Goal: Task Accomplishment & Management: Use online tool/utility

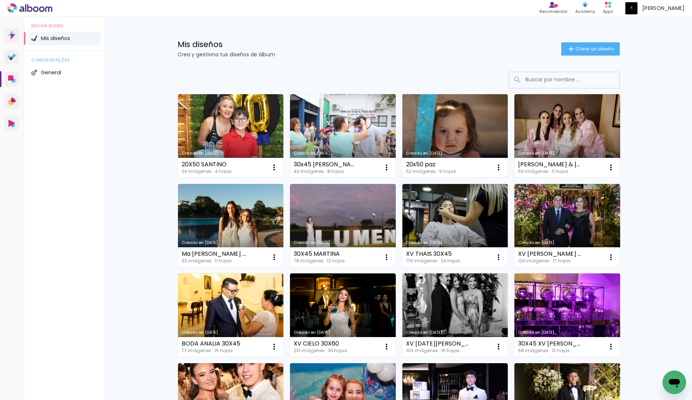
click at [431, 140] on link "Creado en [DATE]" at bounding box center [455, 135] width 106 height 83
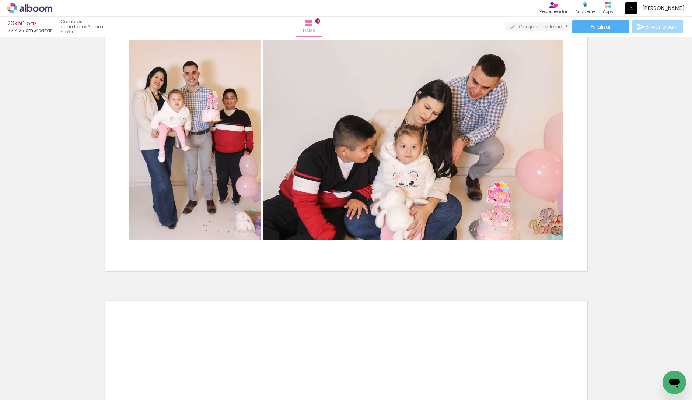
scroll to position [2400, 0]
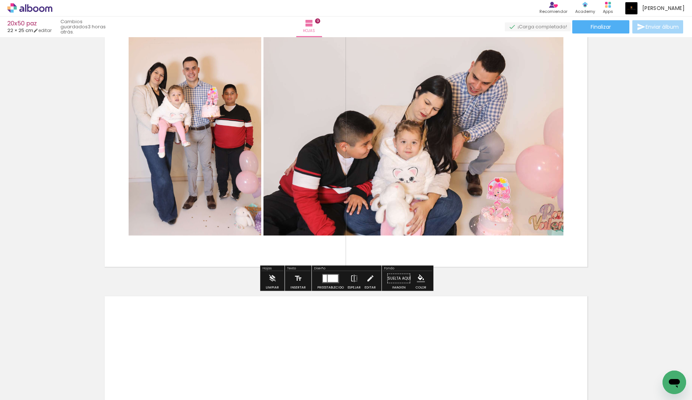
click at [28, 381] on div at bounding box center [20, 381] width 26 height 1
click at [30, 376] on paper-item "No usadas" at bounding box center [24, 376] width 38 height 6
type input "No usadas"
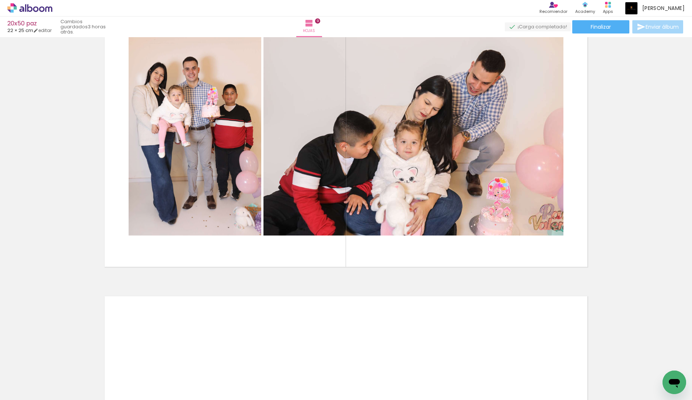
click at [24, 384] on div "Biblioteca 0 de 52 fotos Todas las fotos No usadas Añadir Fotos" at bounding box center [19, 377] width 38 height 36
click at [27, 392] on span "Añadir Fotos" at bounding box center [22, 396] width 14 height 8
click at [0, 0] on input "file" at bounding box center [0, 0] width 0 height 0
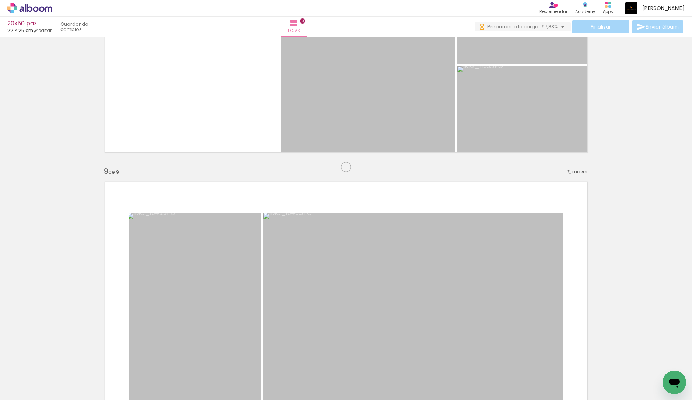
scroll to position [2069, 0]
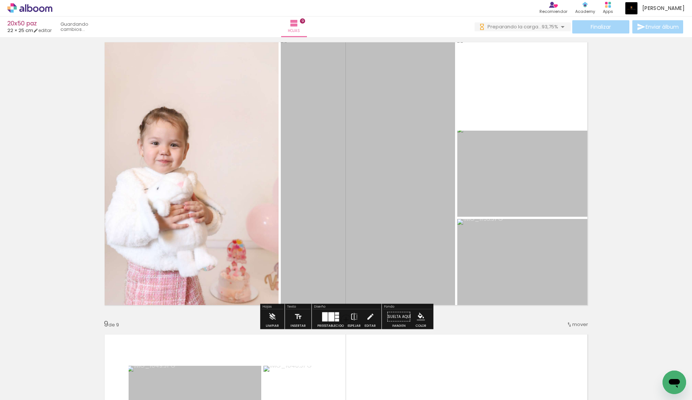
scroll to position [2055, 0]
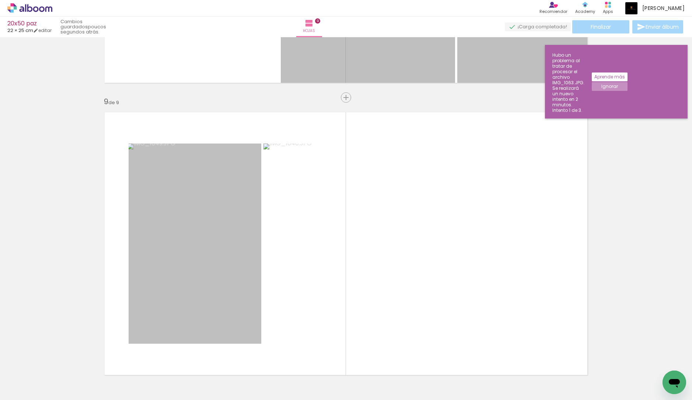
scroll to position [2450, 0]
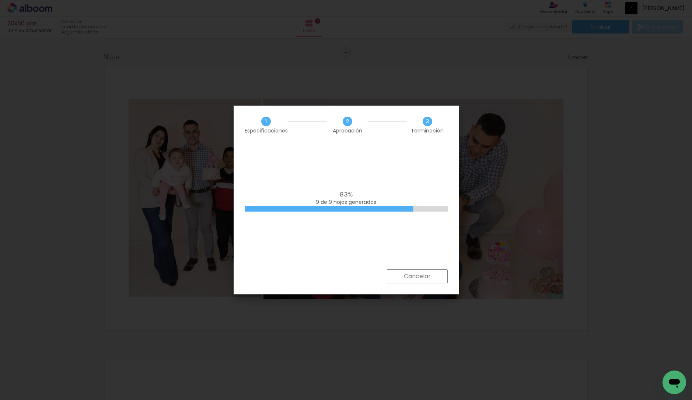
scroll to position [462, 0]
click at [0, 0] on slot "Cancelar" at bounding box center [0, 0] width 0 height 0
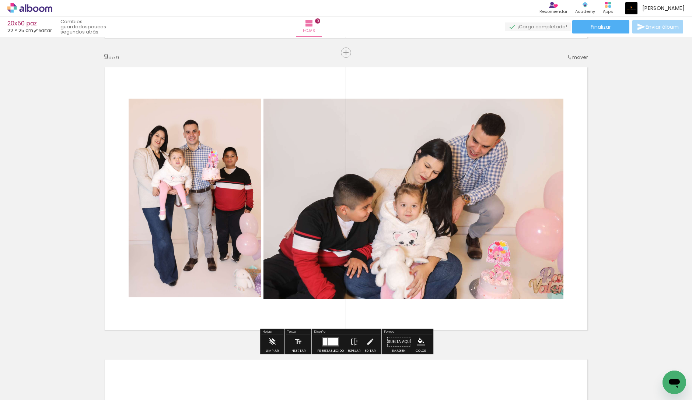
click at [576, 245] on quentale-layouter at bounding box center [346, 199] width 494 height 274
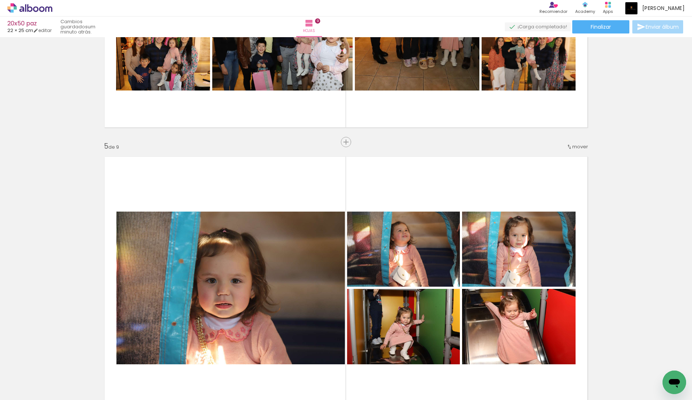
scroll to position [881, 0]
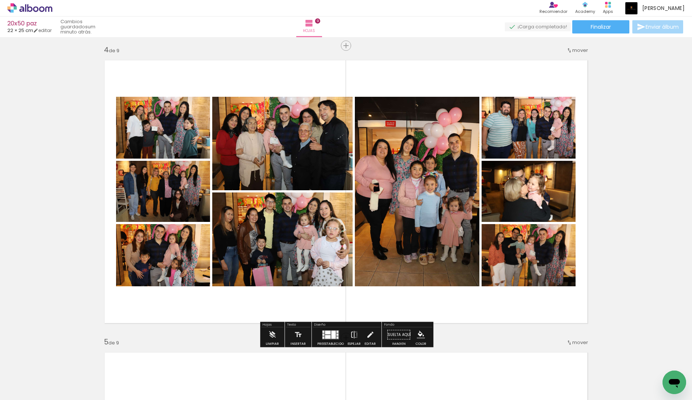
click at [451, 185] on quentale-photo at bounding box center [417, 192] width 125 height 190
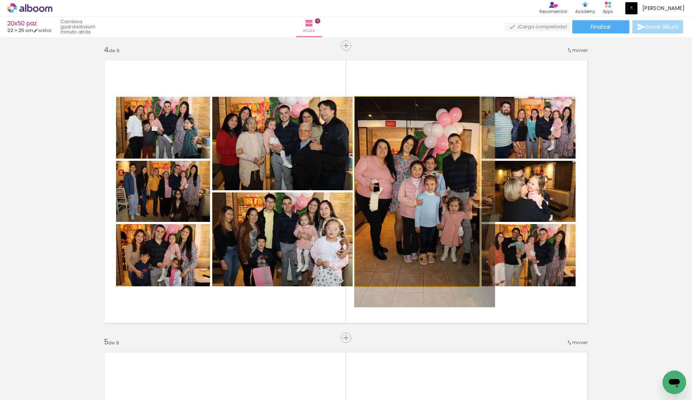
click at [391, 224] on quentale-photo at bounding box center [417, 192] width 125 height 190
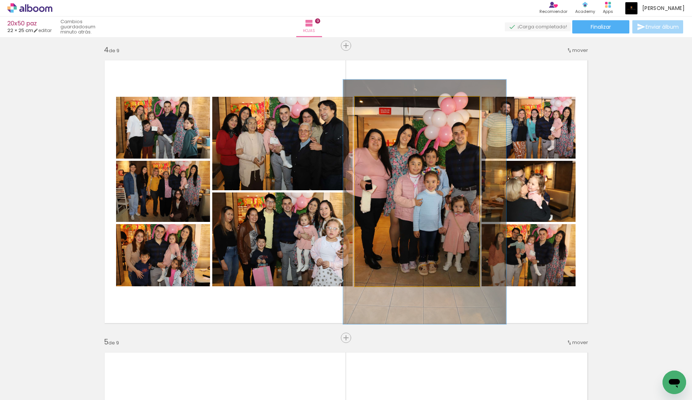
drag, startPoint x: 376, startPoint y: 105, endPoint x: 382, endPoint y: 105, distance: 5.2
type paper-slider "129"
click at [382, 105] on div at bounding box center [380, 104] width 7 height 7
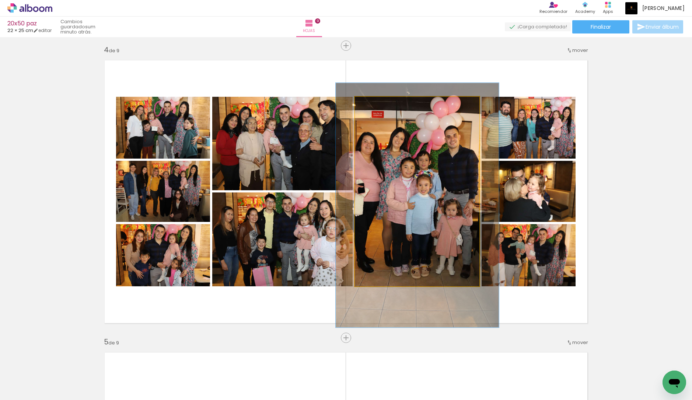
drag, startPoint x: 411, startPoint y: 142, endPoint x: 403, endPoint y: 146, distance: 8.1
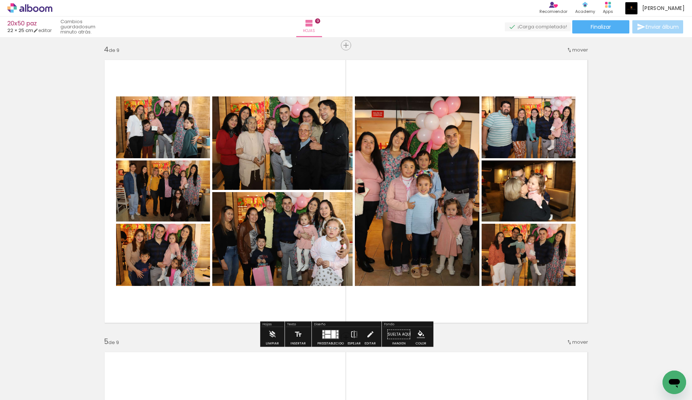
scroll to position [880, 0]
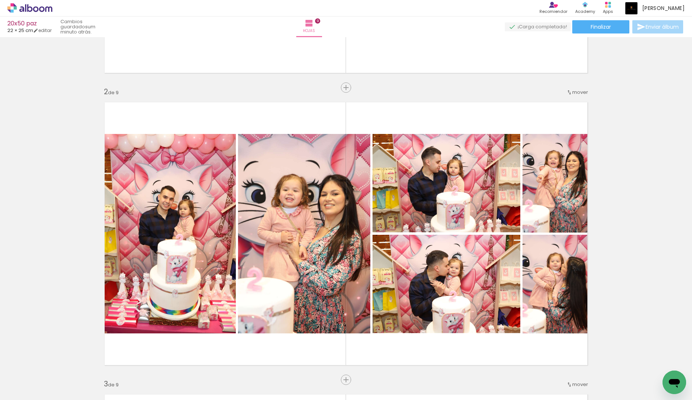
scroll to position [0, 0]
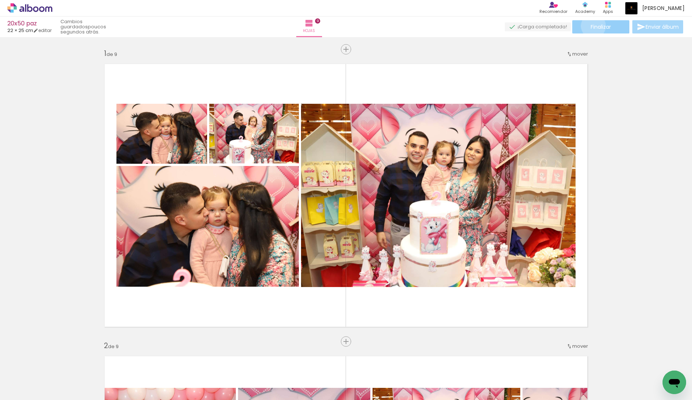
click at [590, 26] on span "Finalizar" at bounding box center [600, 26] width 20 height 5
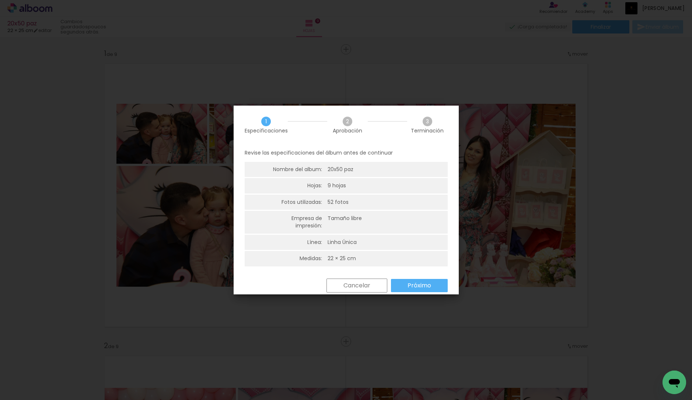
click at [0, 0] on slot "Próximo" at bounding box center [0, 0] width 0 height 0
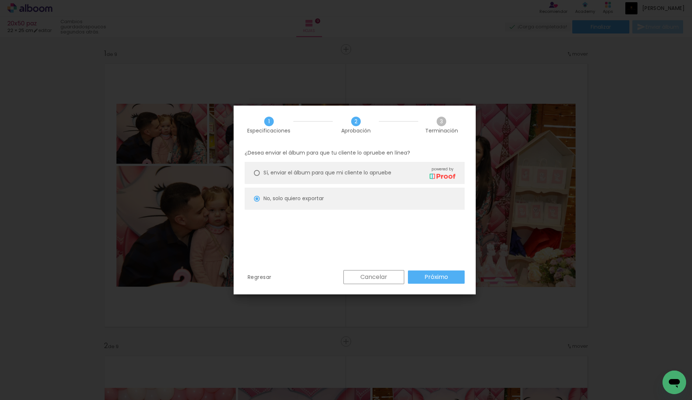
click at [0, 0] on slot "Próximo" at bounding box center [0, 0] width 0 height 0
type input "Alta, 300 DPI"
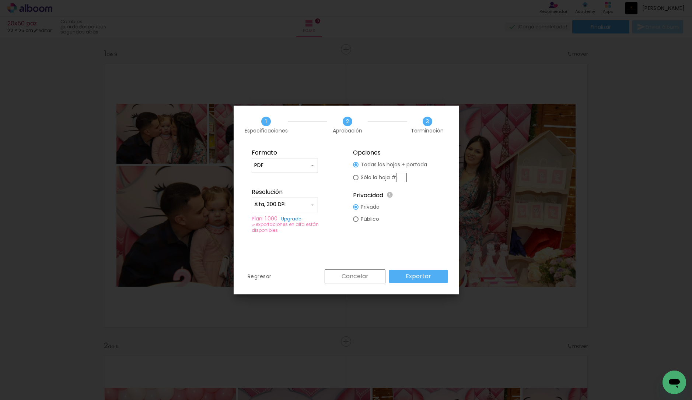
click at [0, 0] on slot "Exportar" at bounding box center [0, 0] width 0 height 0
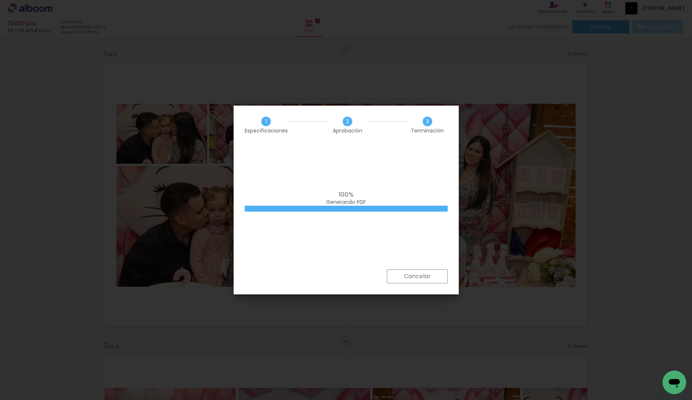
scroll to position [462, 0]
click at [536, 292] on iron-overlay-backdrop at bounding box center [346, 200] width 692 height 400
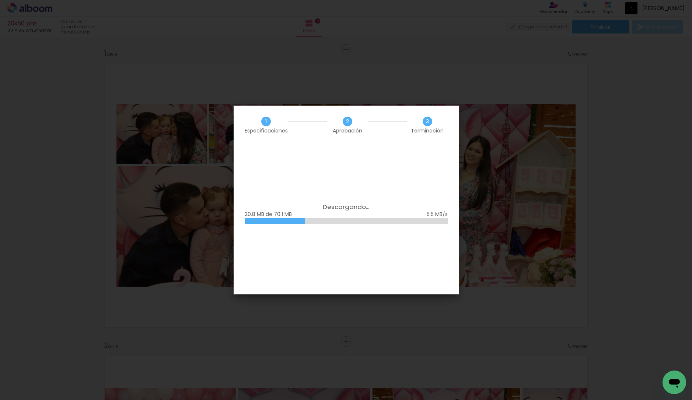
click at [384, 137] on div "1 Especificaciones 2 Aprobación 3 Terminación" at bounding box center [346, 125] width 225 height 39
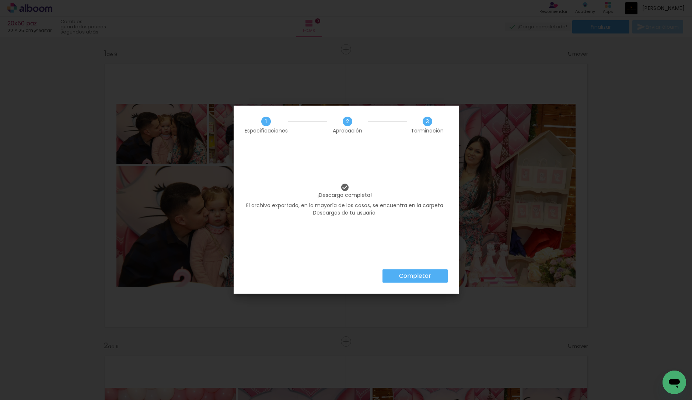
click at [418, 282] on paper-button "Completar" at bounding box center [414, 276] width 65 height 13
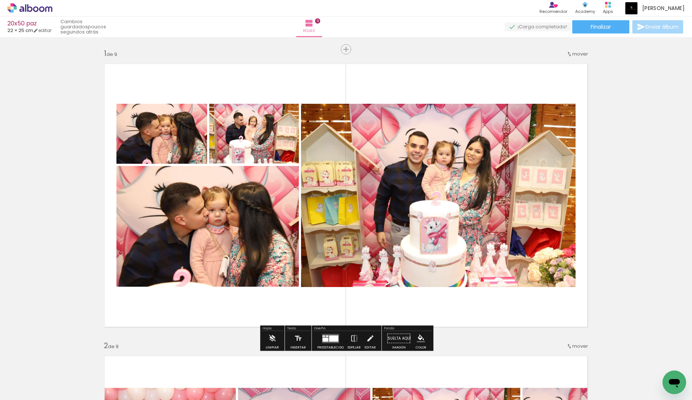
click at [42, 8] on icon at bounding box center [29, 8] width 45 height 10
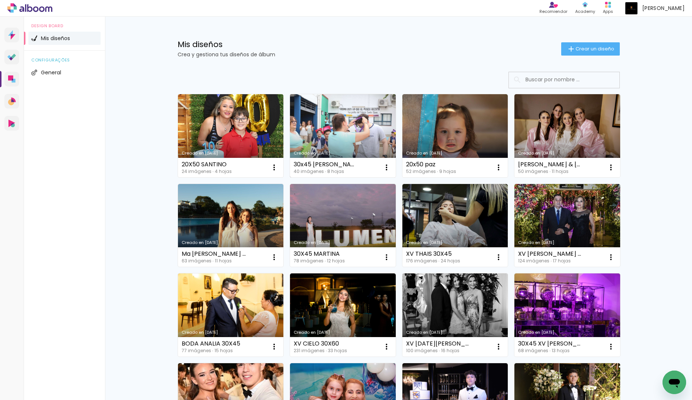
click at [344, 132] on link "Creado en [DATE]" at bounding box center [343, 135] width 106 height 83
click at [278, 169] on iron-icon at bounding box center [274, 167] width 9 height 9
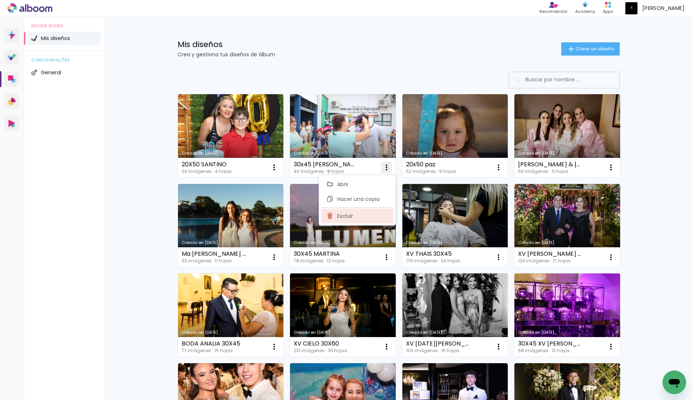
click at [344, 215] on span "Excluir" at bounding box center [345, 216] width 16 height 5
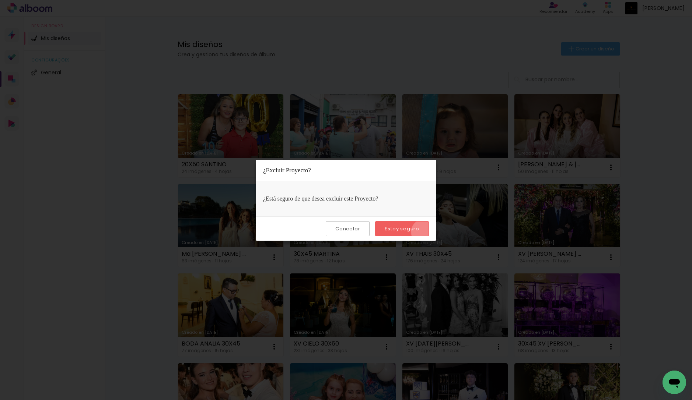
click at [424, 232] on paper-button "Estoy seguro" at bounding box center [402, 228] width 54 height 15
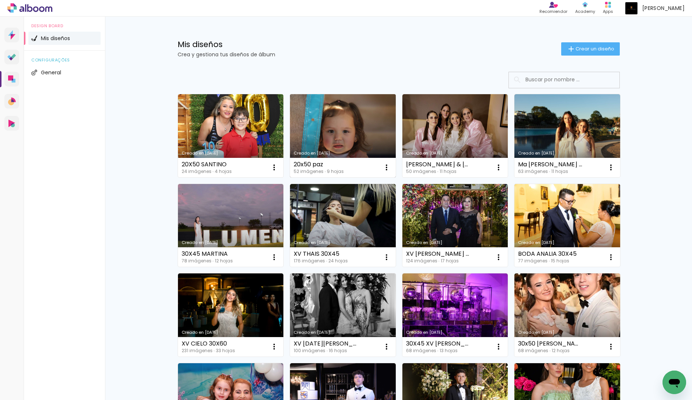
click at [354, 137] on link "Creado en [DATE]" at bounding box center [343, 135] width 106 height 83
click at [387, 172] on paper-icon-button at bounding box center [386, 167] width 15 height 15
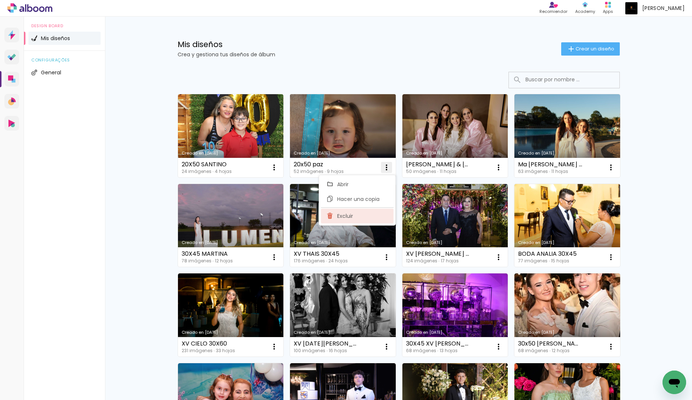
click at [364, 214] on paper-item "Excluir" at bounding box center [357, 216] width 73 height 15
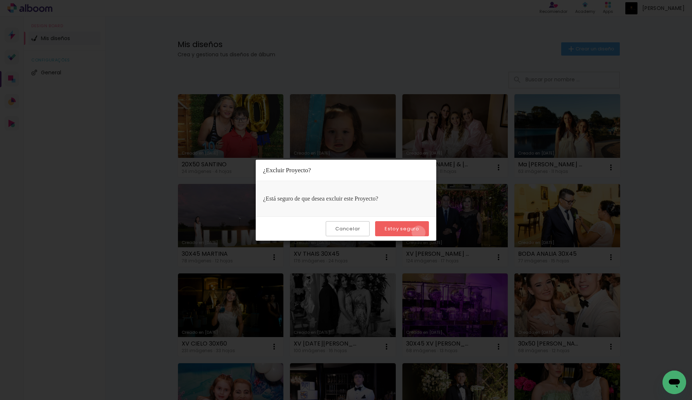
click at [419, 233] on paper-button "Estoy seguro" at bounding box center [402, 228] width 54 height 15
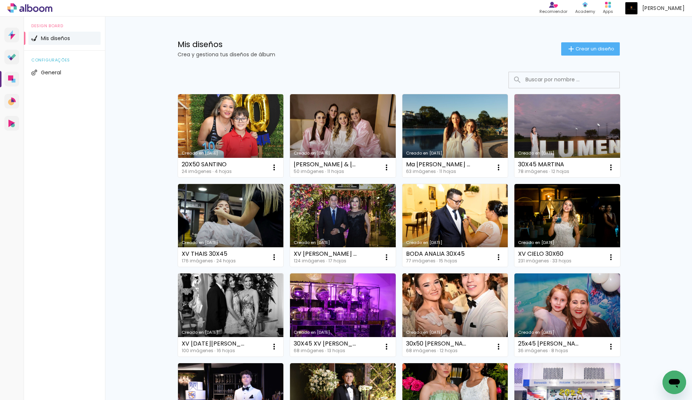
click at [406, 76] on div at bounding box center [399, 80] width 442 height 17
click at [580, 46] on span "Crear un diseño" at bounding box center [594, 48] width 39 height 5
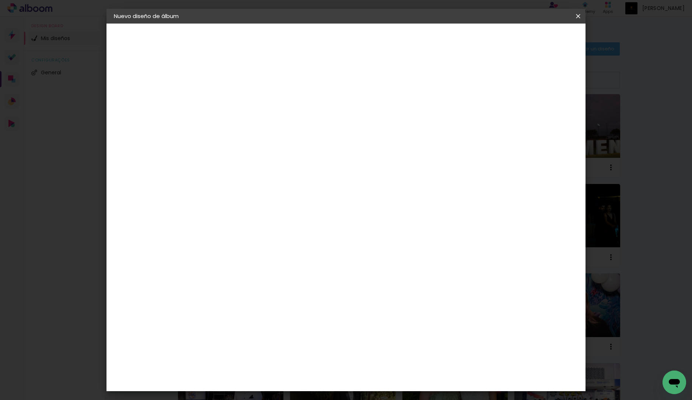
click at [234, 98] on input at bounding box center [234, 98] width 0 height 11
type input "30x45 Xhania"
type paper-input "30x45 Xhania"
click at [0, 0] on slot "Avanzar" at bounding box center [0, 0] width 0 height 0
click at [339, 112] on paper-item "Tamaño libre" at bounding box center [307, 112] width 63 height 16
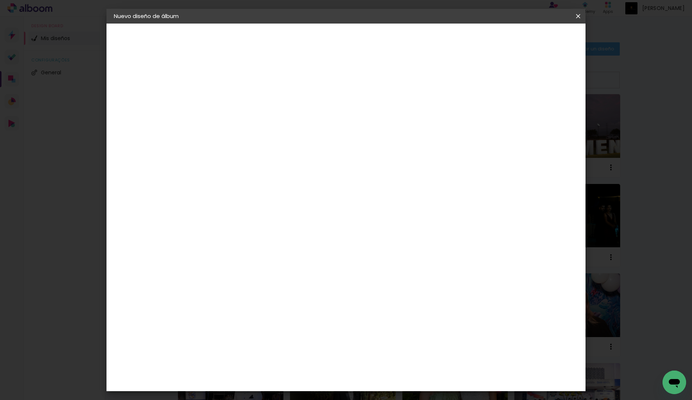
click at [339, 43] on paper-button "Avanzar" at bounding box center [320, 39] width 35 height 13
drag, startPoint x: 384, startPoint y: 312, endPoint x: 469, endPoint y: 321, distance: 85.2
click at [467, 321] on div "cm" at bounding box center [393, 311] width 295 height 26
type input "45"
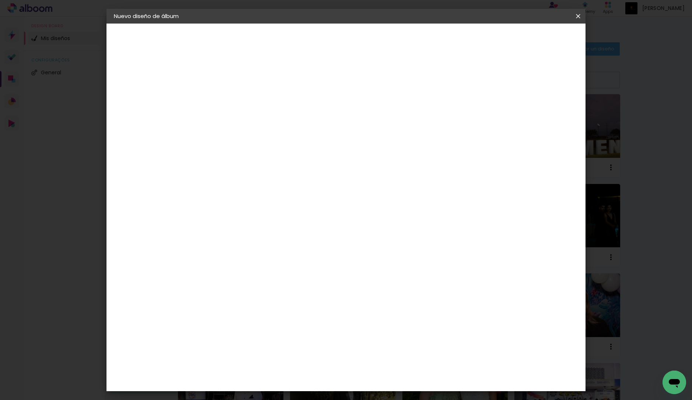
type paper-input "45"
click at [537, 37] on span "Empezar diseño" at bounding box center [517, 38] width 41 height 5
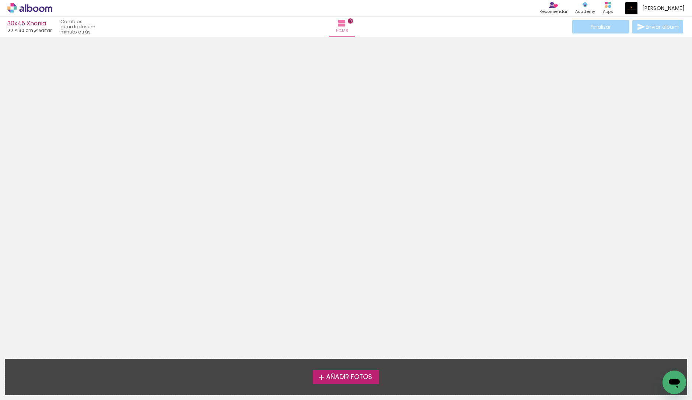
click at [327, 378] on span "Añadir Fotos" at bounding box center [349, 377] width 46 height 7
click at [0, 0] on input "file" at bounding box center [0, 0] width 0 height 0
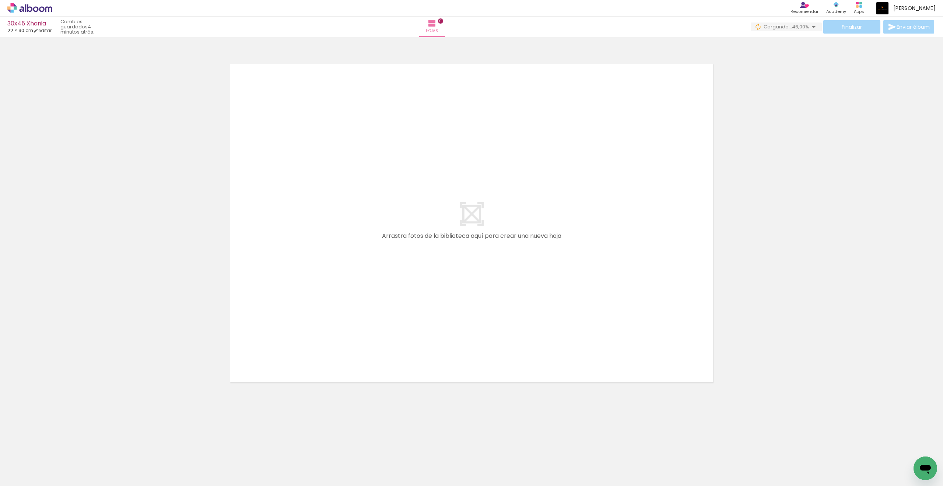
scroll to position [0, 1]
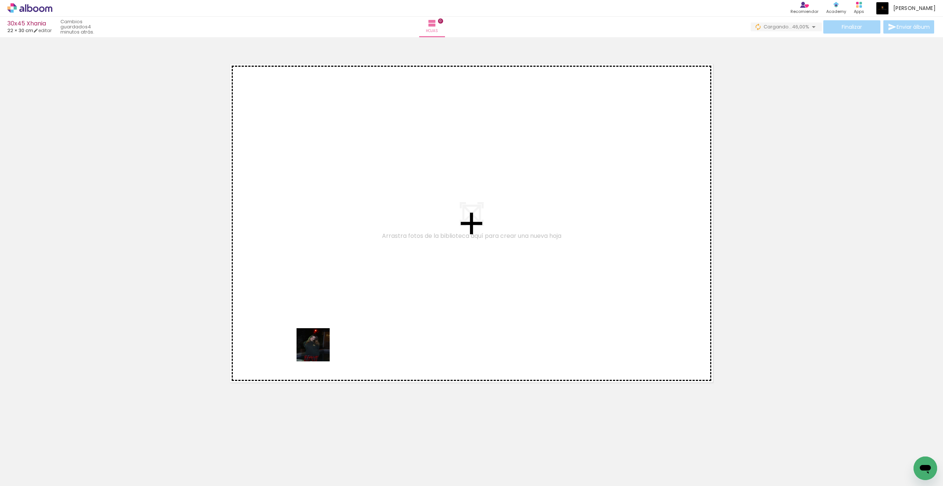
drag, startPoint x: 73, startPoint y: 459, endPoint x: 319, endPoint y: 350, distance: 268.3
click at [319, 350] on quentale-workspace at bounding box center [471, 243] width 943 height 486
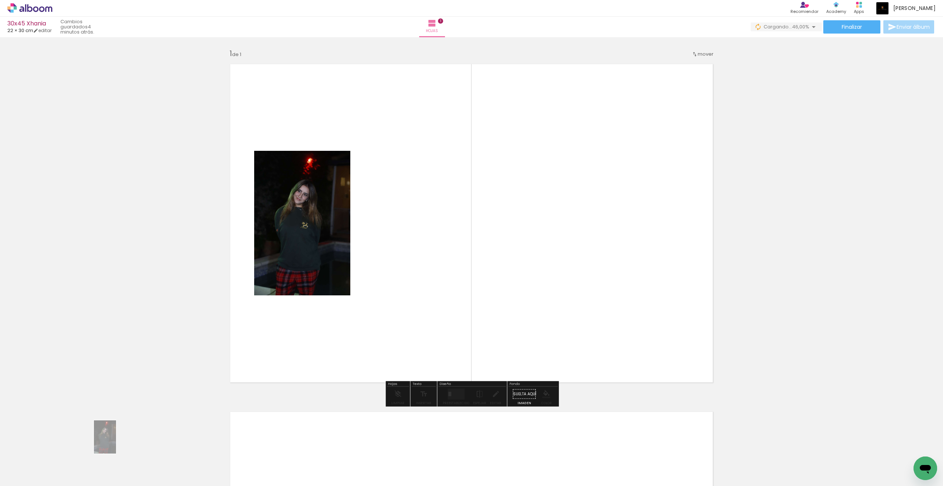
drag, startPoint x: 319, startPoint y: 350, endPoint x: 86, endPoint y: 459, distance: 256.7
click at [77, 400] on div at bounding box center [65, 460] width 24 height 36
click at [27, 400] on input "Todas las fotos" at bounding box center [17, 463] width 20 height 6
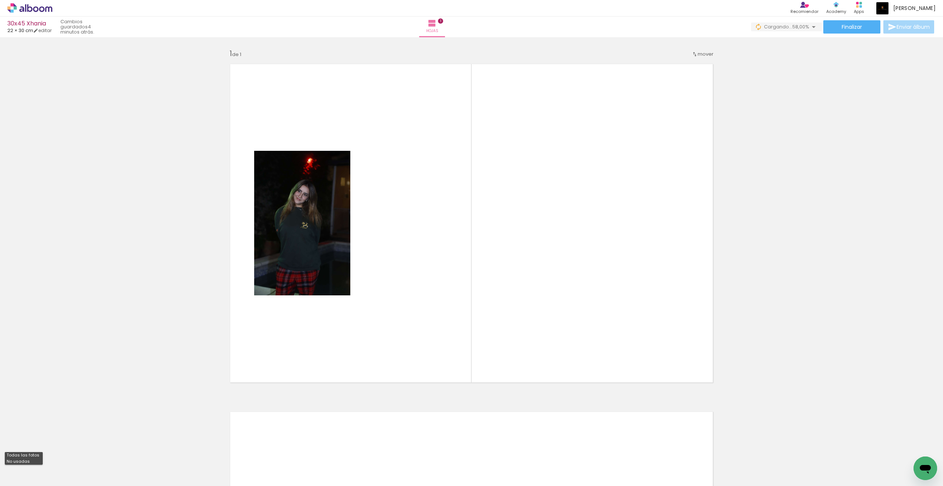
click at [28, 400] on paper-item "No usadas" at bounding box center [24, 461] width 38 height 6
type input "No usadas"
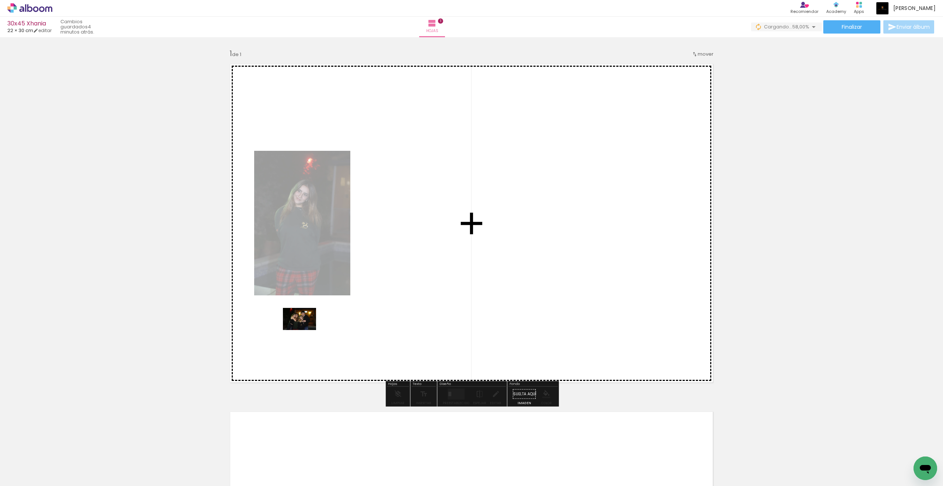
drag, startPoint x: 86, startPoint y: 459, endPoint x: 305, endPoint y: 330, distance: 254.2
click at [305, 330] on quentale-workspace at bounding box center [471, 243] width 943 height 486
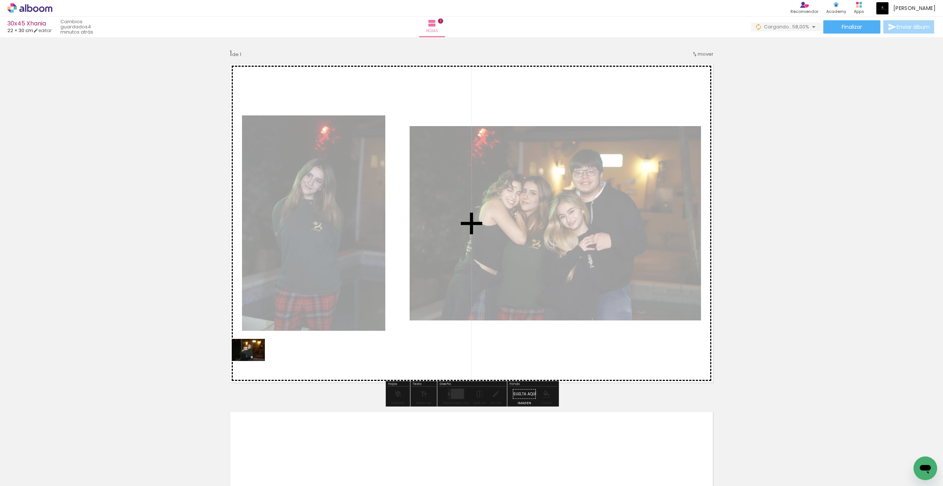
drag, startPoint x: 305, startPoint y: 330, endPoint x: 265, endPoint y: 357, distance: 48.3
click at [265, 357] on quentale-workspace at bounding box center [471, 243] width 943 height 486
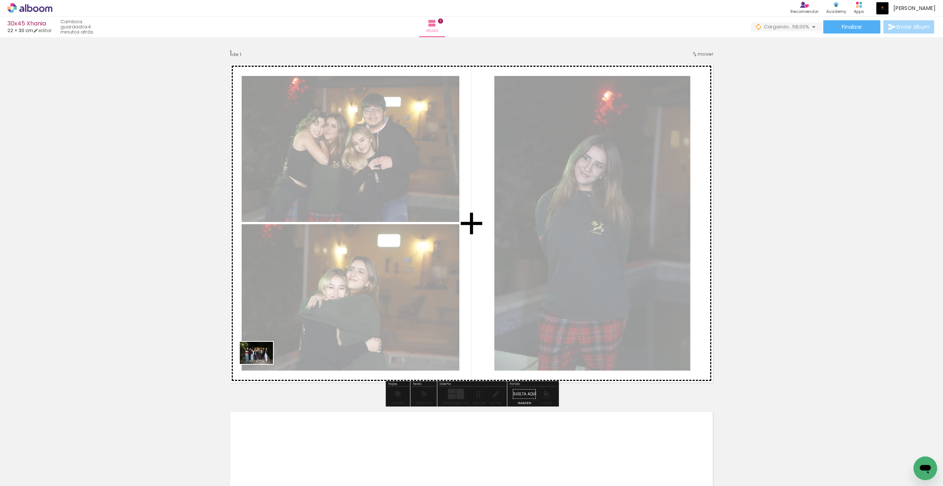
drag, startPoint x: 265, startPoint y: 357, endPoint x: 262, endPoint y: 364, distance: 7.6
click at [262, 364] on quentale-workspace at bounding box center [471, 243] width 943 height 486
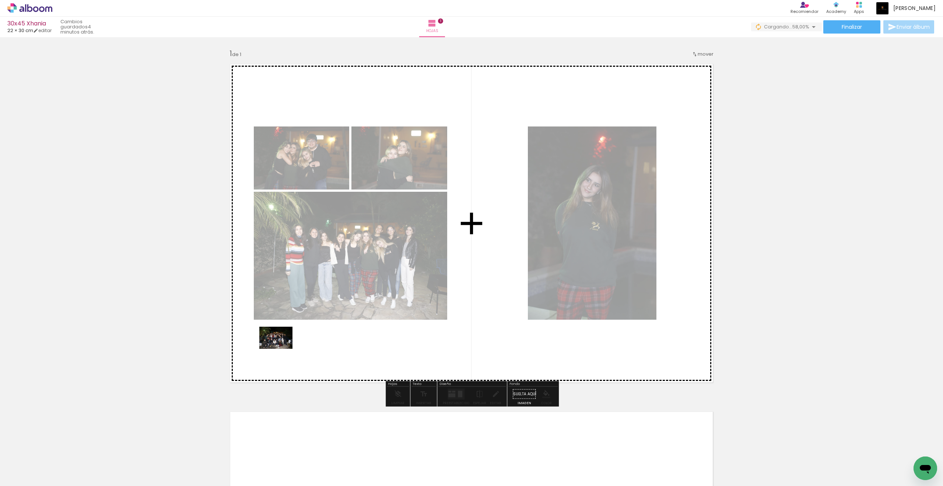
drag, startPoint x: 262, startPoint y: 364, endPoint x: 281, endPoint y: 348, distance: 24.7
click at [281, 348] on quentale-workspace at bounding box center [471, 243] width 943 height 486
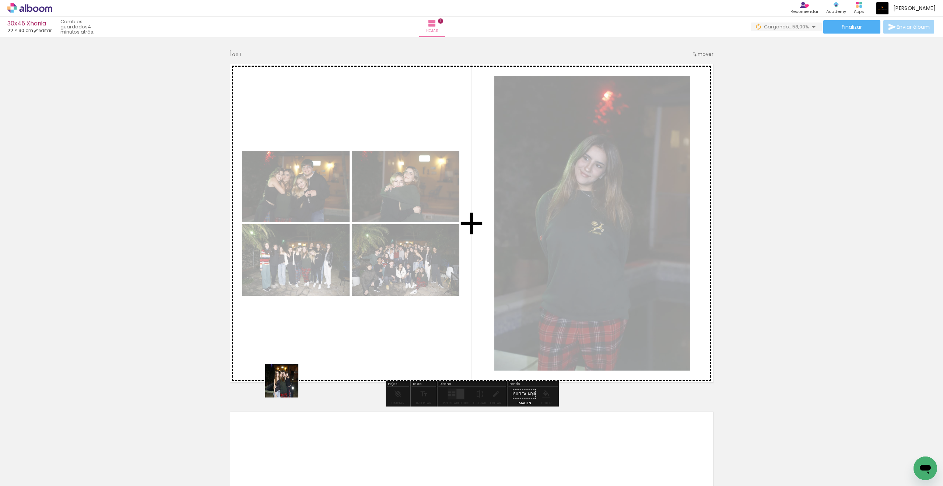
drag, startPoint x: 281, startPoint y: 348, endPoint x: 337, endPoint y: 351, distance: 56.1
click at [337, 351] on quentale-workspace at bounding box center [471, 243] width 943 height 486
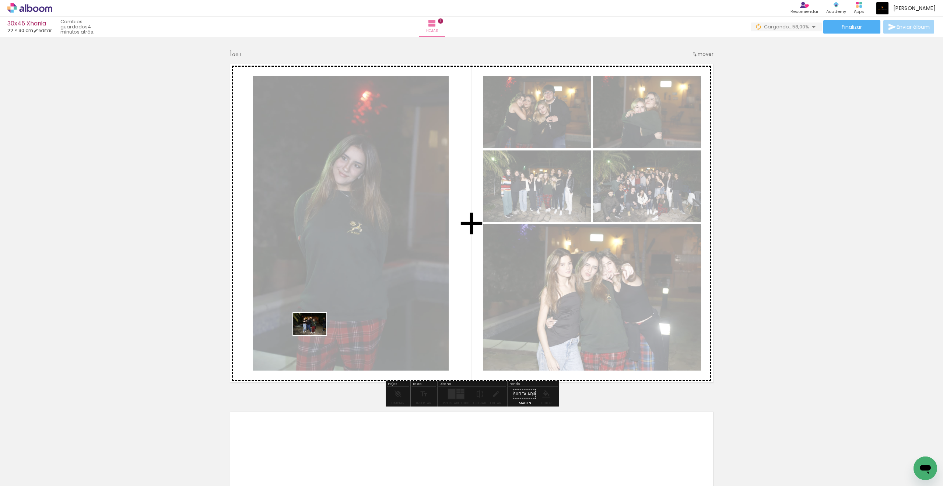
drag, startPoint x: 337, startPoint y: 351, endPoint x: 315, endPoint y: 335, distance: 27.4
click at [315, 335] on quentale-workspace at bounding box center [471, 243] width 943 height 486
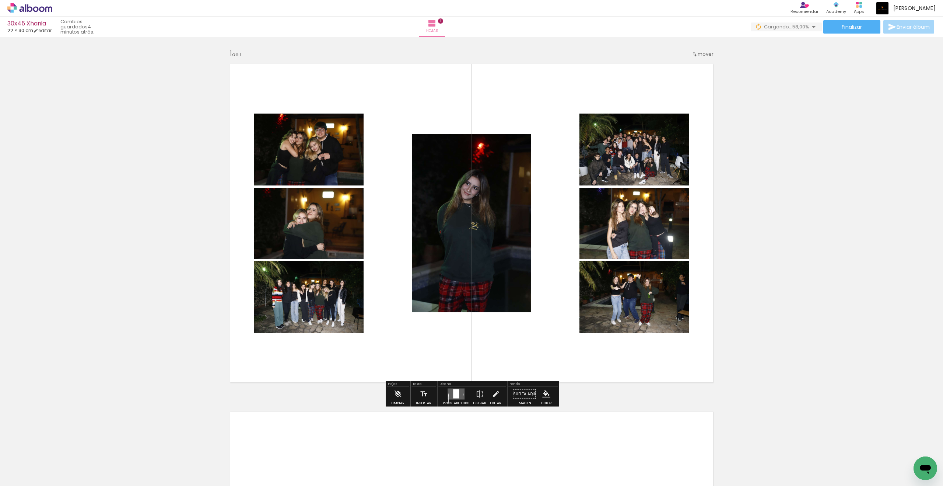
click at [455, 392] on div at bounding box center [456, 393] width 6 height 9
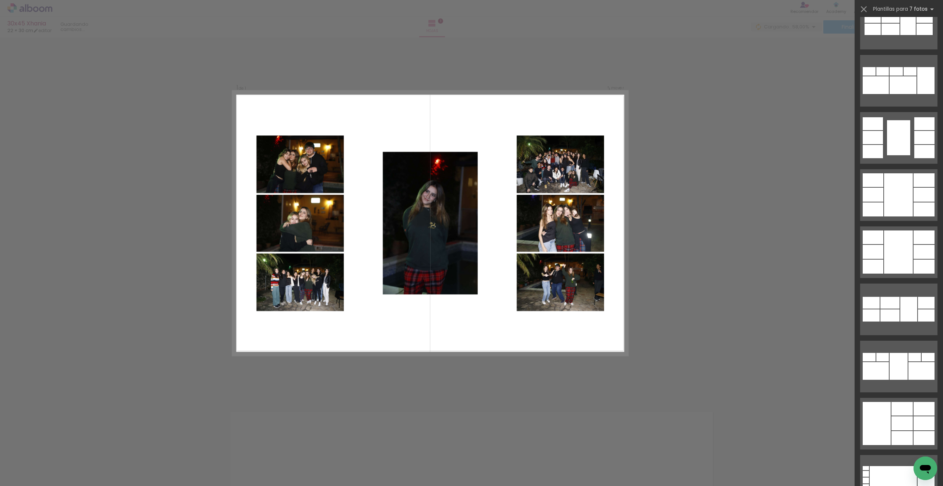
scroll to position [277, 0]
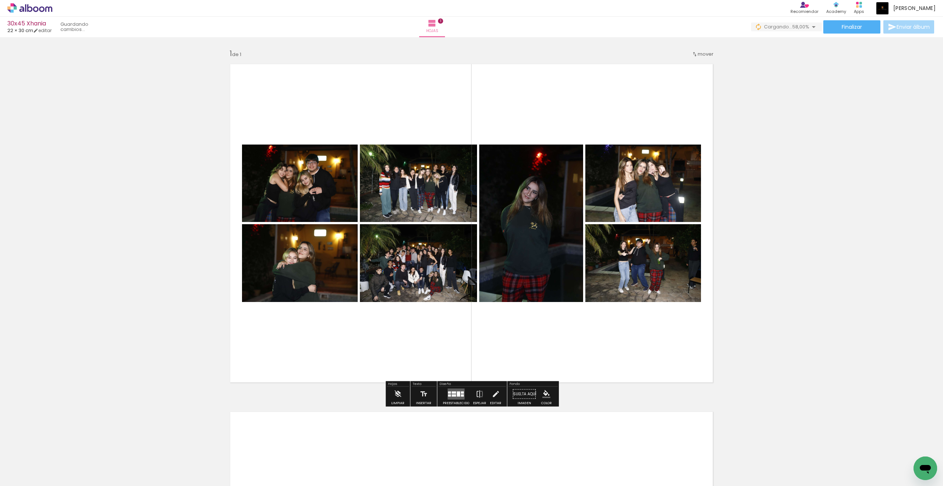
click at [691, 288] on quentale-workspace at bounding box center [471, 243] width 943 height 486
click at [691, 288] on div "Insertar hoja 1 de 1" at bounding box center [471, 387] width 943 height 695
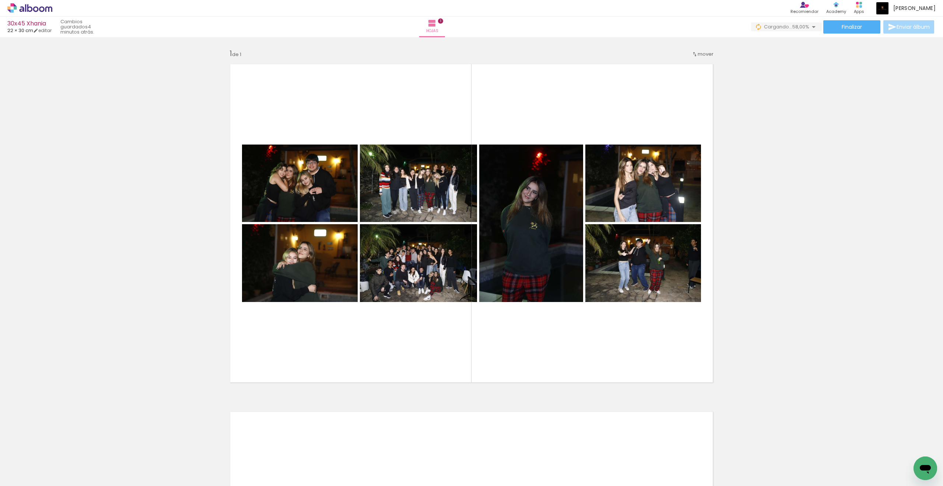
click at [481, 395] on div "Insertar hoja 1 de 1" at bounding box center [471, 387] width 943 height 695
click at [486, 374] on quentale-layouter at bounding box center [472, 223] width 494 height 329
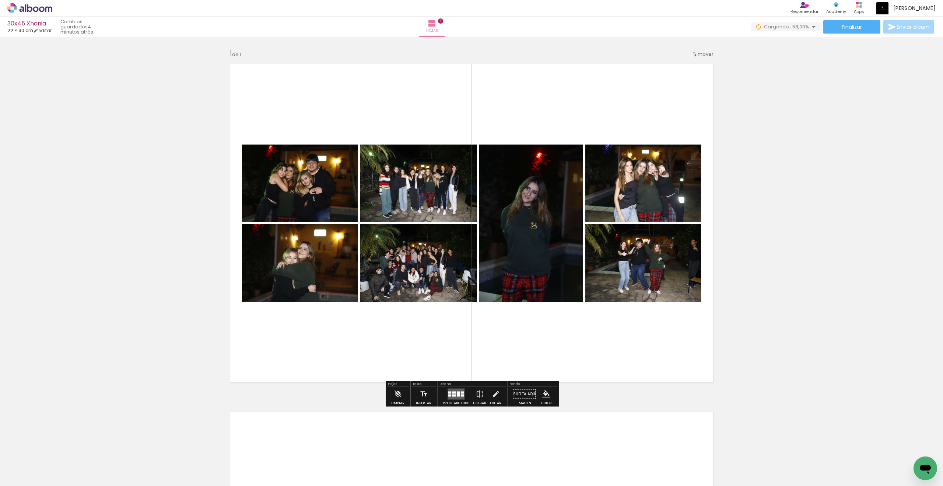
click at [476, 398] on iron-icon at bounding box center [480, 393] width 8 height 15
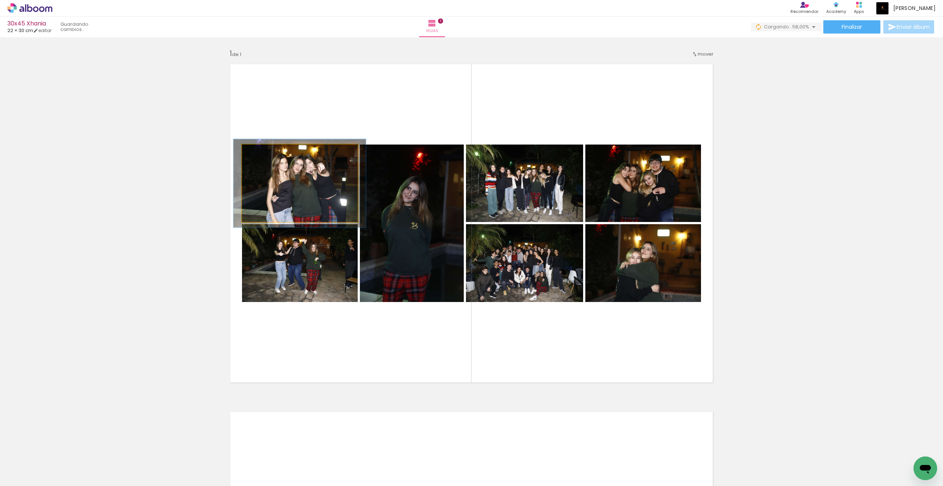
drag, startPoint x: 294, startPoint y: 180, endPoint x: 260, endPoint y: 152, distance: 43.7
type paper-slider "114"
click at [260, 152] on div at bounding box center [263, 152] width 12 height 12
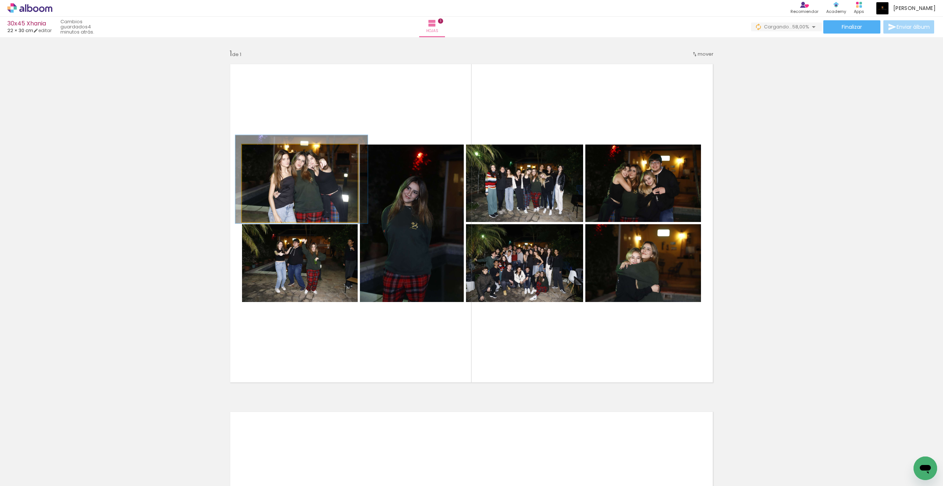
drag, startPoint x: 260, startPoint y: 152, endPoint x: 297, endPoint y: 177, distance: 44.9
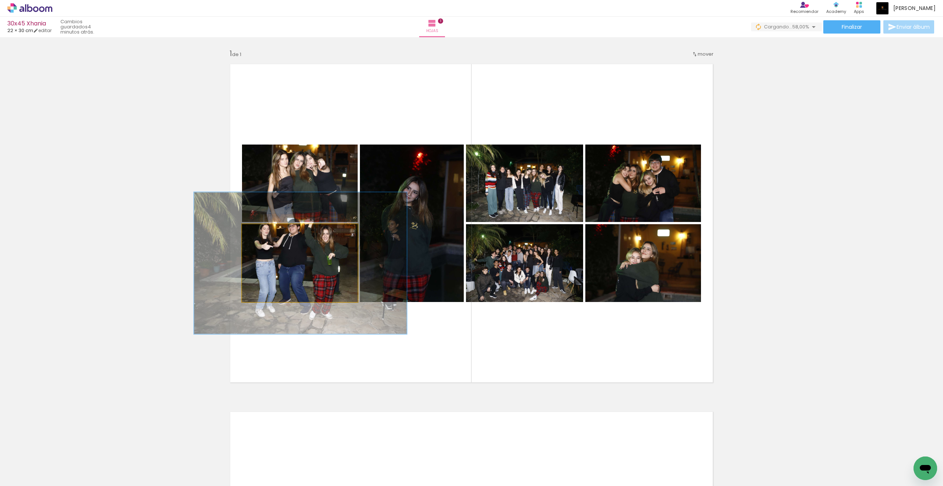
drag, startPoint x: 295, startPoint y: 256, endPoint x: 278, endPoint y: 234, distance: 28.4
type paper-slider "182"
click at [278, 234] on div at bounding box center [280, 231] width 7 height 7
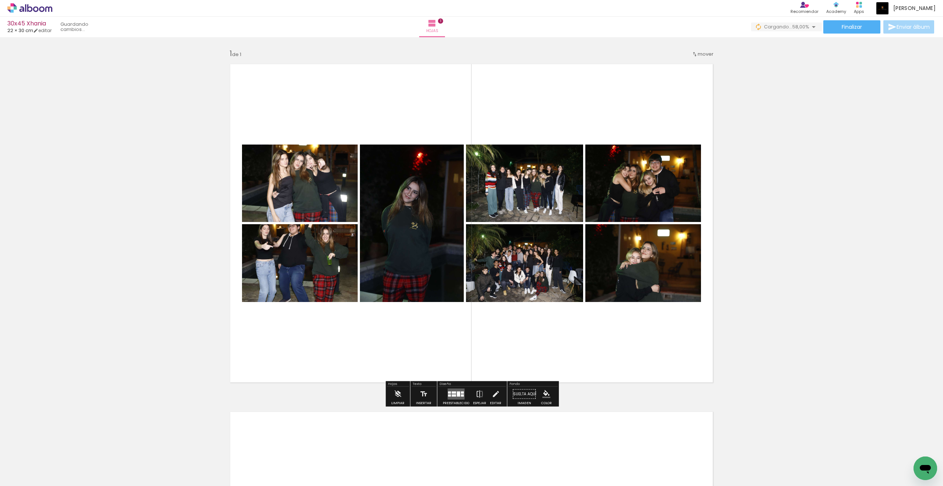
scroll to position [1, 0]
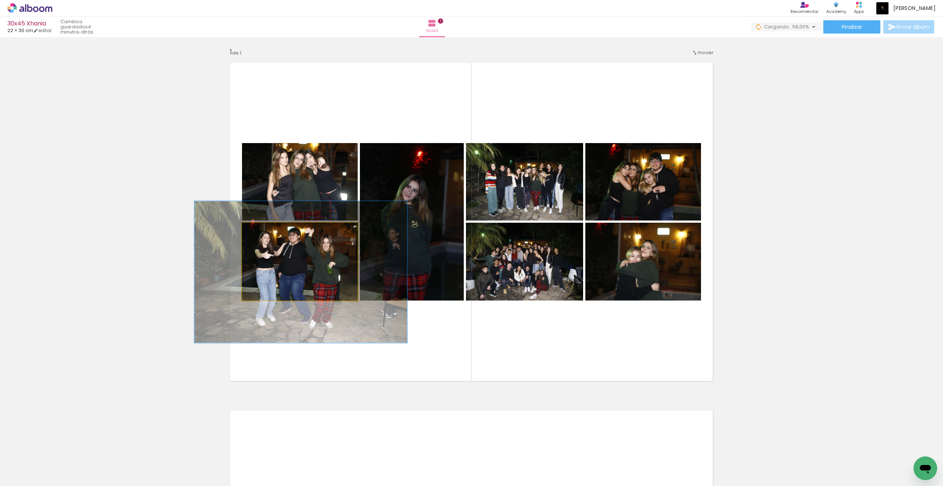
drag, startPoint x: 278, startPoint y: 234, endPoint x: 296, endPoint y: 266, distance: 37.1
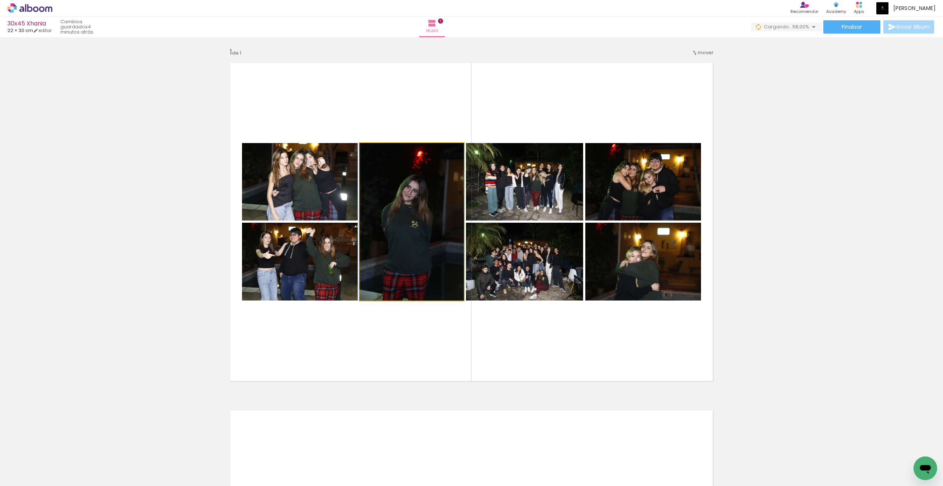
click at [397, 158] on quentale-photo at bounding box center [412, 221] width 104 height 157
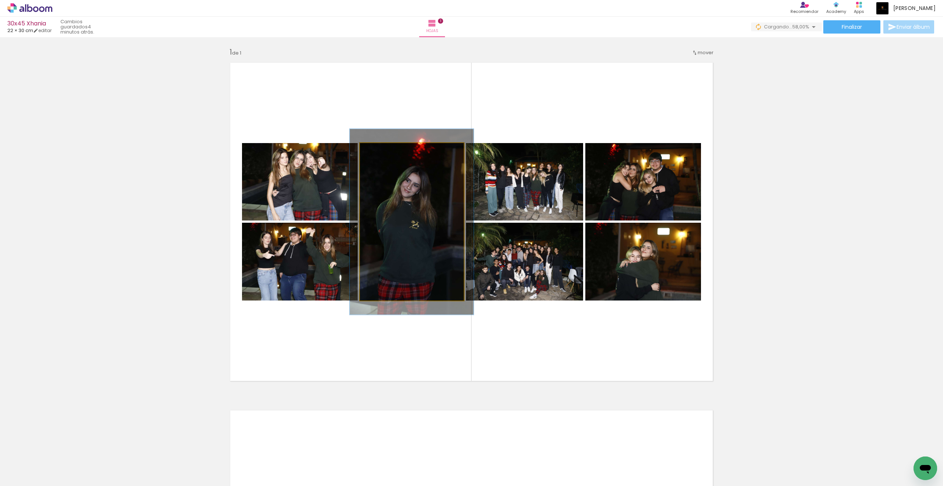
drag, startPoint x: 298, startPoint y: 266, endPoint x: 382, endPoint y: 151, distance: 142.3
type paper-slider "120"
click at [382, 151] on div at bounding box center [382, 150] width 7 height 7
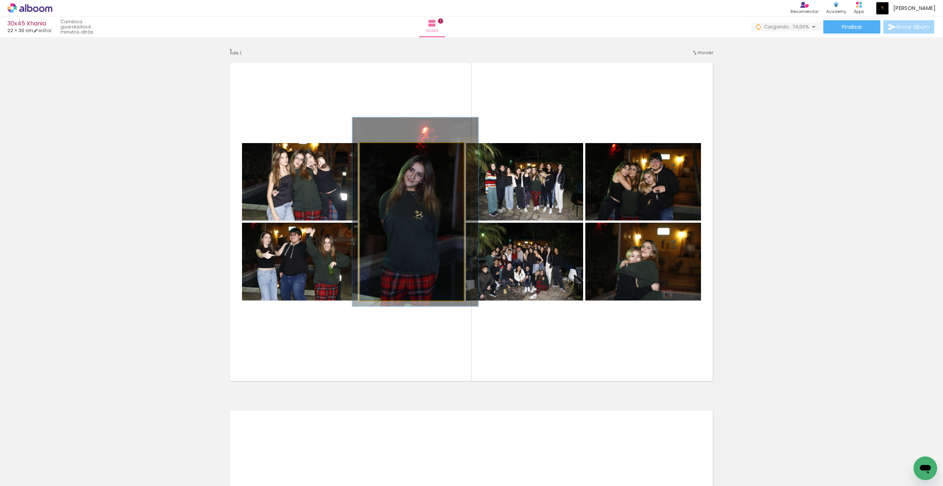
drag, startPoint x: 382, startPoint y: 151, endPoint x: 393, endPoint y: 176, distance: 27.4
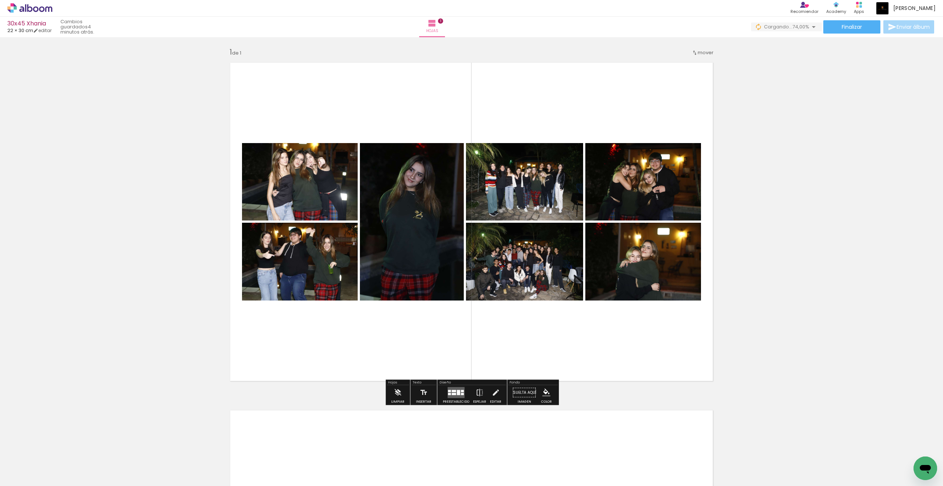
click at [491, 168] on quentale-photo at bounding box center [524, 181] width 117 height 77
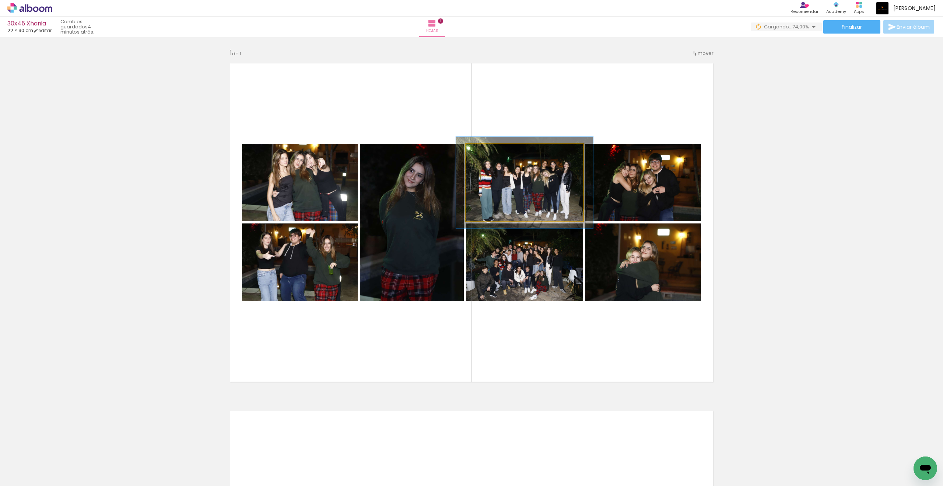
scroll to position [0, 0]
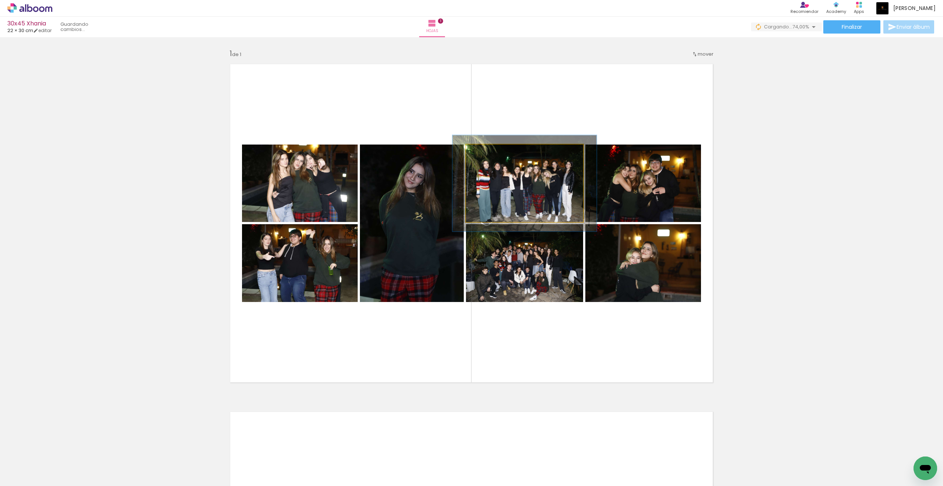
drag, startPoint x: 393, startPoint y: 176, endPoint x: 491, endPoint y: 154, distance: 100.5
type paper-slider "123"
click at [491, 154] on div at bounding box center [489, 152] width 12 height 12
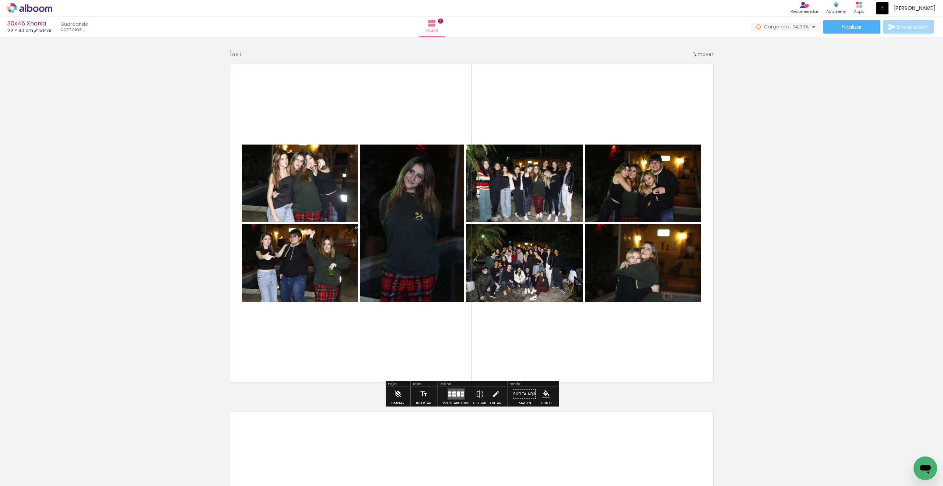
scroll to position [1, 0]
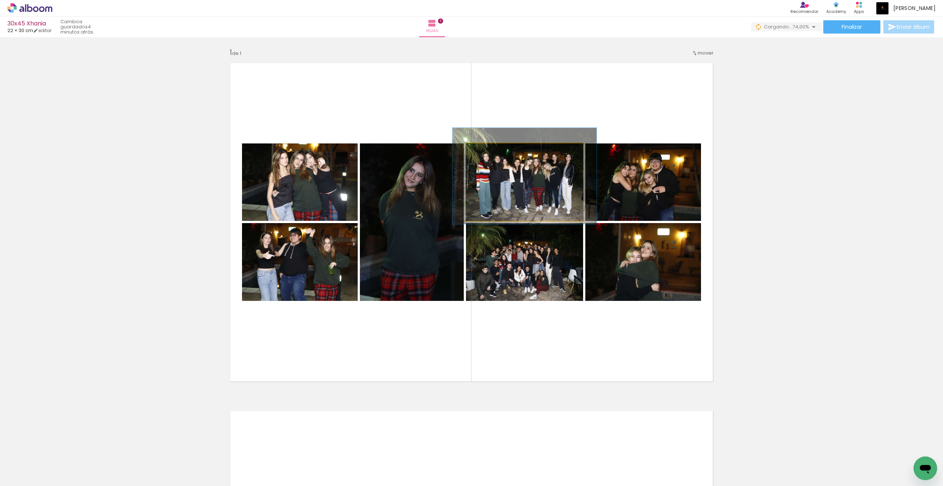
drag, startPoint x: 491, startPoint y: 154, endPoint x: 513, endPoint y: 182, distance: 36.0
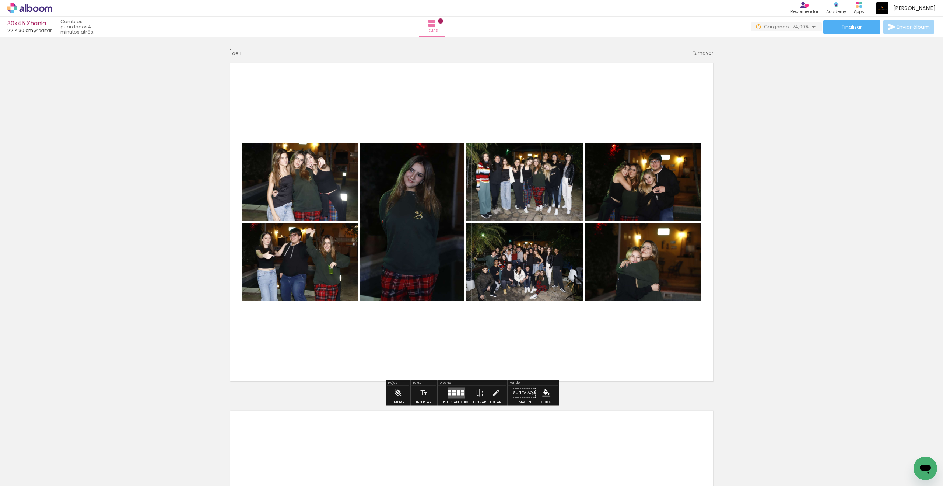
scroll to position [1, 0]
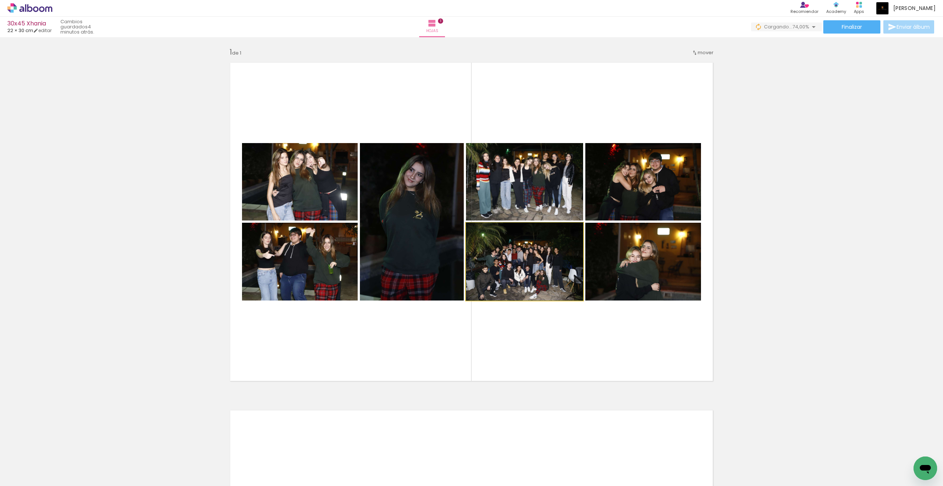
drag, startPoint x: 513, startPoint y: 182, endPoint x: 508, endPoint y: 257, distance: 75.7
drag, startPoint x: 508, startPoint y: 257, endPoint x: 485, endPoint y: 231, distance: 34.5
click at [485, 231] on div at bounding box center [485, 230] width 7 height 7
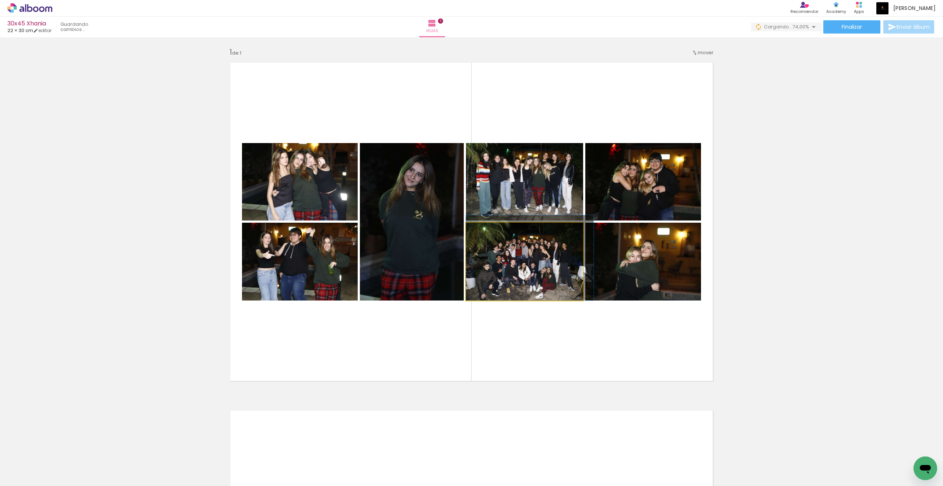
drag, startPoint x: 485, startPoint y: 231, endPoint x: 509, endPoint y: 240, distance: 25.2
drag, startPoint x: 509, startPoint y: 240, endPoint x: 490, endPoint y: 231, distance: 20.6
type paper-slider "117"
click at [490, 231] on div at bounding box center [488, 230] width 12 height 12
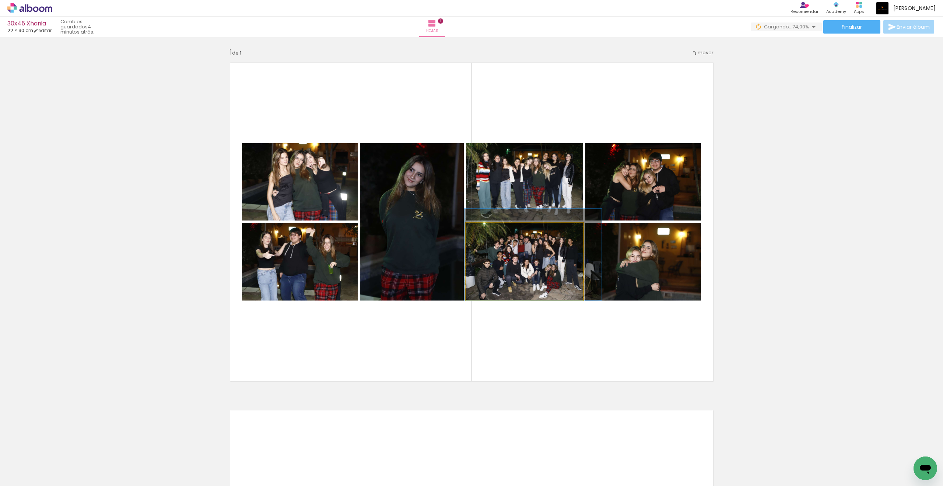
drag, startPoint x: 490, startPoint y: 231, endPoint x: 494, endPoint y: 244, distance: 13.7
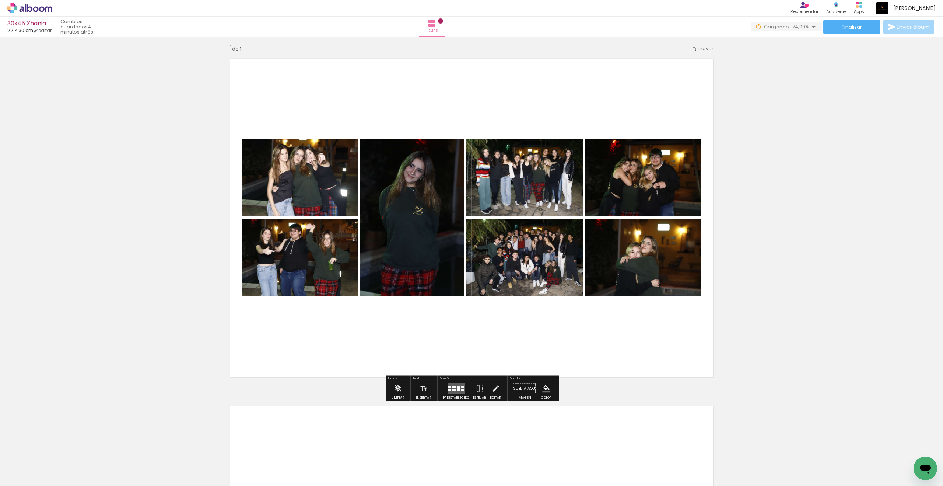
scroll to position [4, 0]
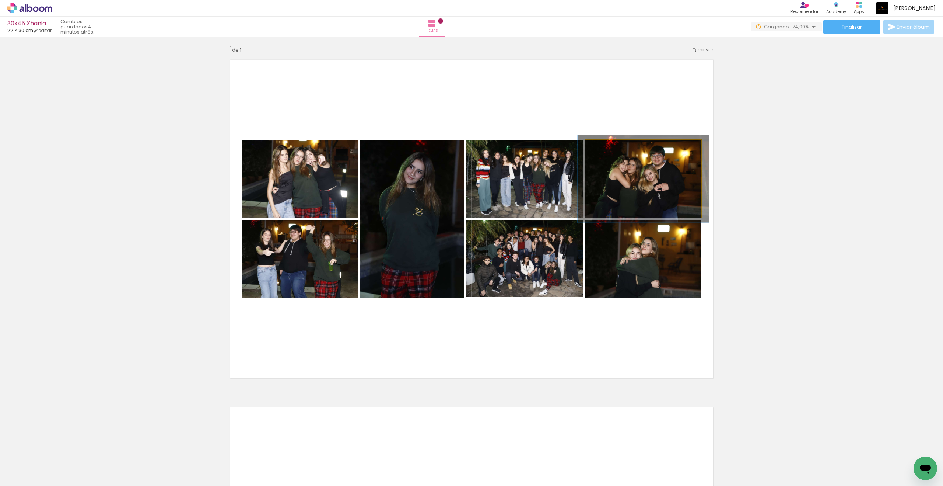
drag, startPoint x: 494, startPoint y: 244, endPoint x: 607, endPoint y: 146, distance: 149.9
type paper-slider "113"
click at [607, 146] on div at bounding box center [606, 147] width 7 height 7
drag, startPoint x: 607, startPoint y: 146, endPoint x: 617, endPoint y: 171, distance: 27.0
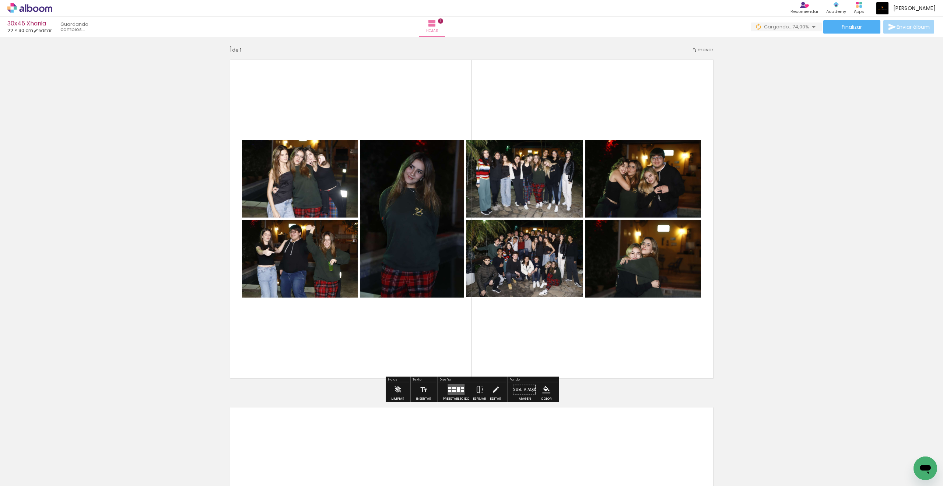
click at [607, 249] on quentale-photo at bounding box center [643, 259] width 116 height 78
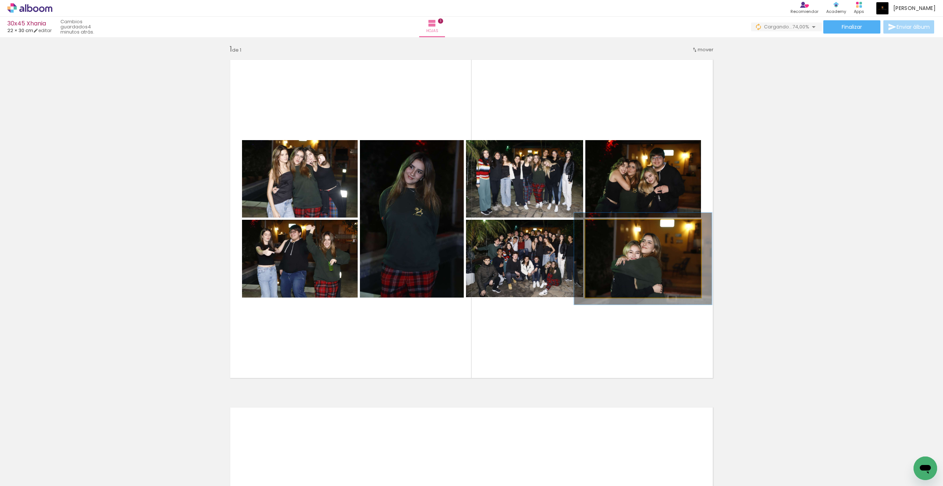
drag, startPoint x: 617, startPoint y: 171, endPoint x: 610, endPoint y: 228, distance: 57.2
type paper-slider "118"
click at [610, 228] on div at bounding box center [608, 227] width 12 height 12
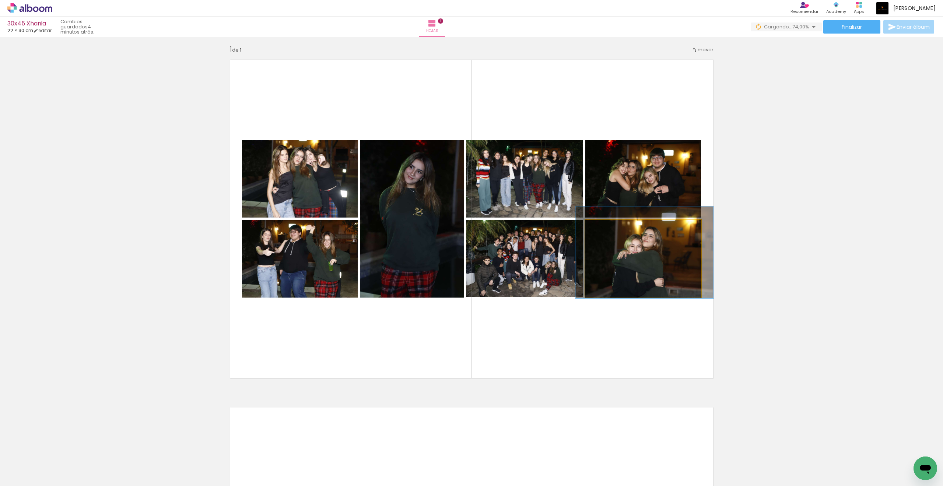
drag, startPoint x: 610, startPoint y: 228, endPoint x: 613, endPoint y: 245, distance: 17.7
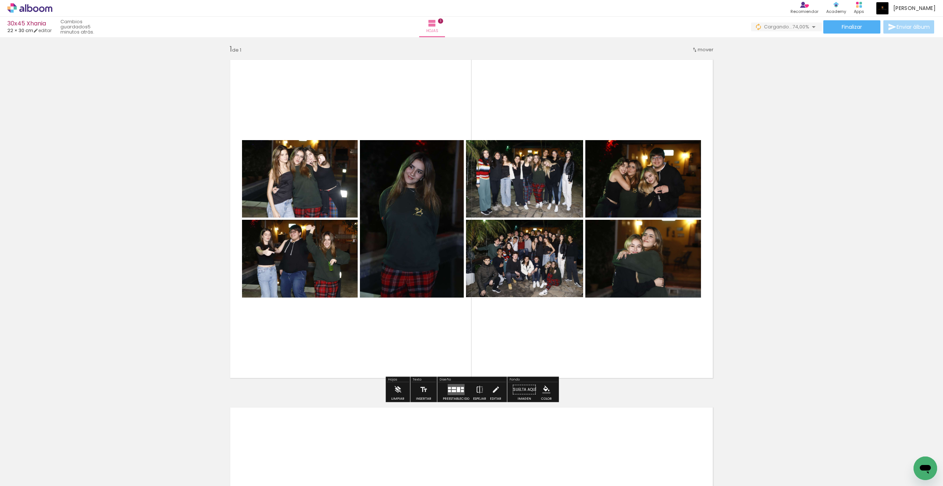
click at [691, 241] on div "Insertar hoja 1 de 1" at bounding box center [471, 382] width 943 height 695
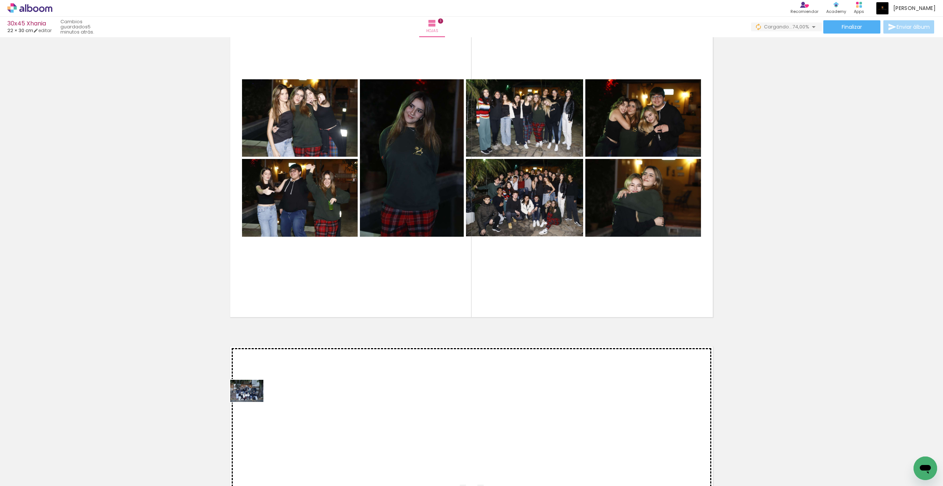
drag, startPoint x: 613, startPoint y: 245, endPoint x: 252, endPoint y: 402, distance: 393.5
click at [252, 400] on quentale-workspace at bounding box center [471, 243] width 943 height 486
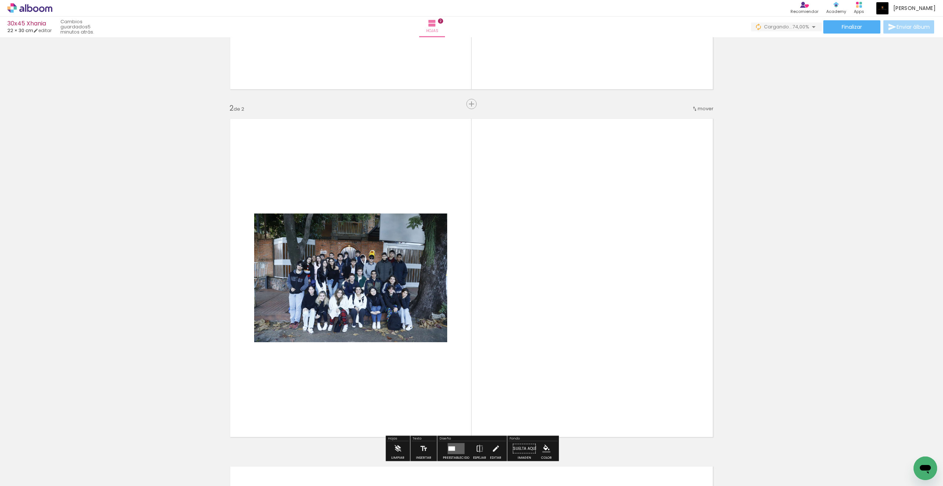
scroll to position [332, 0]
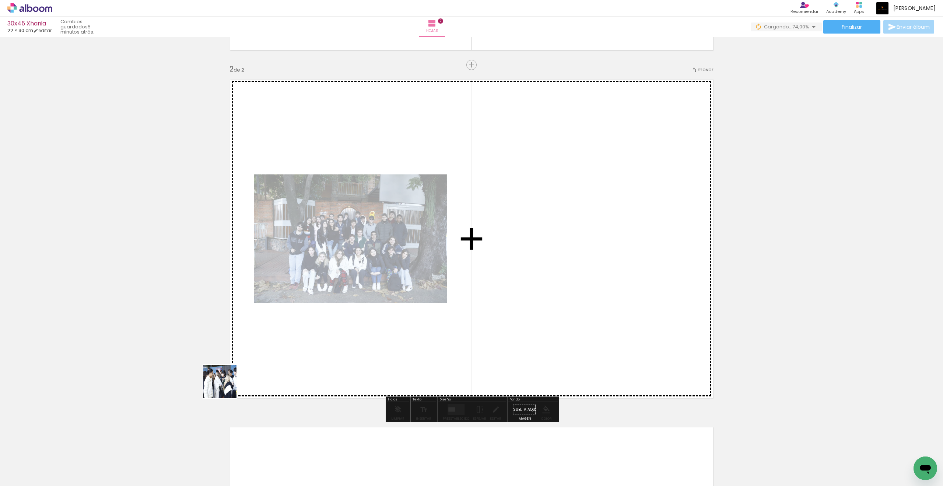
drag, startPoint x: 252, startPoint y: 402, endPoint x: 310, endPoint y: 342, distance: 83.1
click at [310, 342] on quentale-workspace at bounding box center [471, 243] width 943 height 486
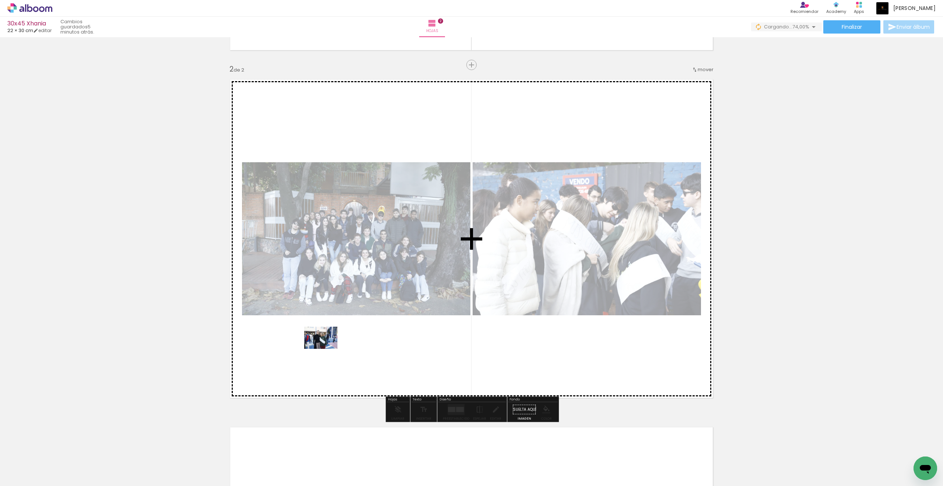
drag, startPoint x: 310, startPoint y: 342, endPoint x: 326, endPoint y: 348, distance: 17.5
click at [326, 348] on quentale-workspace at bounding box center [471, 243] width 943 height 486
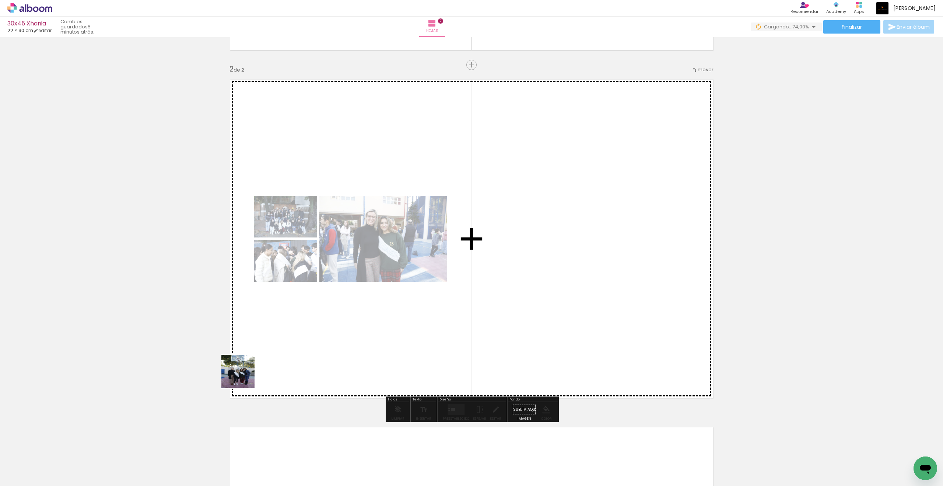
drag, startPoint x: 326, startPoint y: 348, endPoint x: 290, endPoint y: 353, distance: 36.3
click at [290, 353] on quentale-workspace at bounding box center [471, 243] width 943 height 486
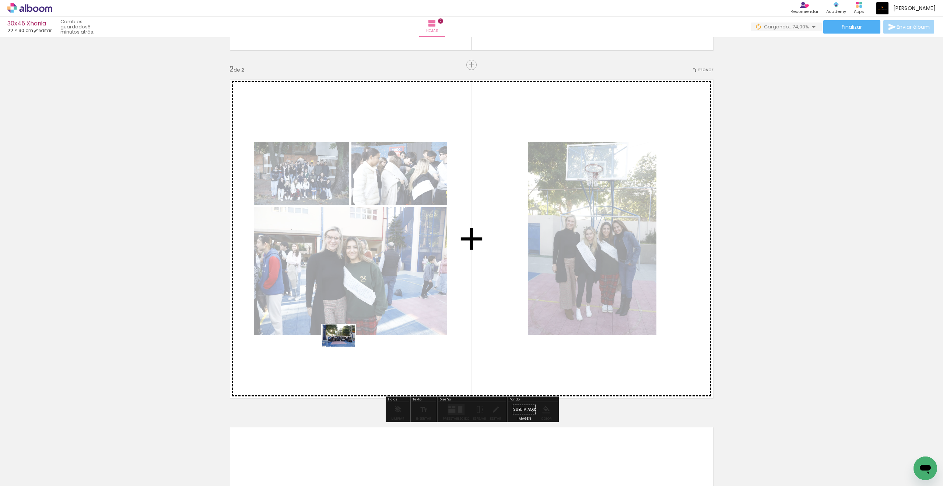
drag, startPoint x: 290, startPoint y: 353, endPoint x: 344, endPoint y: 346, distance: 54.1
click at [344, 346] on quentale-workspace at bounding box center [471, 243] width 943 height 486
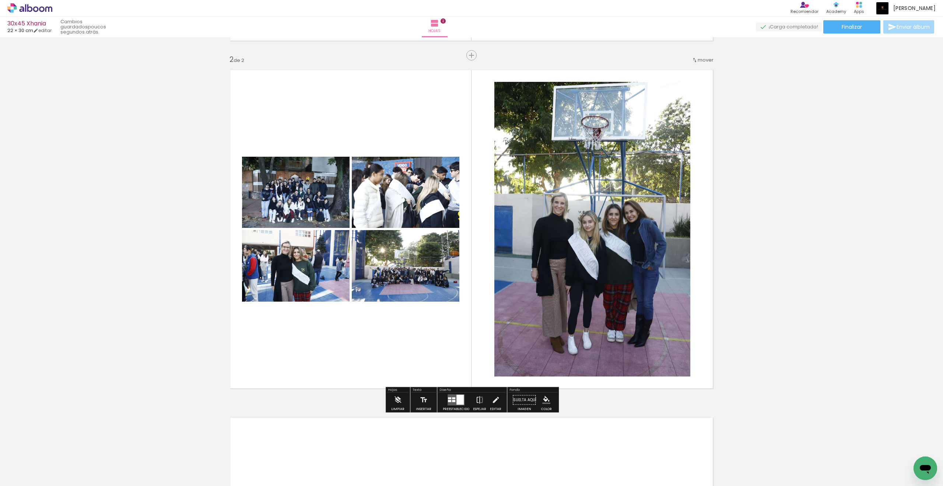
click at [691, 326] on div "Insertar hoja 1 de 2 Insertar hoja 2 de 2" at bounding box center [471, 219] width 943 height 1042
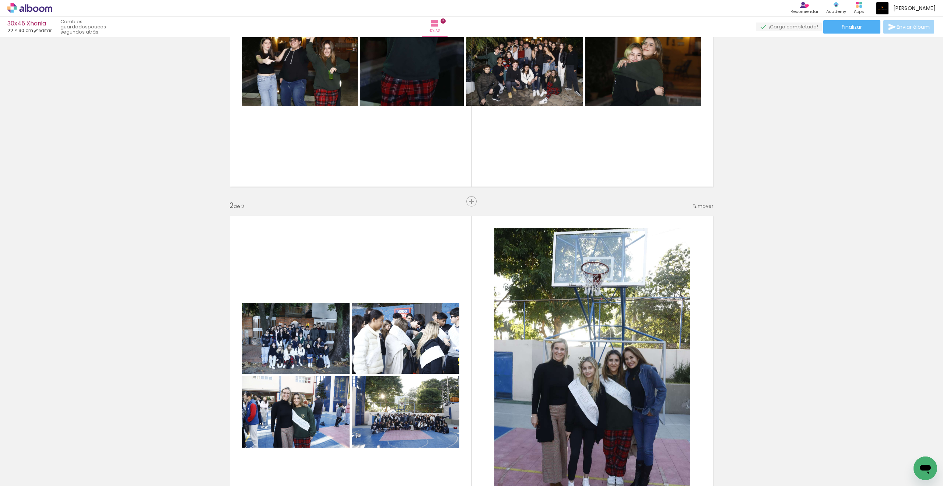
scroll to position [298, 0]
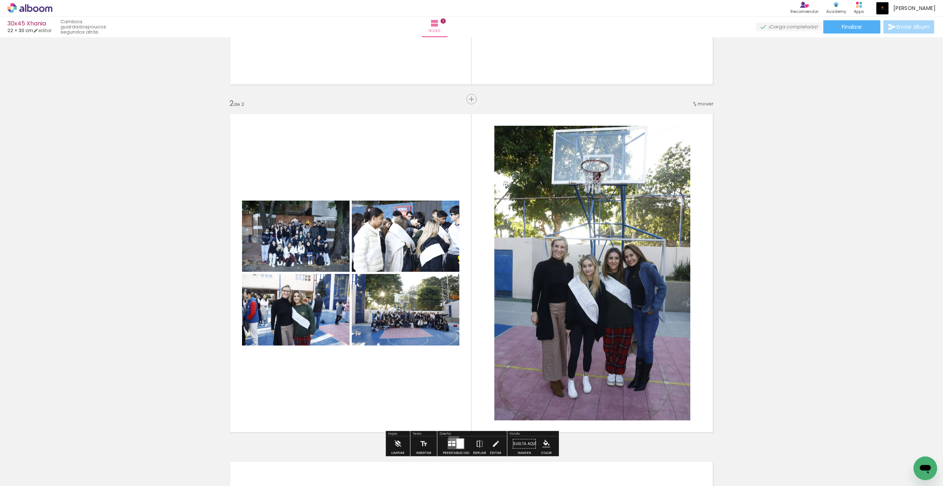
click at [452, 400] on div at bounding box center [456, 443] width 20 height 15
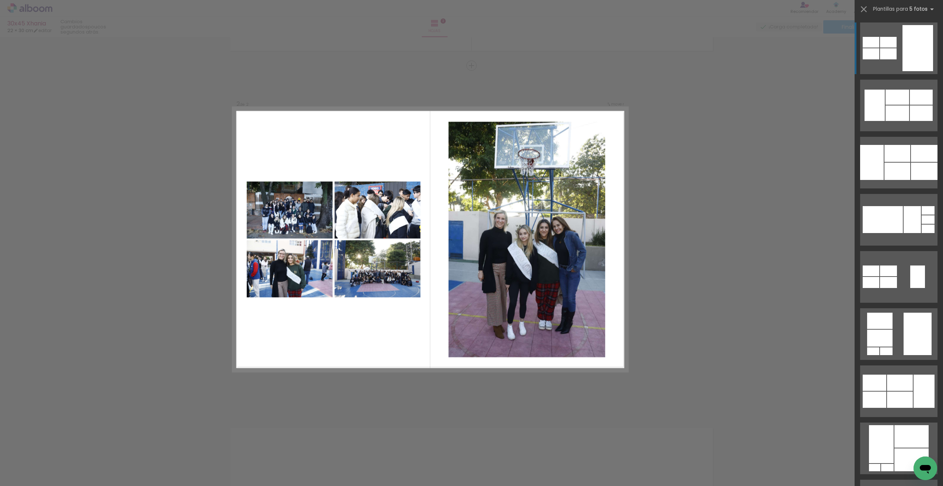
scroll to position [332, 0]
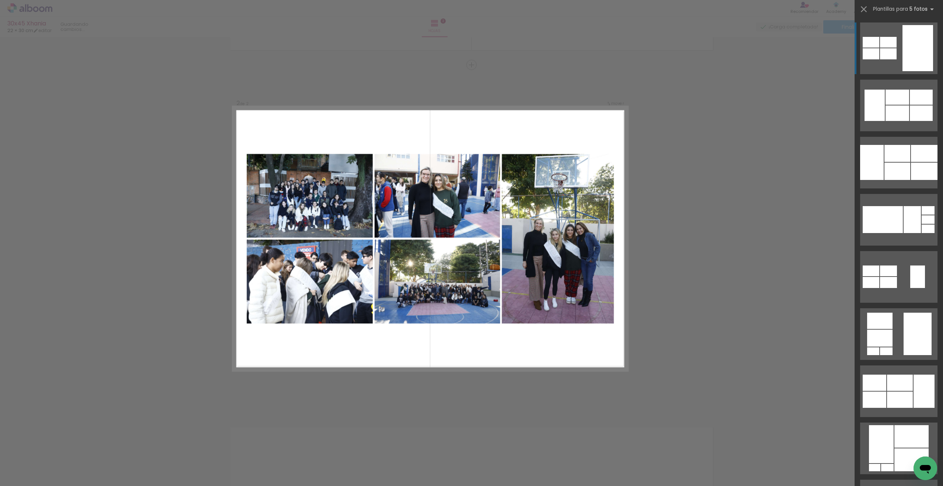
click at [691, 71] on div at bounding box center [918, 48] width 31 height 46
drag, startPoint x: 344, startPoint y: 346, endPoint x: 920, endPoint y: 376, distance: 576.5
click at [691, 376] on album-showcase-spread at bounding box center [898, 391] width 77 height 52
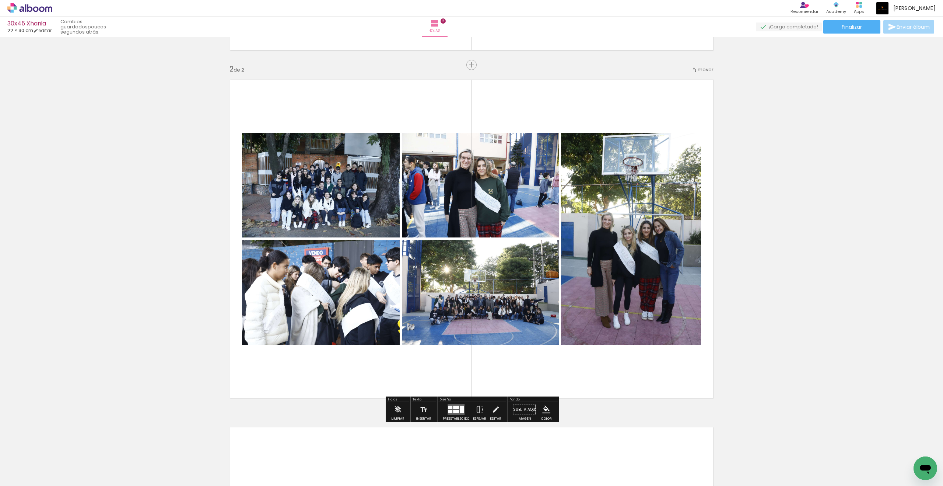
click at [691, 360] on div "Insertar hoja 1 de 2 Insertar hoja 2 de 2" at bounding box center [471, 229] width 943 height 1042
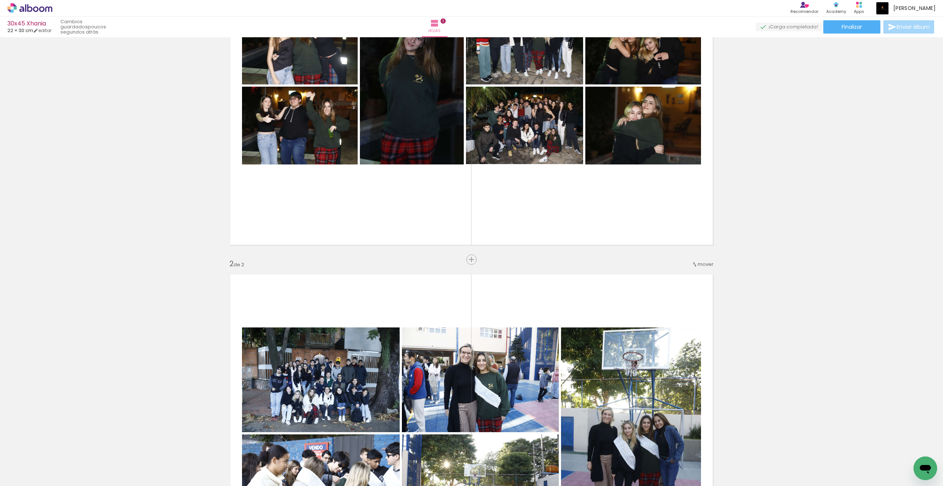
scroll to position [330, 0]
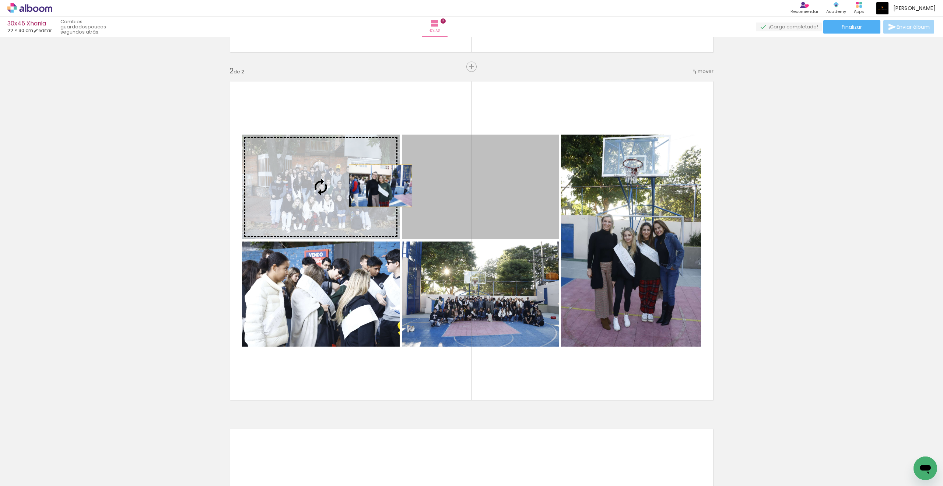
drag, startPoint x: 920, startPoint y: 376, endPoint x: 380, endPoint y: 186, distance: 572.2
click at [0, 0] on slot at bounding box center [0, 0] width 0 height 0
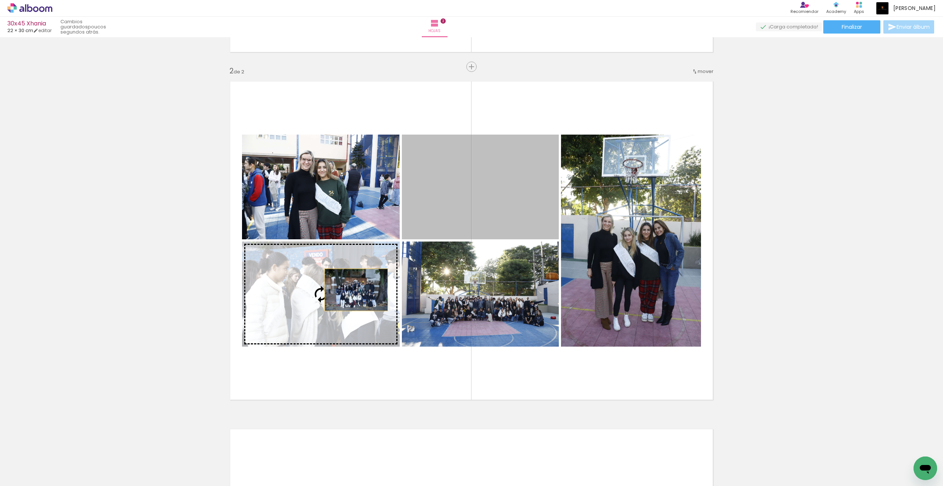
drag, startPoint x: 380, startPoint y: 186, endPoint x: 356, endPoint y: 290, distance: 106.6
click at [0, 0] on slot at bounding box center [0, 0] width 0 height 0
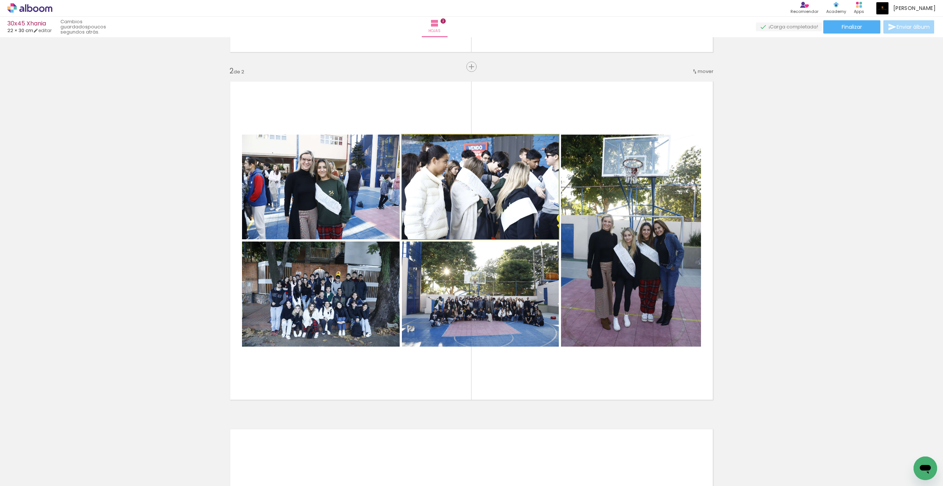
drag, startPoint x: 356, startPoint y: 290, endPoint x: 458, endPoint y: 168, distance: 159.0
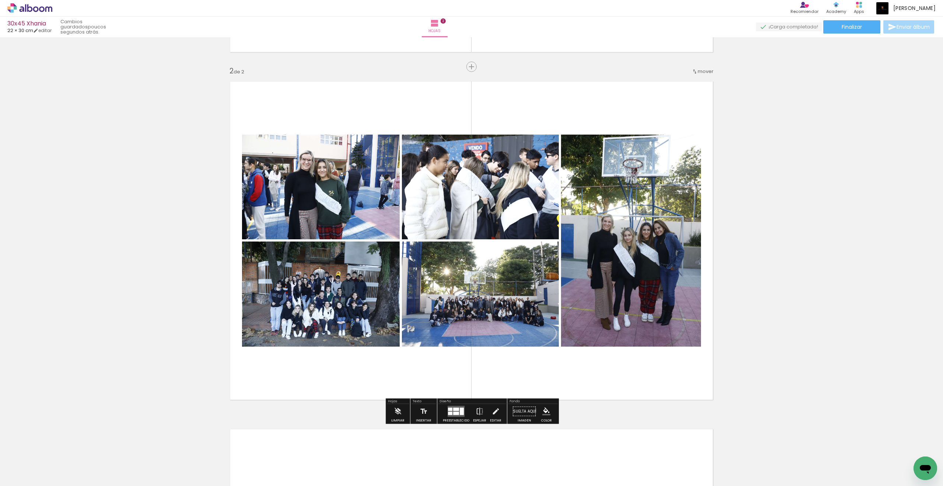
click at [432, 245] on quentale-photo at bounding box center [480, 293] width 157 height 105
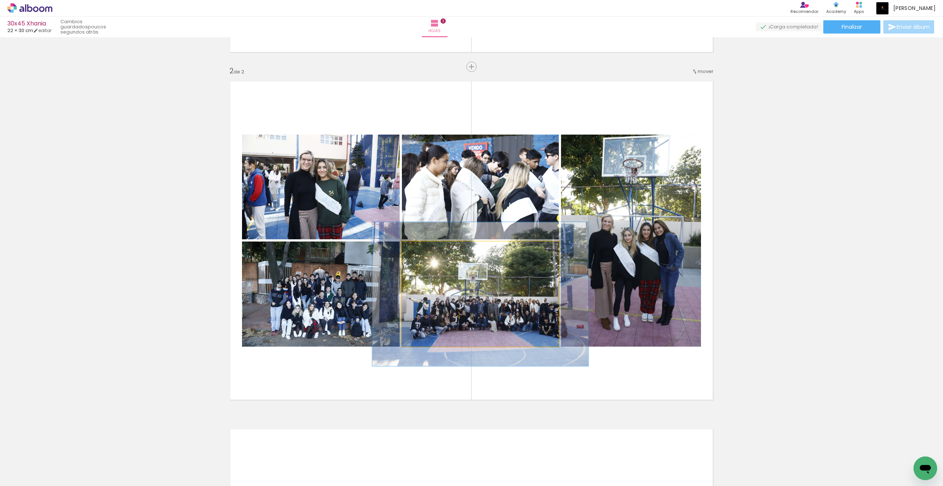
drag, startPoint x: 458, startPoint y: 168, endPoint x: 429, endPoint y: 251, distance: 88.7
type paper-slider "132"
click at [429, 251] on div at bounding box center [428, 249] width 7 height 7
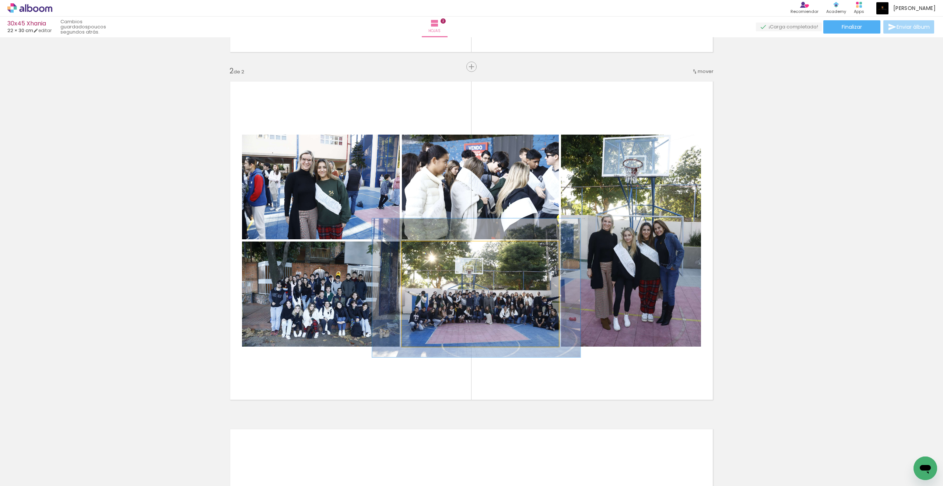
drag, startPoint x: 429, startPoint y: 251, endPoint x: 453, endPoint y: 282, distance: 38.8
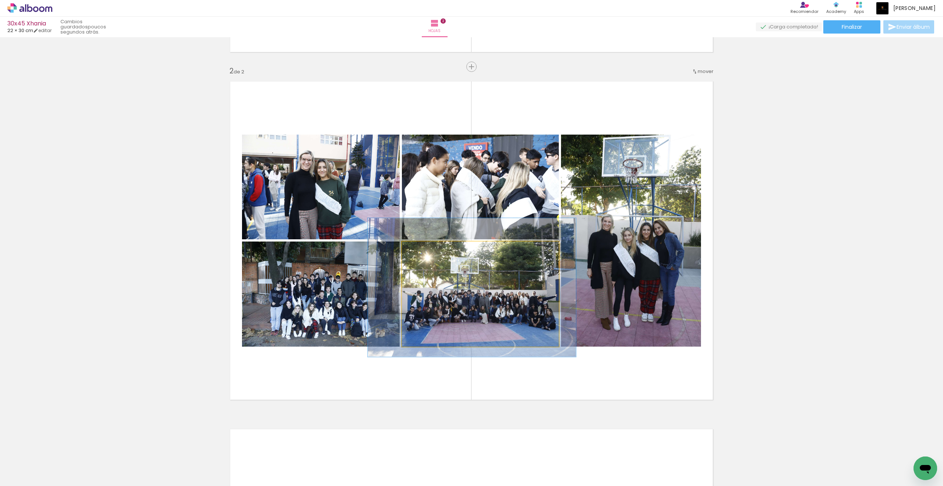
drag, startPoint x: 453, startPoint y: 282, endPoint x: 470, endPoint y: 285, distance: 17.3
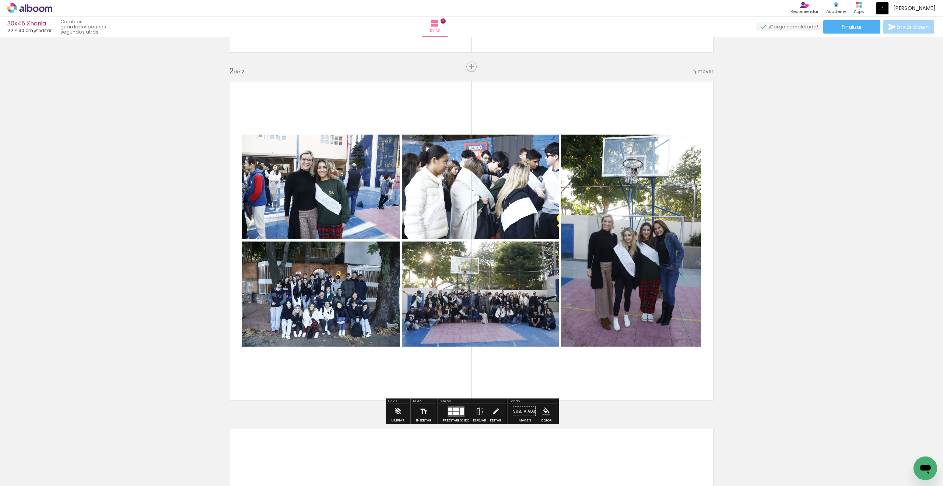
click at [691, 263] on div "Insertar hoja 1 de 2 Insertar hoja 2 de 2" at bounding box center [471, 231] width 943 height 1042
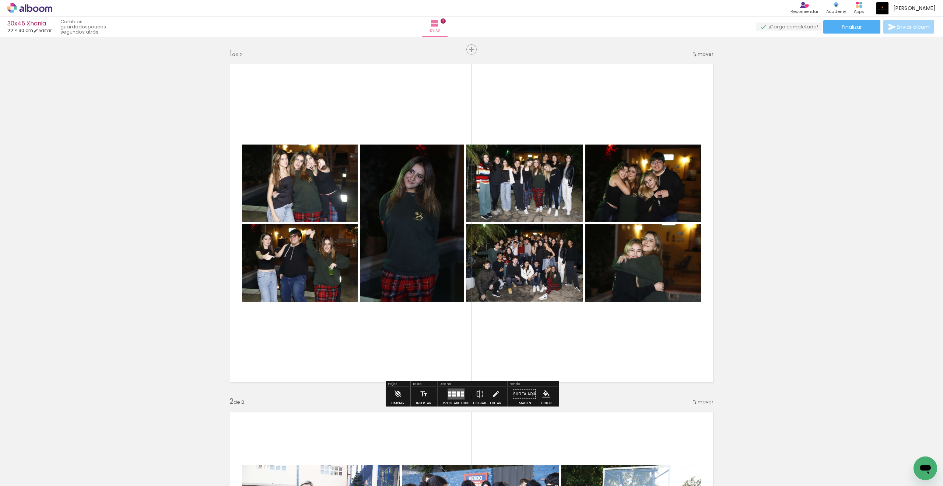
click at [473, 47] on span "Insertar hoja" at bounding box center [474, 49] width 29 height 5
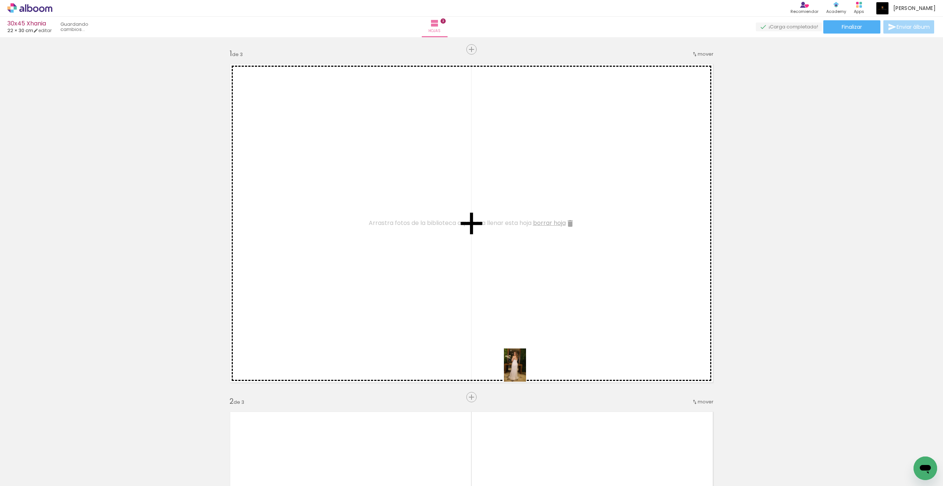
drag, startPoint x: 631, startPoint y: 461, endPoint x: 526, endPoint y: 370, distance: 138.7
click at [526, 370] on quentale-workspace at bounding box center [471, 243] width 943 height 486
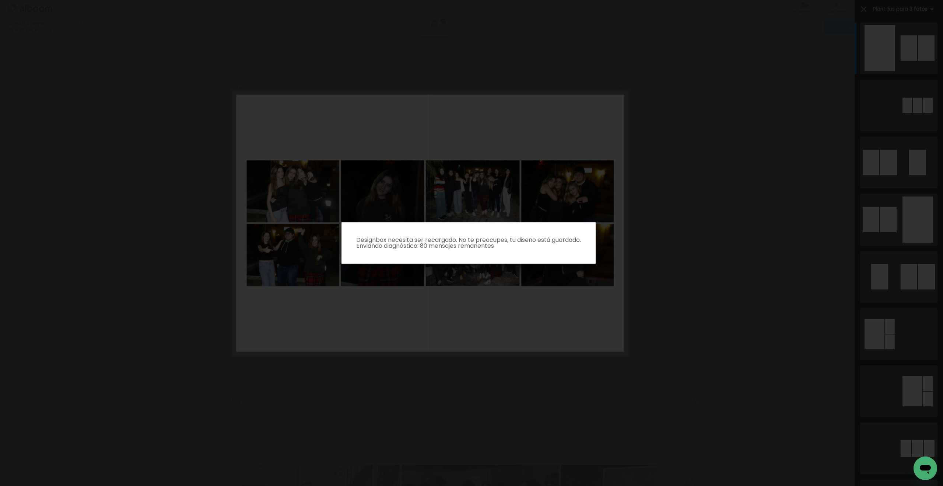
scroll to position [0, 1]
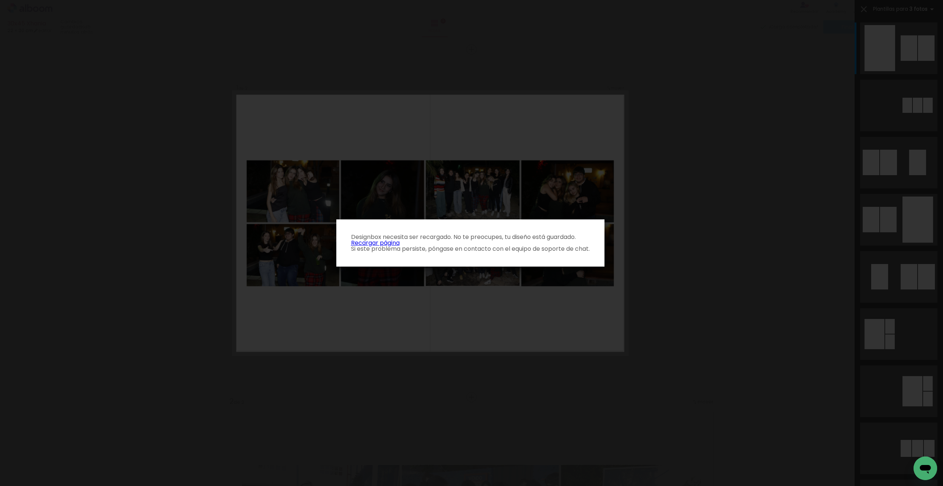
click at [365, 242] on link "Recargar página" at bounding box center [375, 242] width 49 height 8
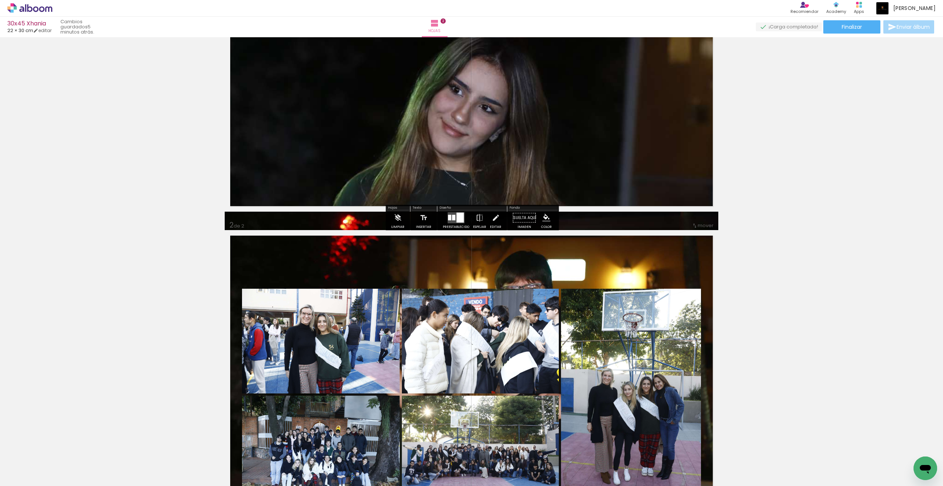
scroll to position [98, 0]
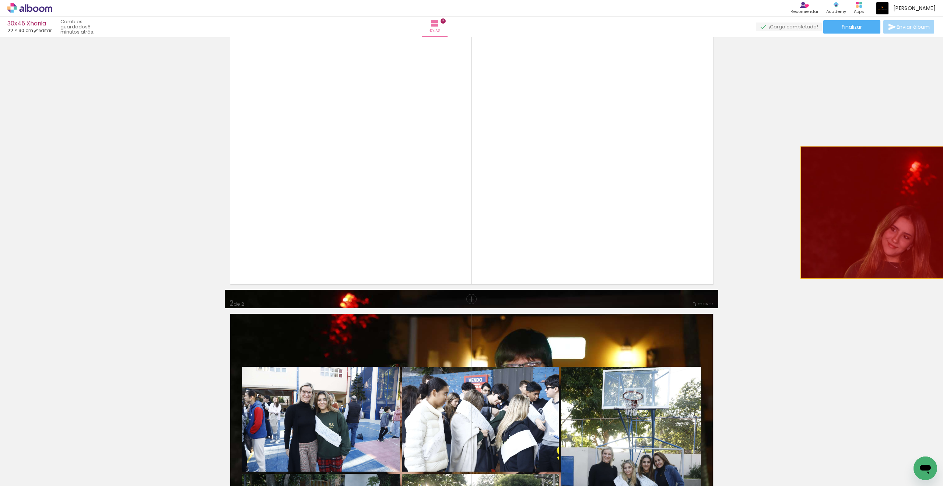
drag, startPoint x: 690, startPoint y: 199, endPoint x: 900, endPoint y: 212, distance: 210.0
click at [900, 212] on div "Insertar hoja 1 de 2 Insertar hoja 2 de 2" at bounding box center [471, 463] width 943 height 1042
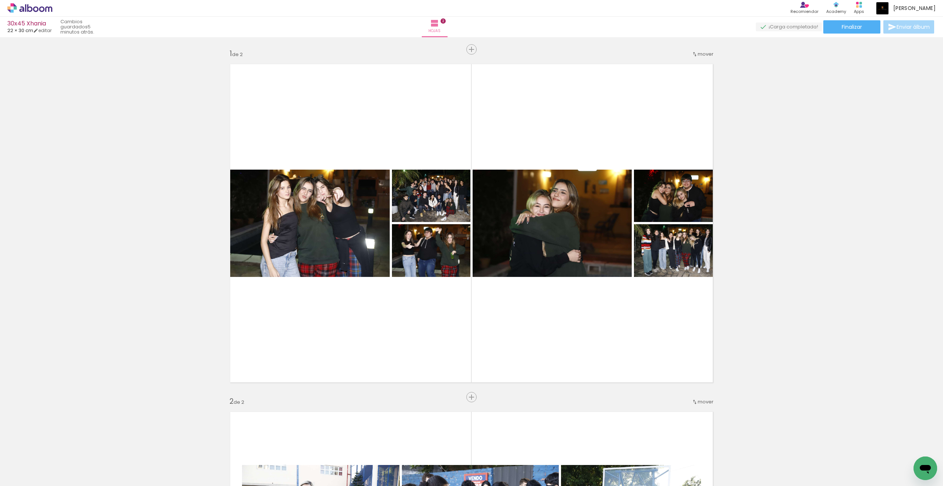
scroll to position [10, 0]
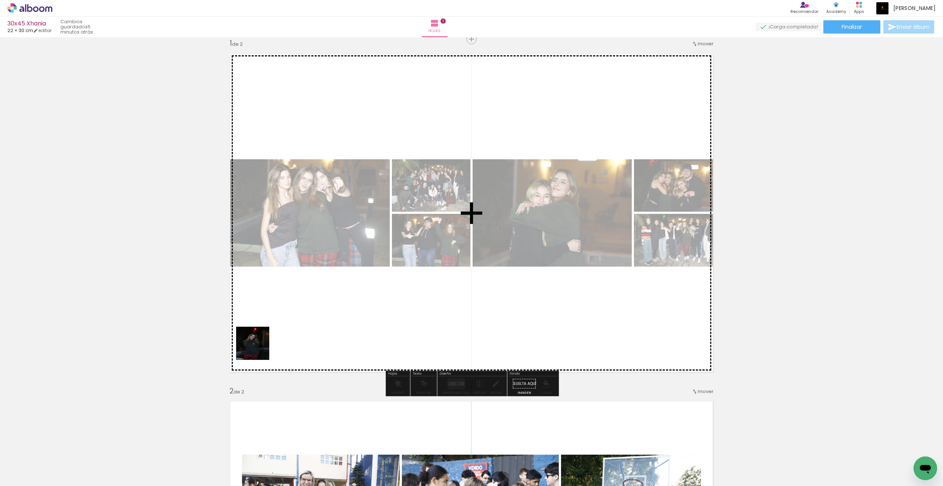
drag, startPoint x: 71, startPoint y: 467, endPoint x: 272, endPoint y: 342, distance: 236.5
click at [272, 342] on quentale-workspace at bounding box center [471, 243] width 943 height 486
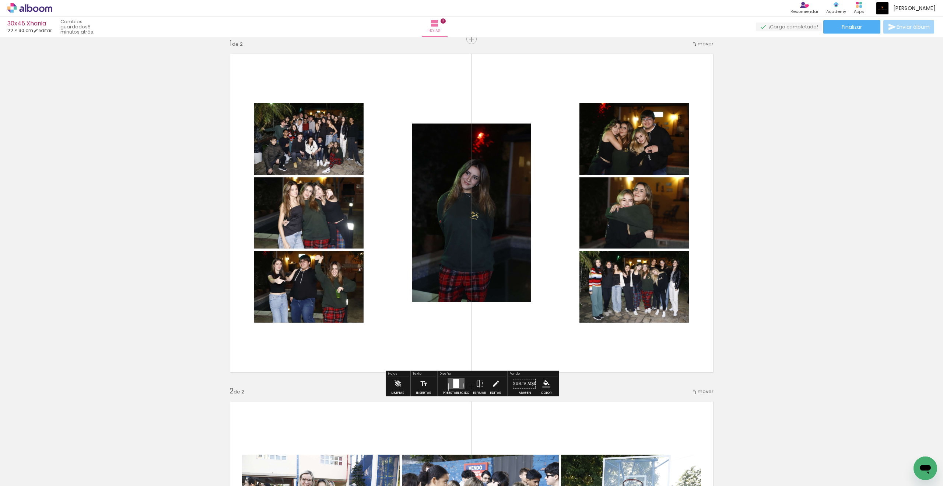
click at [448, 379] on quentale-layouter at bounding box center [456, 383] width 17 height 11
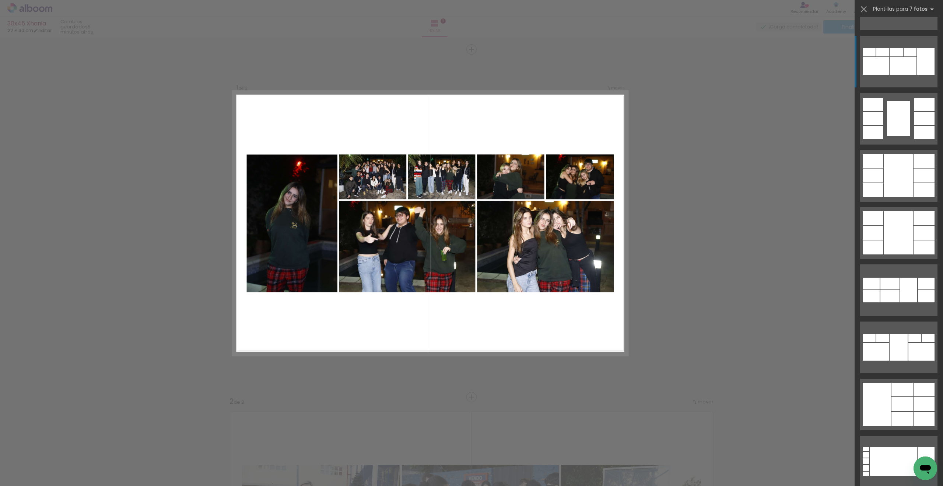
scroll to position [274, 0]
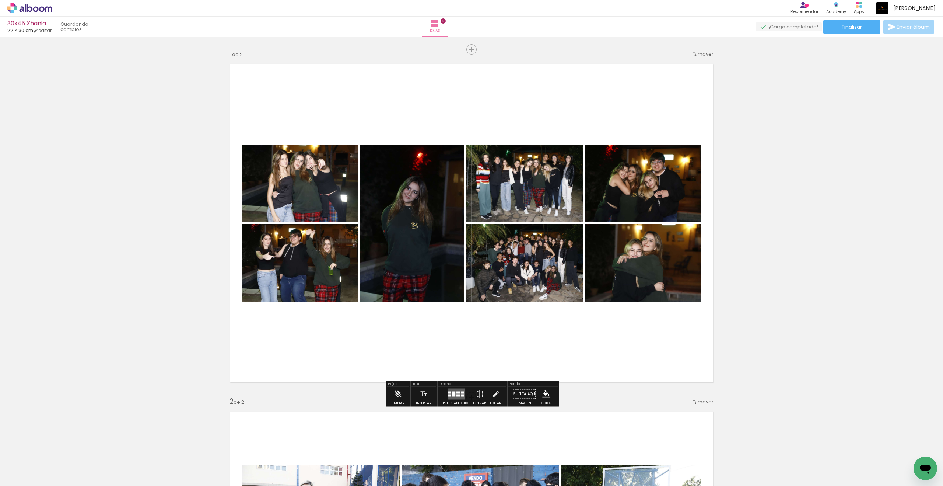
click at [564, 351] on quentale-layouter at bounding box center [472, 223] width 494 height 329
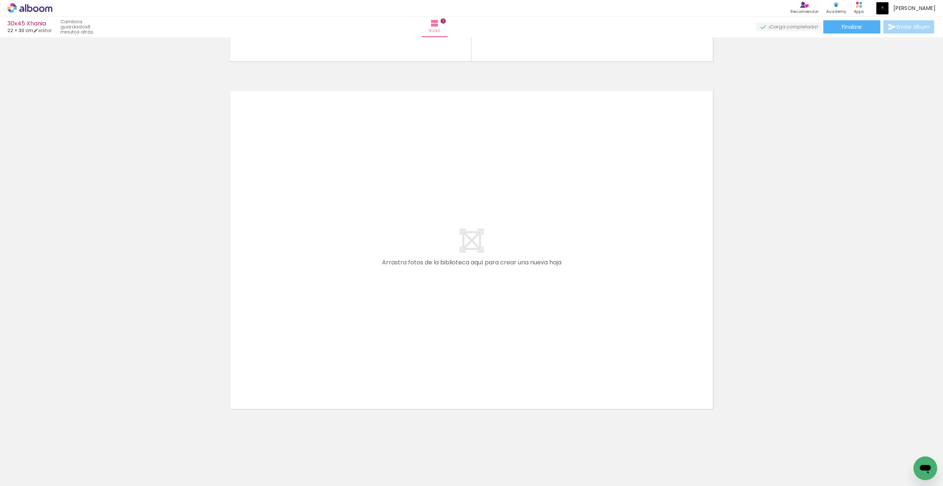
scroll to position [0, 0]
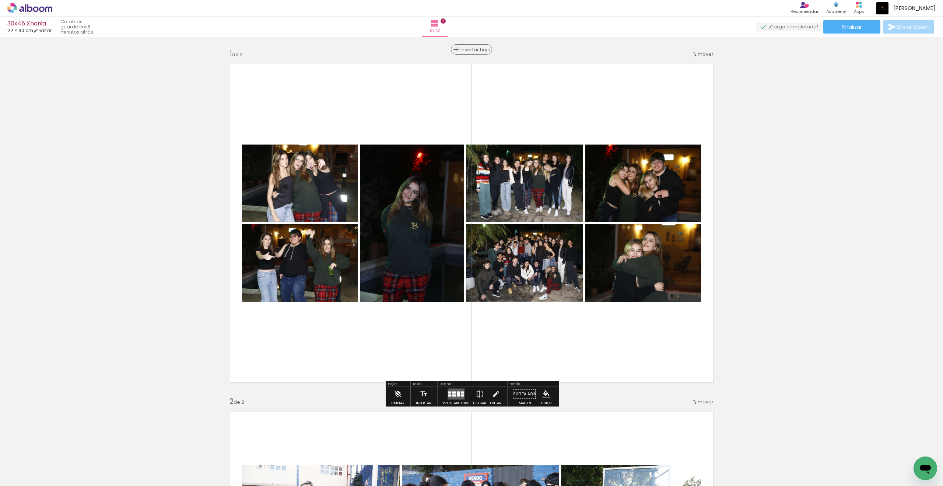
click at [474, 50] on span "Insertar hoja" at bounding box center [474, 49] width 29 height 5
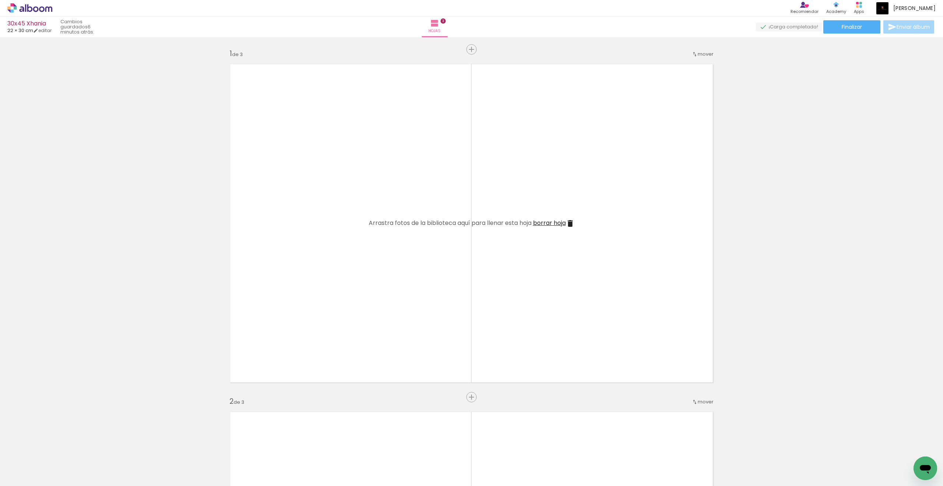
click at [27, 462] on input "Todas las fotos" at bounding box center [17, 463] width 20 height 6
click at [32, 460] on paper-item "No usadas" at bounding box center [24, 461] width 38 height 6
type input "No usadas"
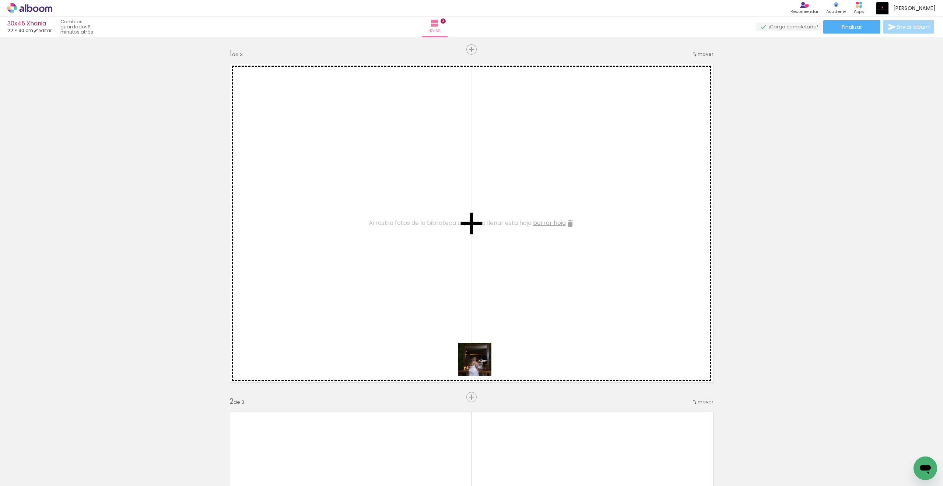
drag, startPoint x: 492, startPoint y: 470, endPoint x: 480, endPoint y: 364, distance: 106.7
click at [480, 364] on quentale-workspace at bounding box center [471, 243] width 943 height 486
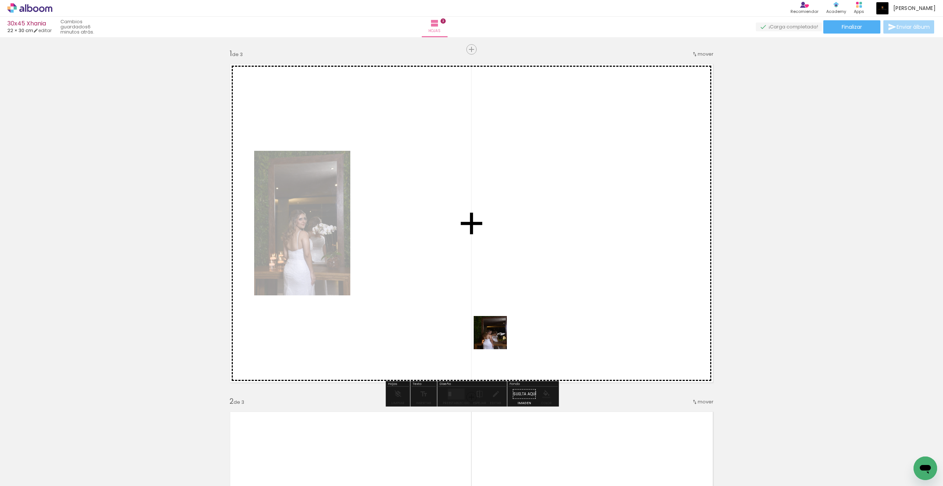
drag, startPoint x: 482, startPoint y: 469, endPoint x: 525, endPoint y: 345, distance: 131.1
click at [498, 326] on quentale-workspace at bounding box center [471, 243] width 943 height 486
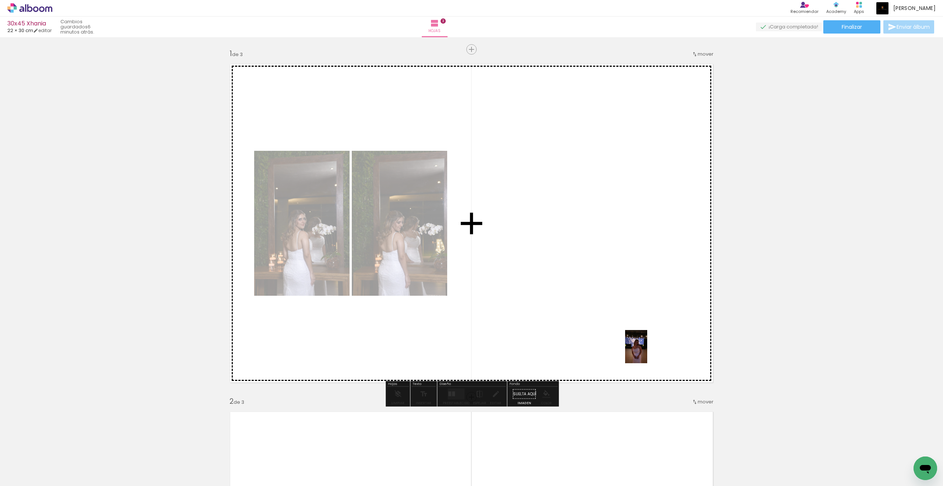
drag, startPoint x: 822, startPoint y: 470, endPoint x: 647, endPoint y: 352, distance: 210.7
click at [647, 352] on quentale-workspace at bounding box center [471, 243] width 943 height 486
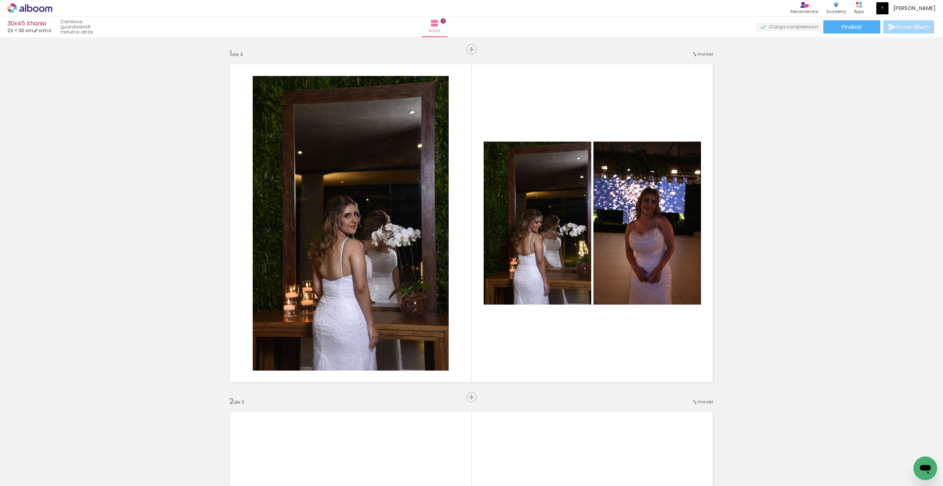
scroll to position [0, 564]
click at [612, 472] on quentale-thumb at bounding box center [616, 460] width 41 height 42
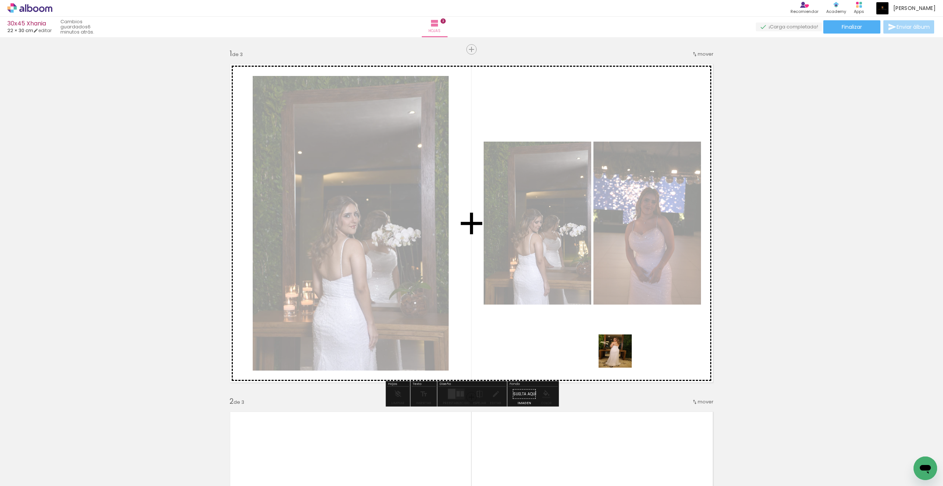
drag, startPoint x: 634, startPoint y: 468, endPoint x: 621, endPoint y: 356, distance: 112.7
click at [621, 356] on quentale-workspace at bounding box center [471, 243] width 943 height 486
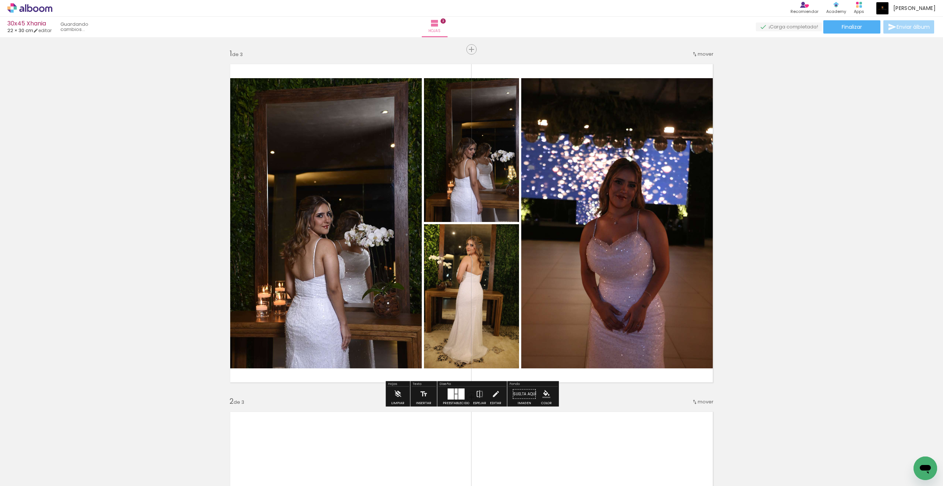
scroll to position [0, 522]
click at [455, 392] on div at bounding box center [456, 390] width 3 height 5
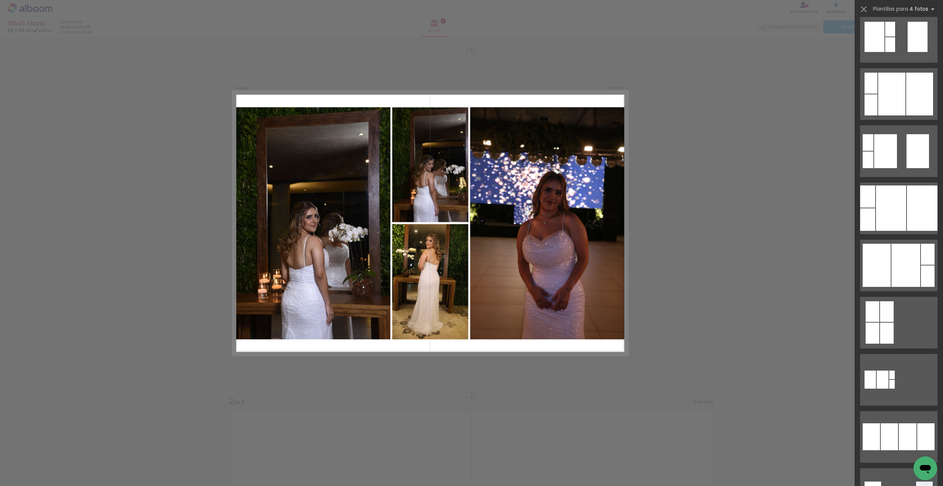
scroll to position [318, 0]
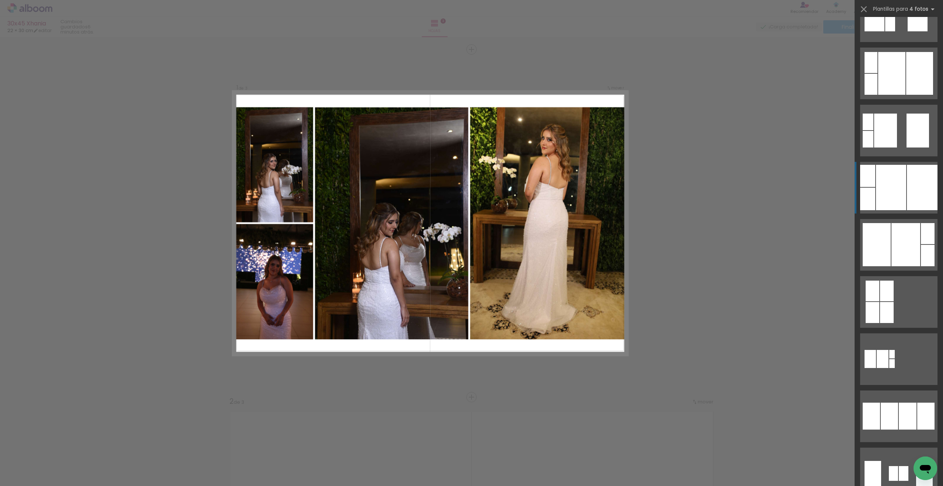
click at [915, 193] on div at bounding box center [922, 187] width 31 height 45
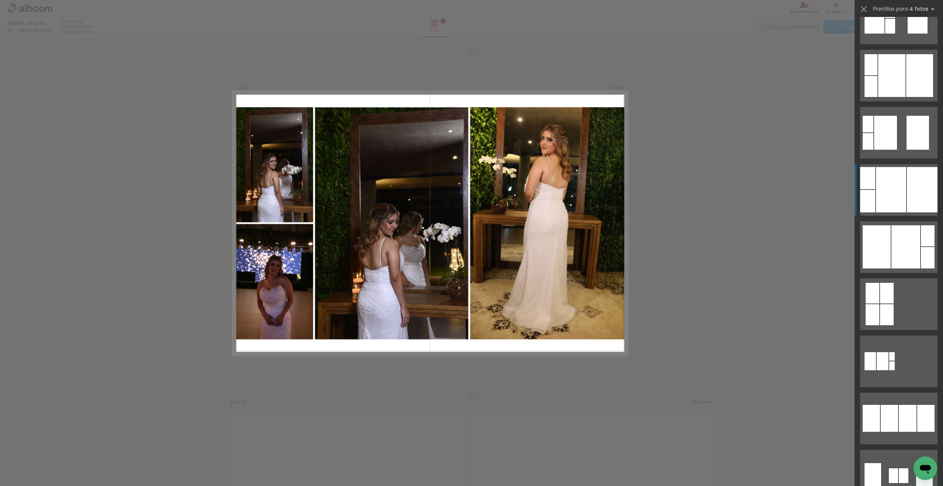
click at [0, 0] on slot at bounding box center [0, 0] width 0 height 0
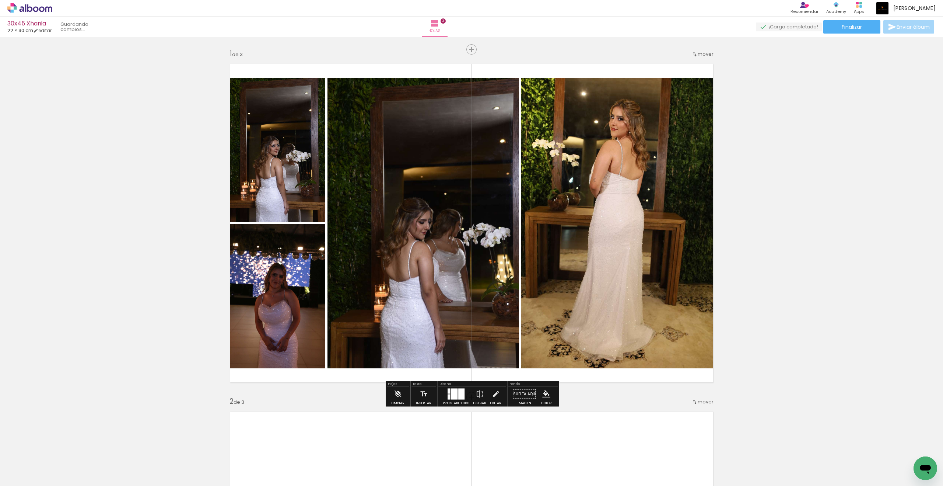
scroll to position [316, 0]
click at [480, 389] on iron-icon at bounding box center [480, 393] width 8 height 15
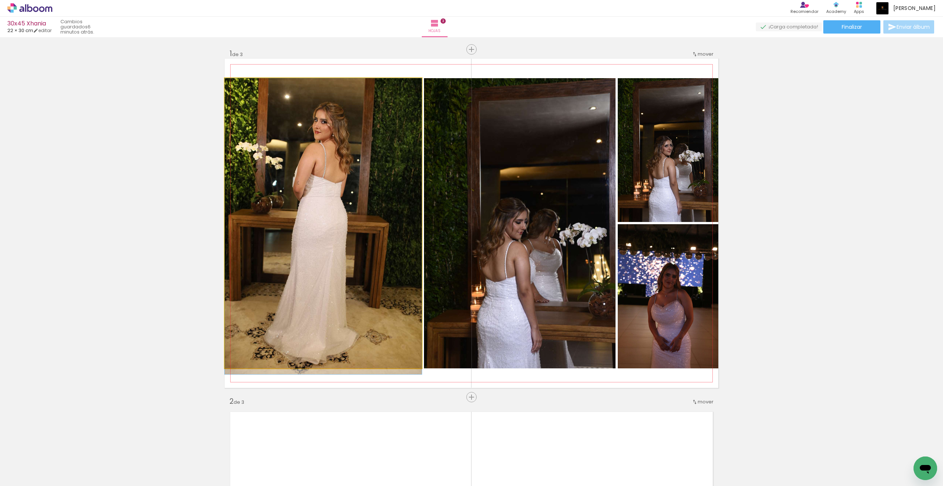
drag, startPoint x: 332, startPoint y: 231, endPoint x: 338, endPoint y: 249, distance: 18.6
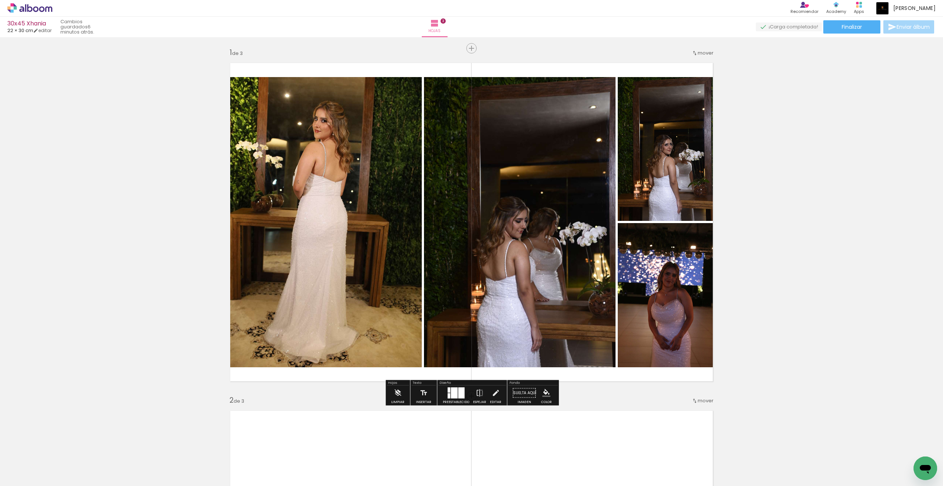
scroll to position [0, 0]
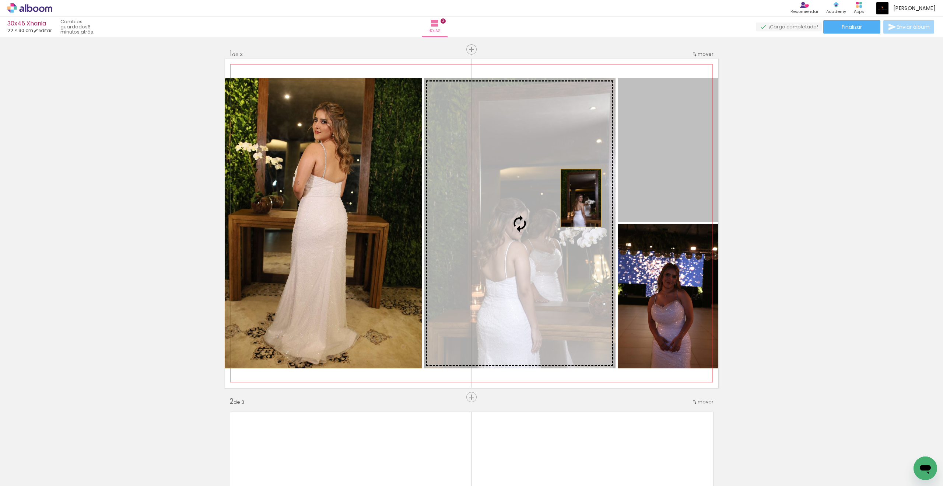
drag, startPoint x: 646, startPoint y: 173, endPoint x: 581, endPoint y: 198, distance: 69.5
click at [0, 0] on slot at bounding box center [0, 0] width 0 height 0
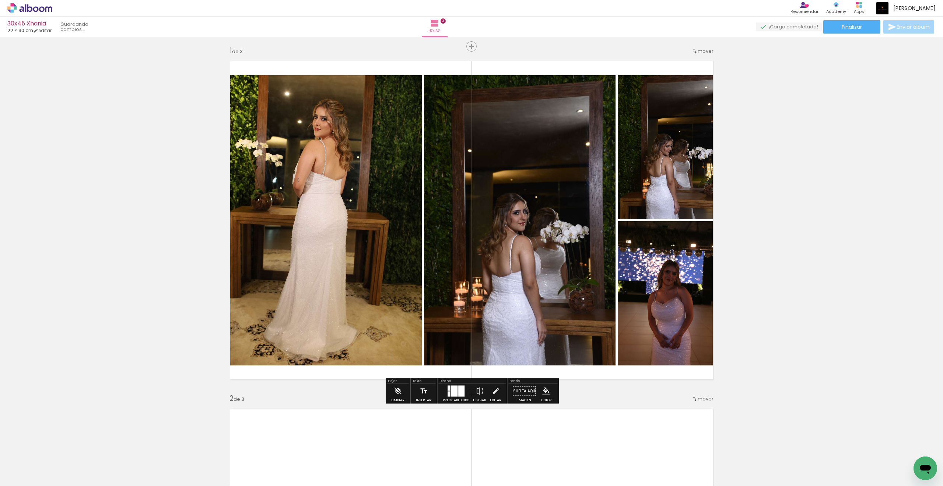
scroll to position [4, 0]
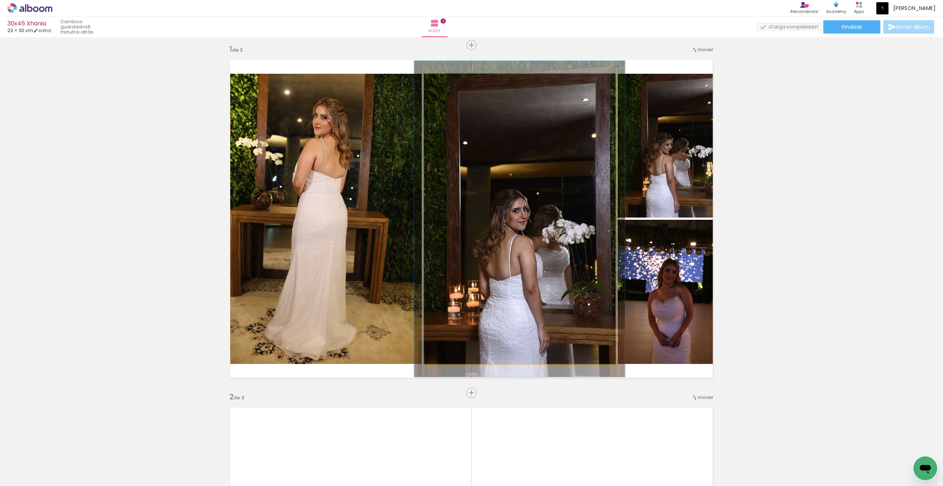
type paper-slider "109"
click at [446, 82] on div at bounding box center [444, 82] width 12 height 12
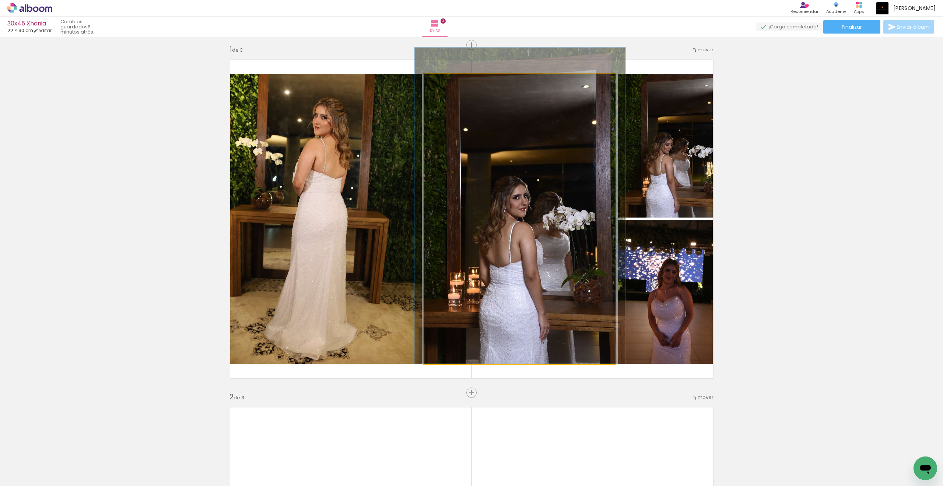
drag, startPoint x: 521, startPoint y: 215, endPoint x: 521, endPoint y: 179, distance: 36.1
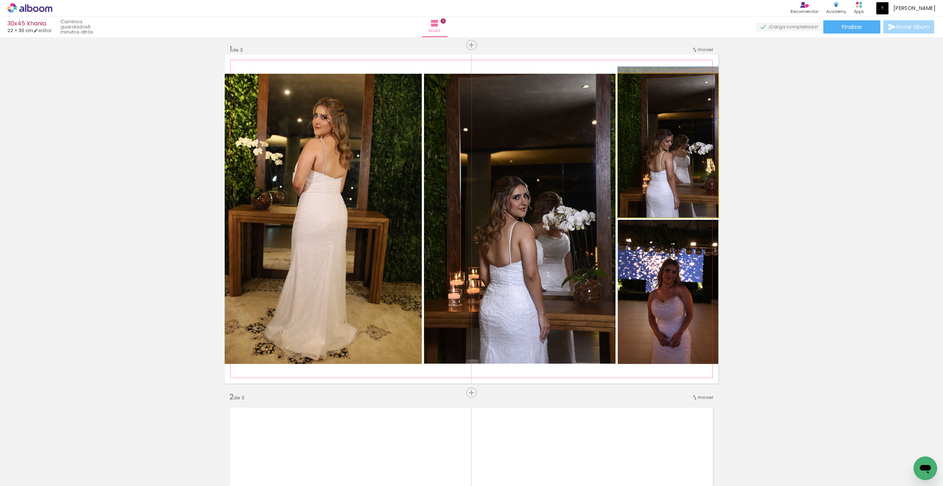
drag, startPoint x: 667, startPoint y: 164, endPoint x: 657, endPoint y: 150, distance: 17.2
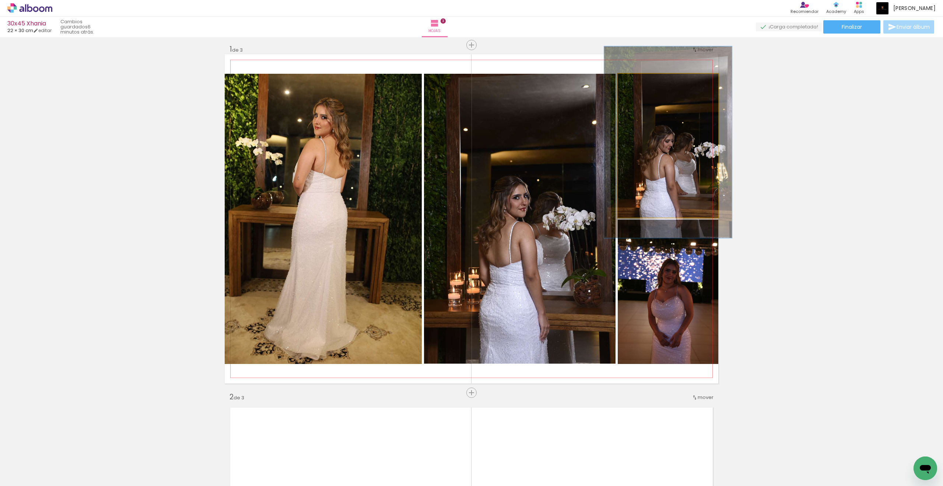
drag, startPoint x: 637, startPoint y: 82, endPoint x: 644, endPoint y: 83, distance: 7.0
type paper-slider "127"
click at [644, 83] on div at bounding box center [642, 82] width 12 height 12
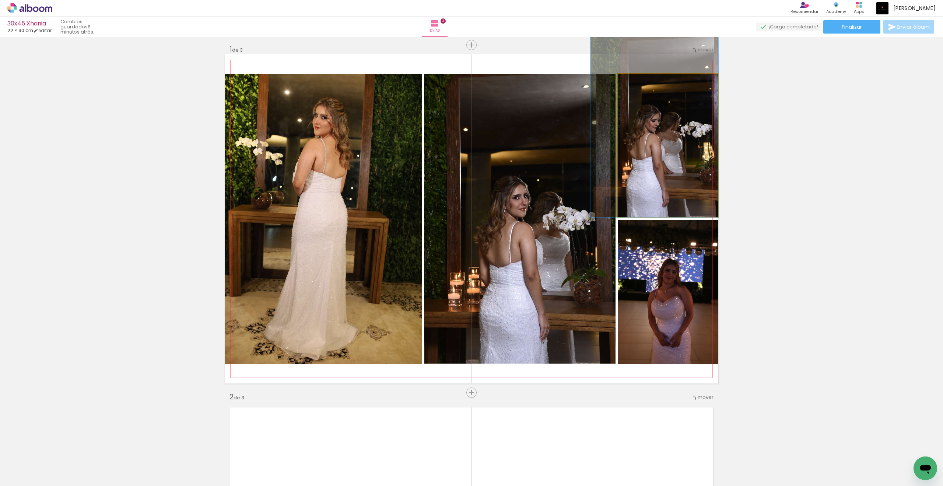
drag, startPoint x: 683, startPoint y: 195, endPoint x: 665, endPoint y: 155, distance: 44.4
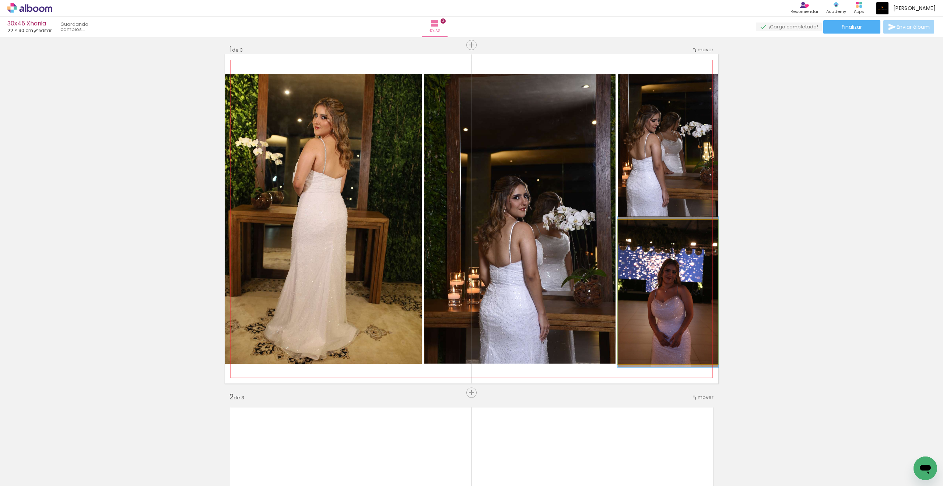
click at [678, 281] on quentale-photo at bounding box center [668, 292] width 101 height 144
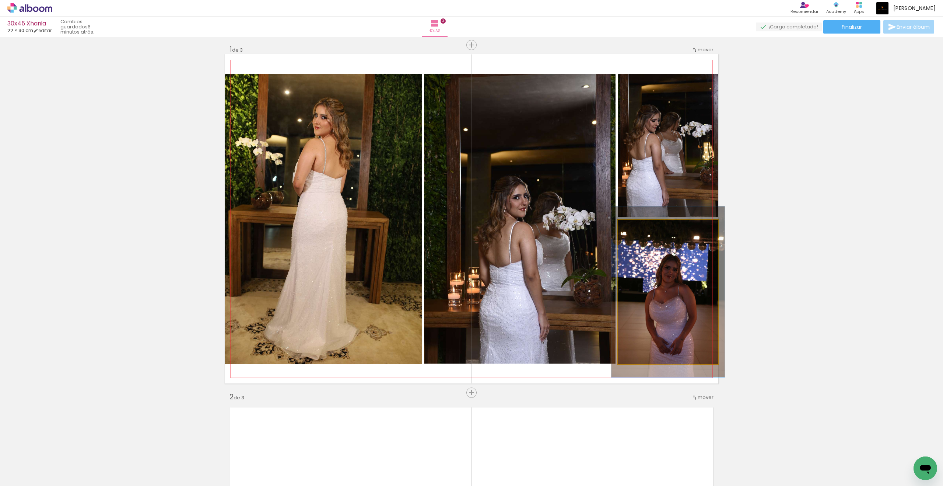
type paper-slider "113"
click at [642, 225] on div at bounding box center [638, 227] width 12 height 12
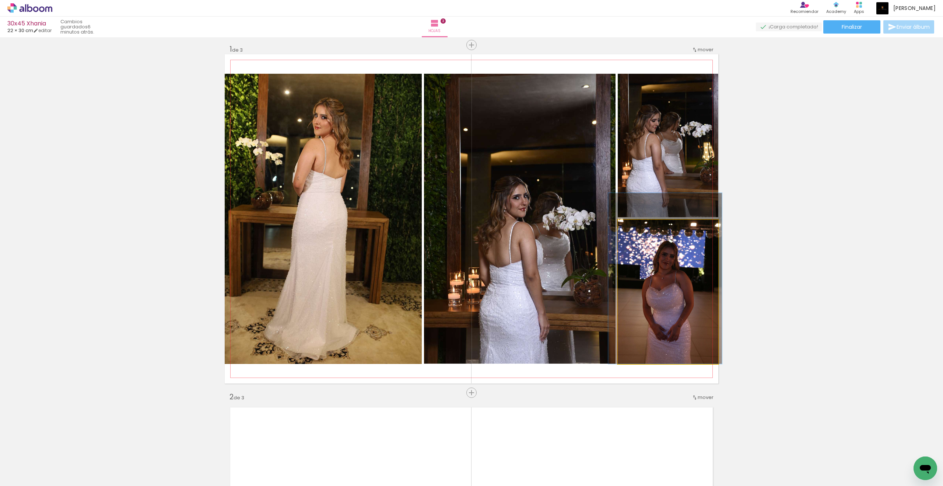
drag, startPoint x: 656, startPoint y: 315, endPoint x: 653, endPoint y: 294, distance: 21.2
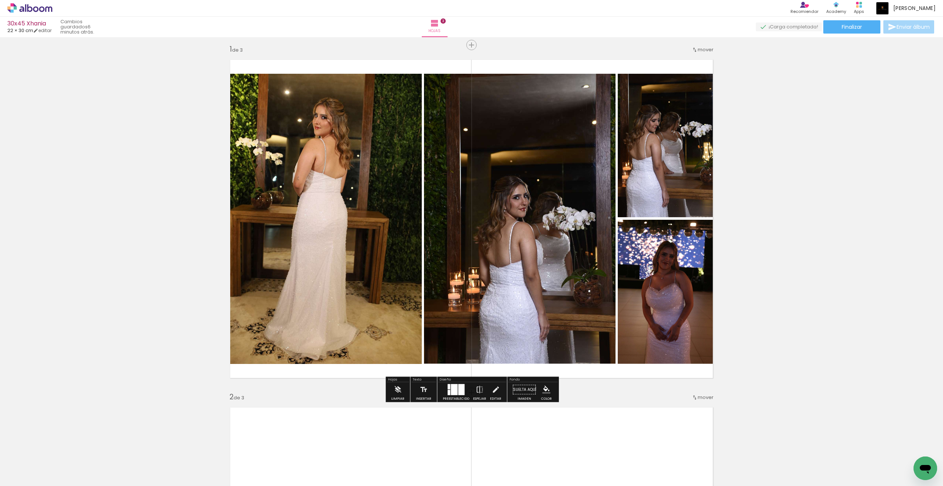
click at [0, 0] on slot "B&N" at bounding box center [0, 0] width 0 height 0
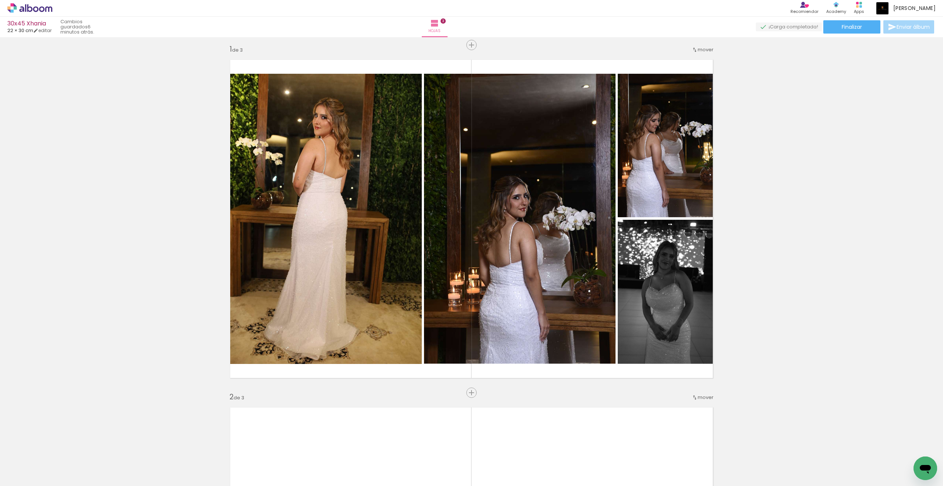
scroll to position [166, 0]
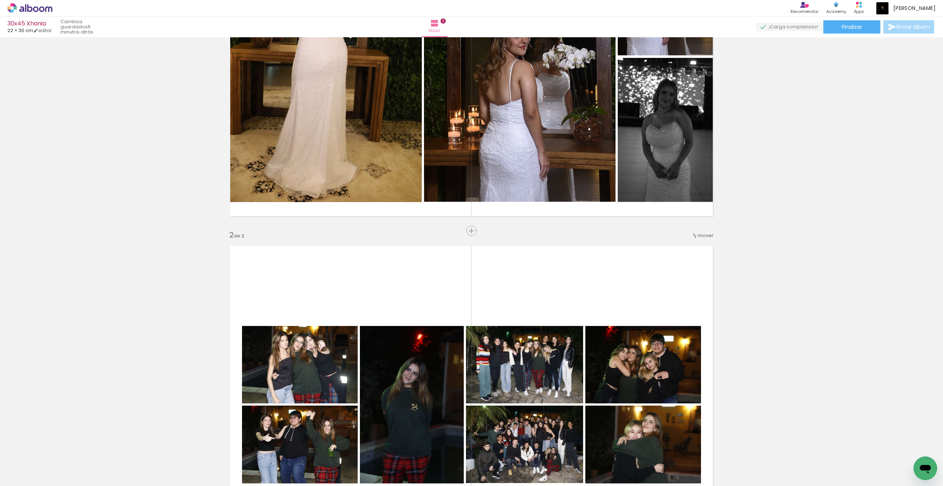
click at [469, 229] on span "Insertar hoja" at bounding box center [474, 230] width 29 height 5
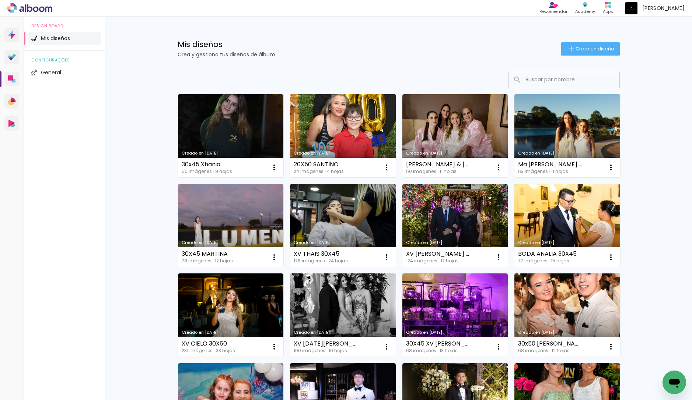
scroll to position [0, 0]
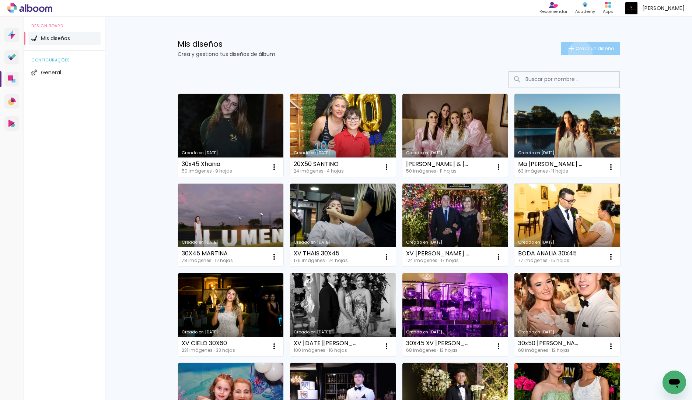
click at [579, 53] on paper-button "Crear un diseño" at bounding box center [590, 48] width 59 height 13
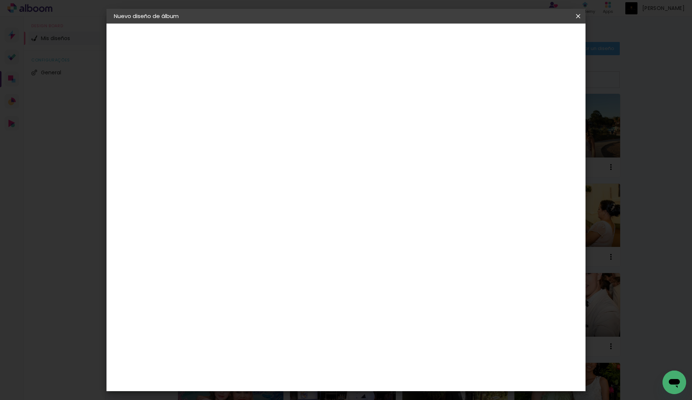
click at [234, 98] on input at bounding box center [234, 98] width 0 height 11
type input "20x50 Lukas Wu"
type paper-input "20x50 Lukas Wu"
click at [307, 41] on link "Avanzar" at bounding box center [287, 39] width 39 height 13
click at [0, 0] on slot "Tamaño libre" at bounding box center [0, 0] width 0 height 0
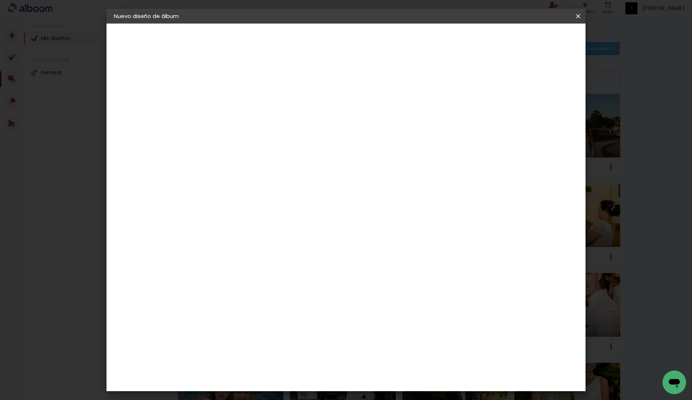
click at [0, 0] on slot "Volver" at bounding box center [0, 0] width 0 height 0
drag, startPoint x: 346, startPoint y: 98, endPoint x: 271, endPoint y: 99, distance: 74.4
click at [0, 0] on div "Información Da un título a tu álbum. Avanzar" at bounding box center [0, 0] width 0 height 0
type input "25x45 [PERSON_NAME]"
type paper-input "25x45 [PERSON_NAME]"
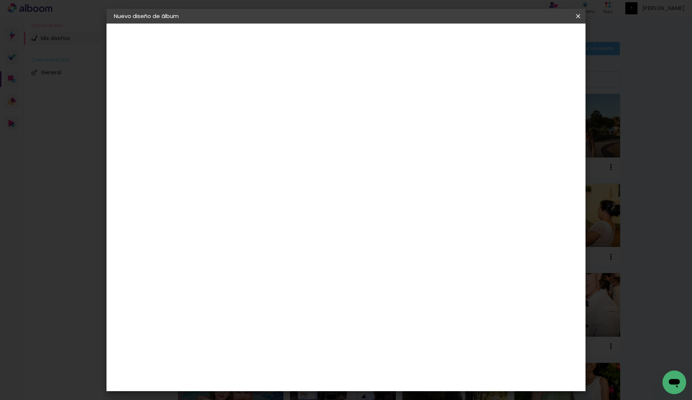
click at [0, 0] on slot "Avanzar" at bounding box center [0, 0] width 0 height 0
click at [339, 108] on paper-item "Tamaño libre" at bounding box center [307, 112] width 63 height 16
click at [0, 0] on slot "Avanzar" at bounding box center [0, 0] width 0 height 0
drag, startPoint x: 209, startPoint y: 207, endPoint x: 266, endPoint y: 207, distance: 56.7
click at [266, 152] on div "30 cm cm cm mm La mayoría de las encuadernadoras sugieren sangrado." at bounding box center [379, 122] width 354 height 59
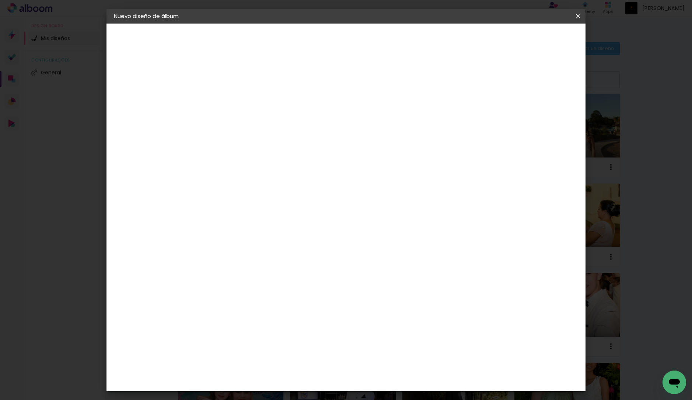
type input "25"
type paper-input "25"
drag, startPoint x: 391, startPoint y: 285, endPoint x: 432, endPoint y: 288, distance: 41.0
click at [432, 288] on div "cm" at bounding box center [393, 286] width 295 height 26
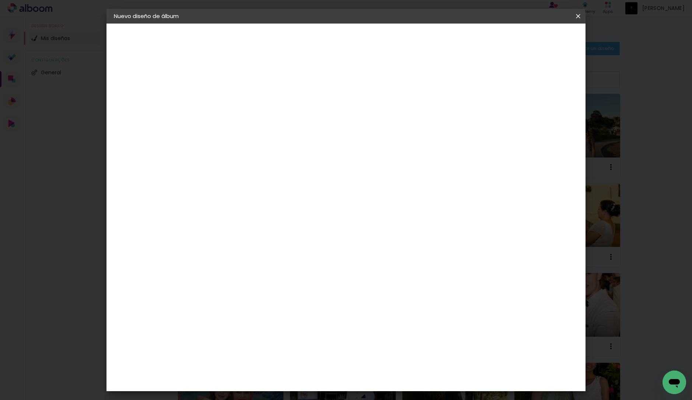
type input "45"
type paper-input "45"
click at [551, 31] on header "Tamaño libre Ajuste el ancho, la altura y la sangría de las hojas. Volver Empez…" at bounding box center [379, 43] width 354 height 38
click at [545, 43] on paper-button "Empezar diseño" at bounding box center [517, 39] width 56 height 13
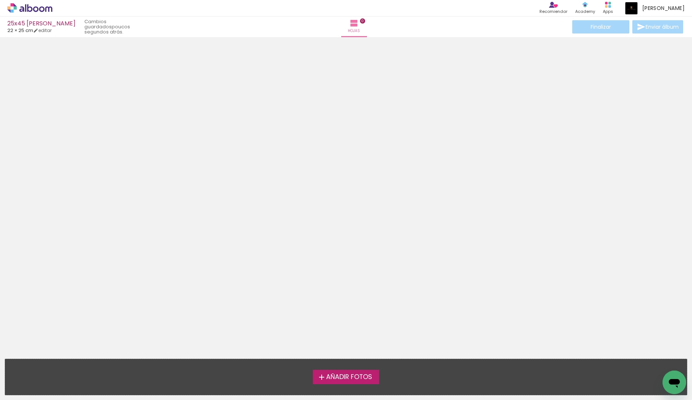
click at [347, 375] on span "Añadir Fotos" at bounding box center [349, 377] width 46 height 7
click at [0, 0] on input "file" at bounding box center [0, 0] width 0 height 0
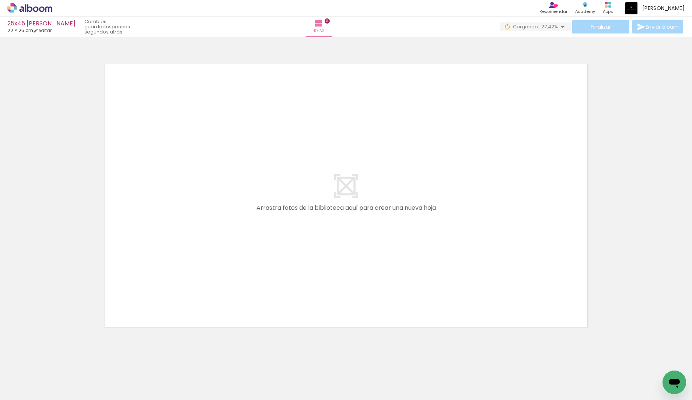
drag, startPoint x: 82, startPoint y: 371, endPoint x: 122, endPoint y: 351, distance: 44.5
click at [201, 278] on quentale-workspace at bounding box center [346, 200] width 692 height 400
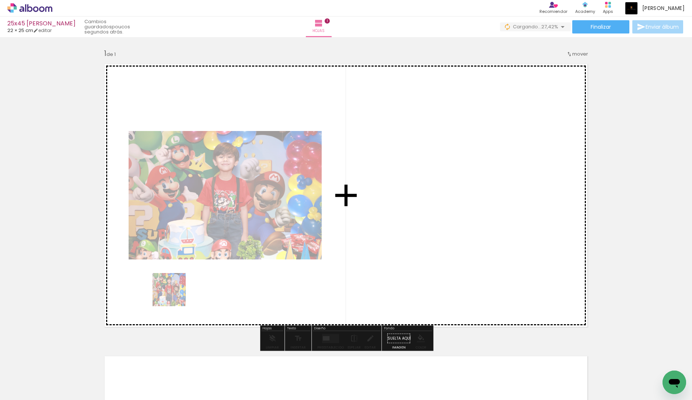
drag, startPoint x: 81, startPoint y: 374, endPoint x: 178, endPoint y: 292, distance: 127.1
click at [178, 292] on quentale-workspace at bounding box center [346, 200] width 692 height 400
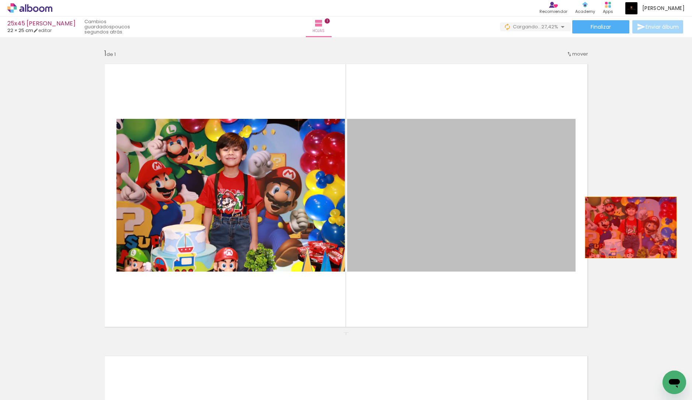
drag, startPoint x: 508, startPoint y: 229, endPoint x: 631, endPoint y: 228, distance: 122.3
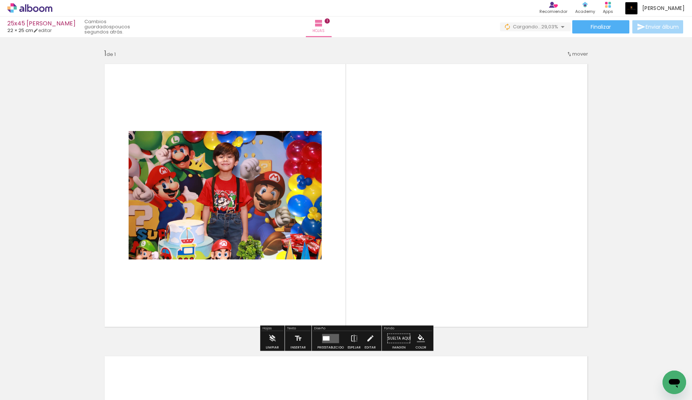
click at [27, 377] on input "Todas las fotos" at bounding box center [17, 378] width 20 height 6
click at [30, 376] on paper-item "No usadas" at bounding box center [24, 376] width 38 height 6
type input "No usadas"
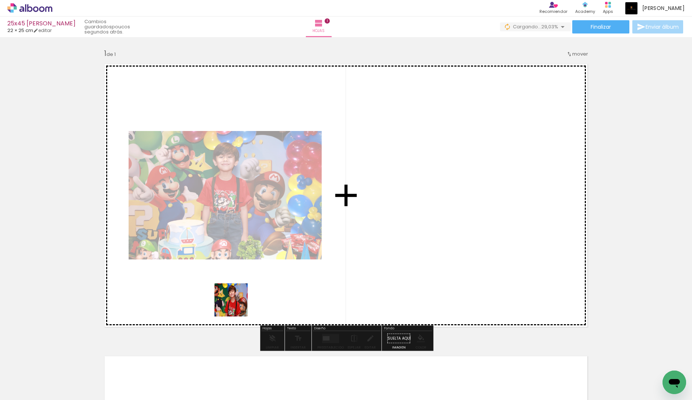
drag, startPoint x: 73, startPoint y: 382, endPoint x: 244, endPoint y: 303, distance: 188.4
click at [244, 303] on quentale-workspace at bounding box center [346, 200] width 692 height 400
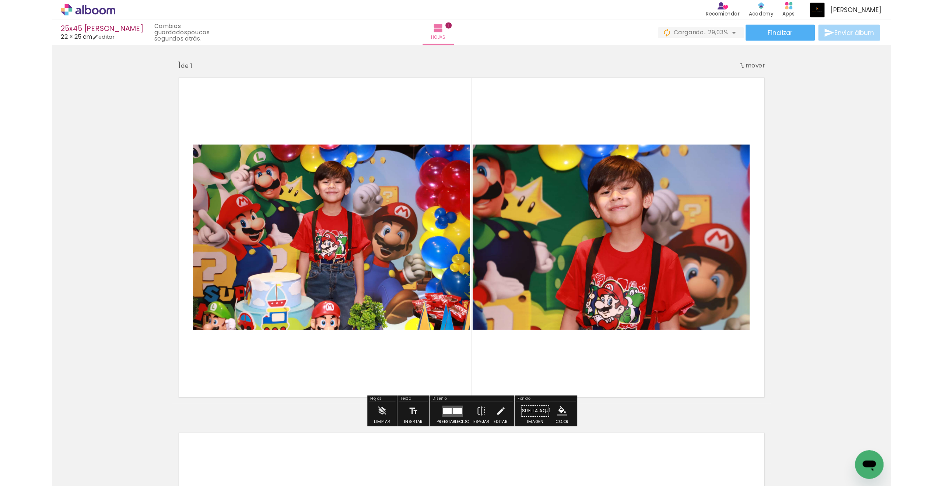
scroll to position [1, 0]
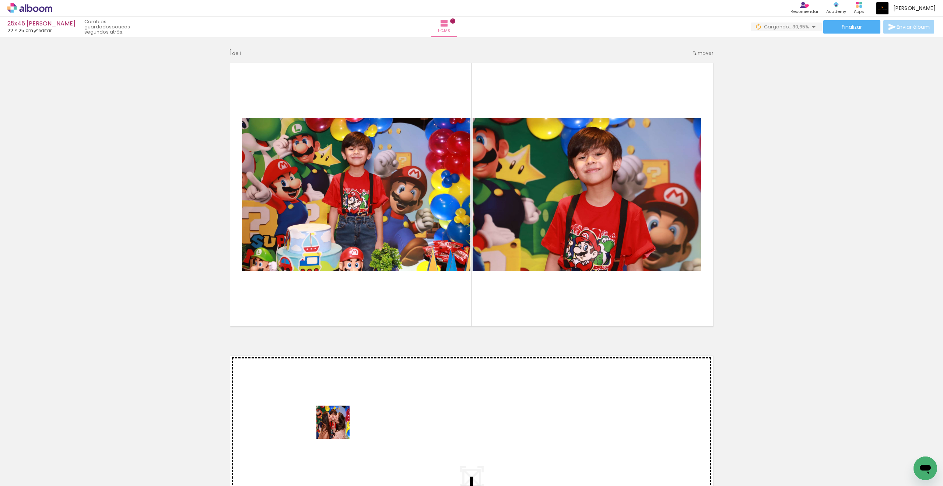
drag, startPoint x: 337, startPoint y: 437, endPoint x: 343, endPoint y: 406, distance: 30.8
click at [343, 400] on quentale-workspace at bounding box center [471, 243] width 943 height 486
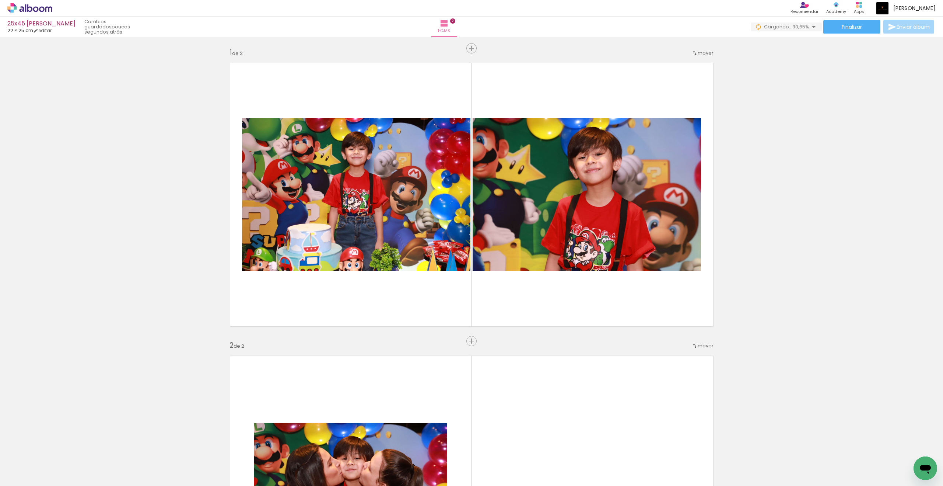
scroll to position [250, 0]
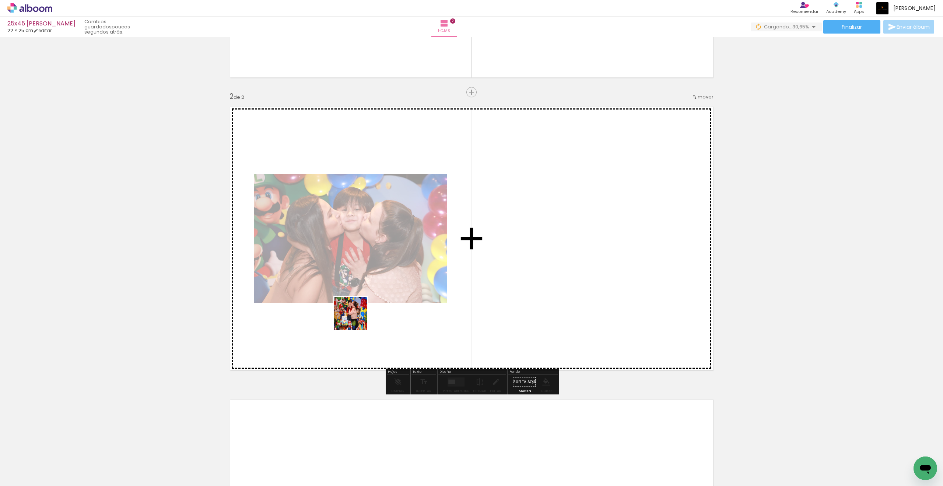
drag, startPoint x: 343, startPoint y: 406, endPoint x: 358, endPoint y: 313, distance: 94.4
click at [358, 313] on quentale-workspace at bounding box center [471, 243] width 943 height 486
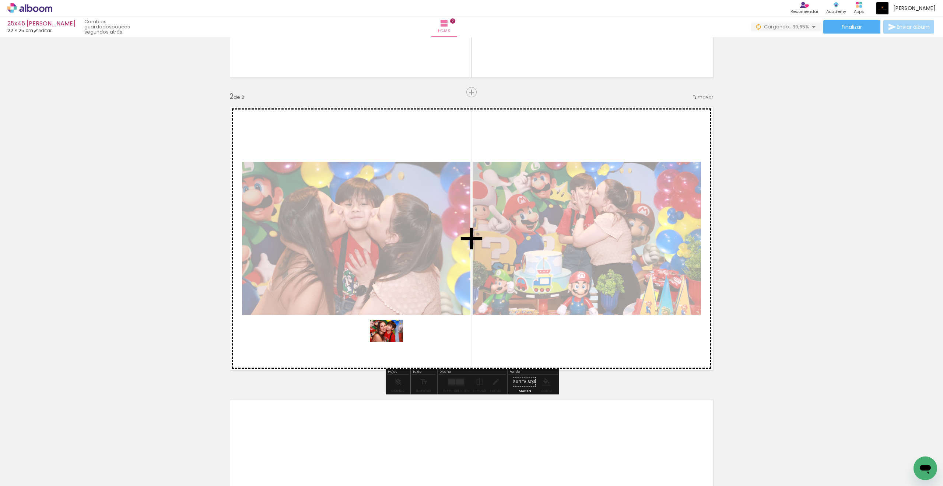
drag, startPoint x: 358, startPoint y: 313, endPoint x: 392, endPoint y: 341, distance: 44.0
click at [392, 341] on quentale-workspace at bounding box center [471, 243] width 943 height 486
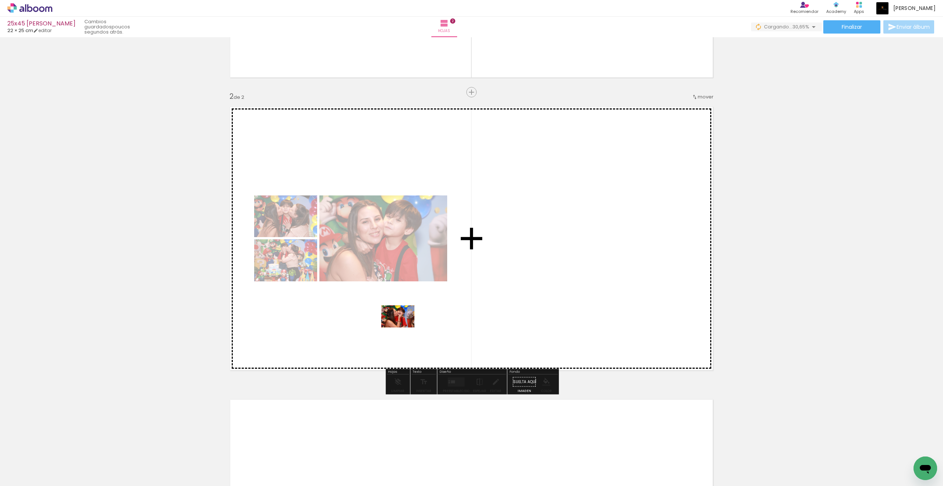
drag, startPoint x: 392, startPoint y: 341, endPoint x: 403, endPoint y: 327, distance: 17.8
click at [403, 327] on quentale-workspace at bounding box center [471, 243] width 943 height 486
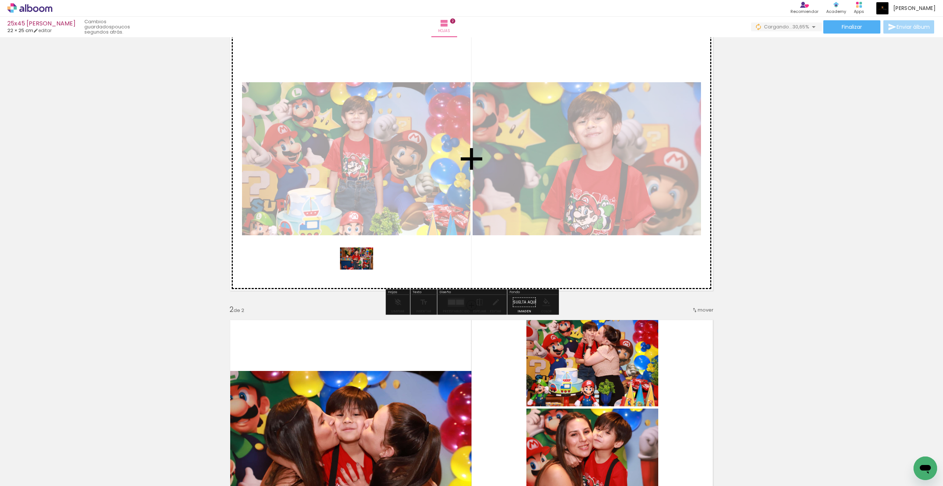
drag, startPoint x: 403, startPoint y: 327, endPoint x: 362, endPoint y: 267, distance: 73.2
click at [362, 267] on quentale-workspace at bounding box center [471, 243] width 943 height 486
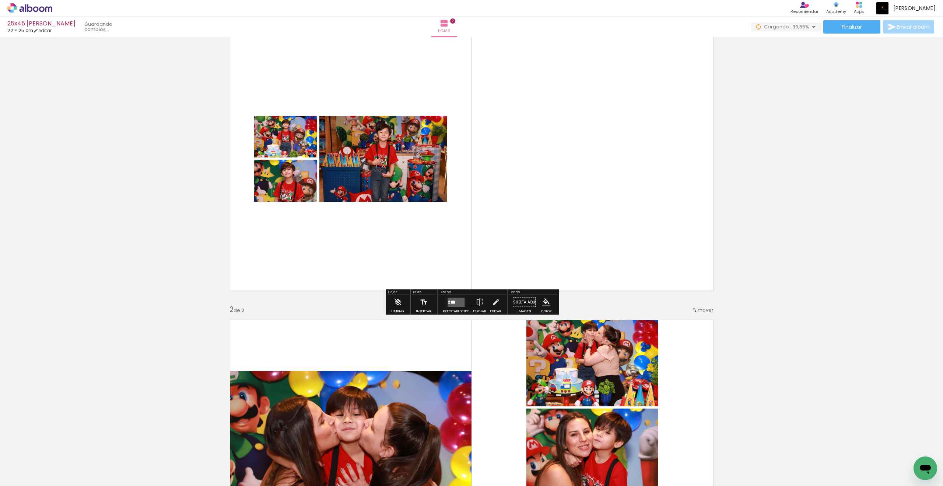
scroll to position [38, 0]
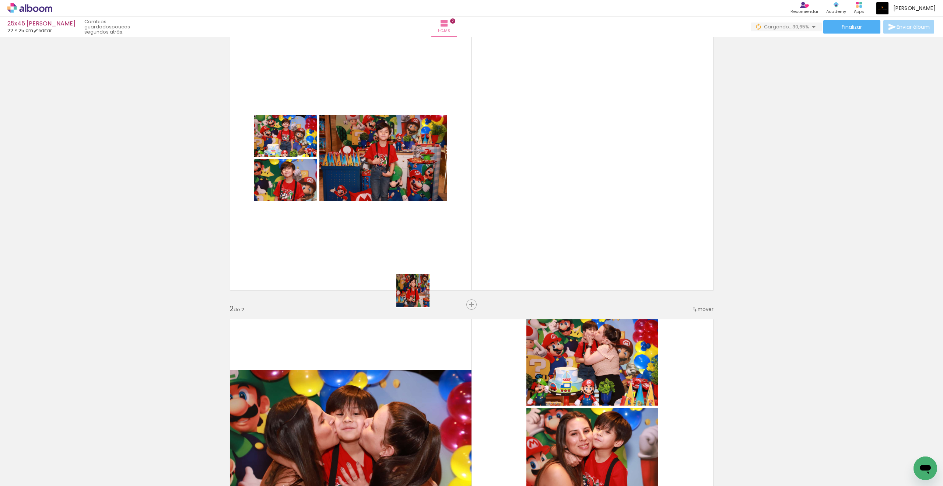
drag, startPoint x: 362, startPoint y: 267, endPoint x: 427, endPoint y: 242, distance: 69.2
click at [427, 242] on quentale-workspace at bounding box center [471, 243] width 943 height 486
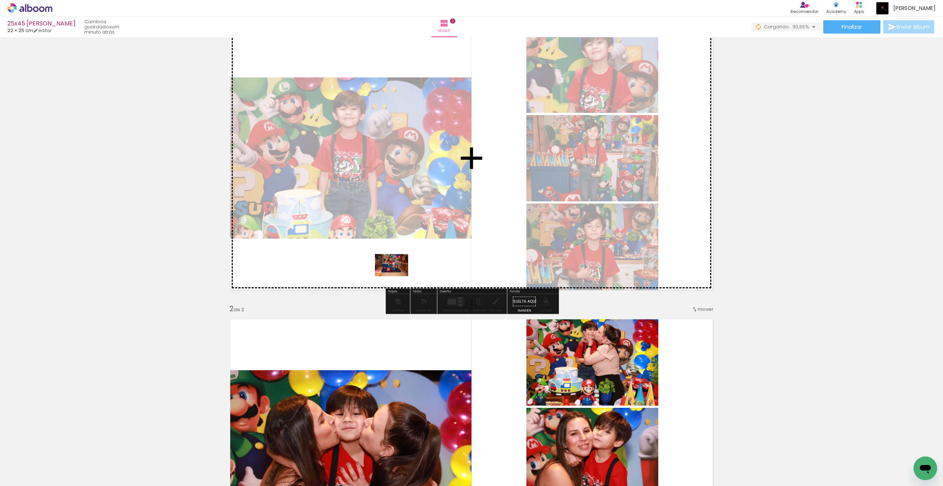
drag, startPoint x: 427, startPoint y: 242, endPoint x: 397, endPoint y: 276, distance: 45.2
click at [397, 276] on quentale-workspace at bounding box center [471, 243] width 943 height 486
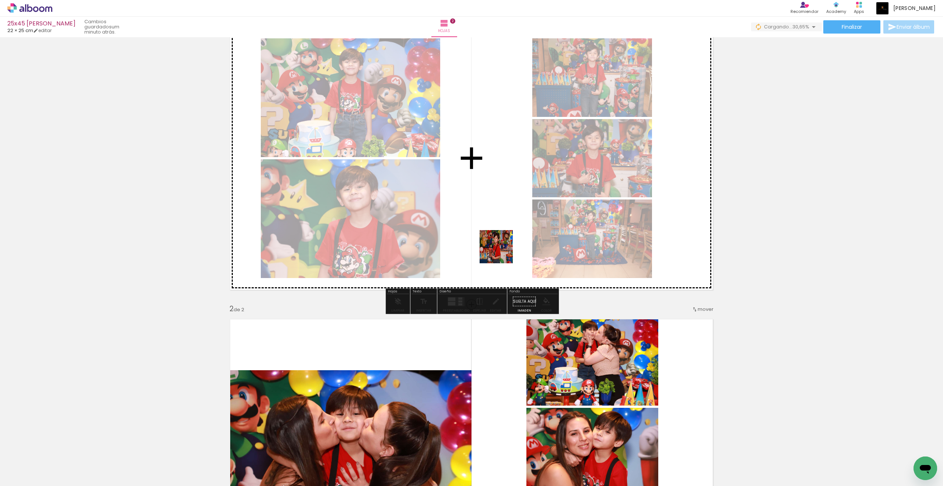
drag, startPoint x: 397, startPoint y: 276, endPoint x: 509, endPoint y: 238, distance: 118.2
click at [509, 238] on quentale-workspace at bounding box center [471, 243] width 943 height 486
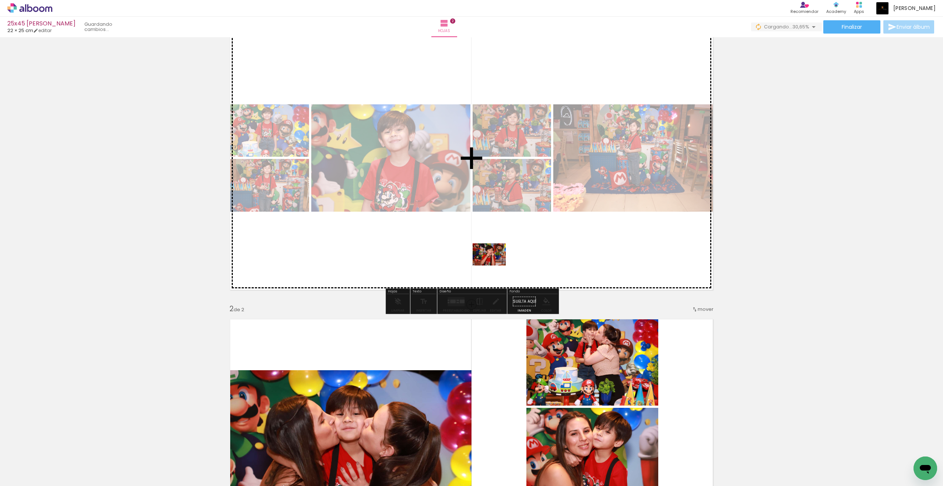
drag, startPoint x: 509, startPoint y: 238, endPoint x: 495, endPoint y: 265, distance: 30.8
click at [495, 265] on quentale-workspace at bounding box center [471, 243] width 943 height 486
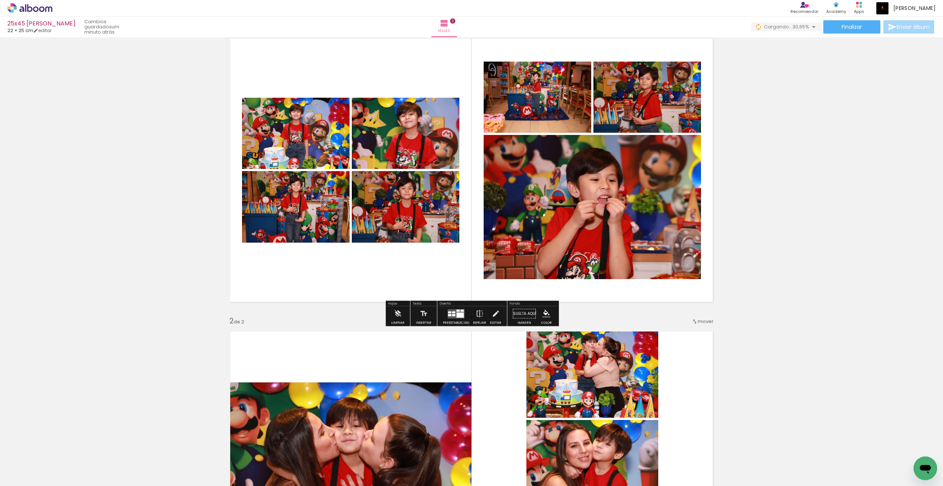
scroll to position [25, 0]
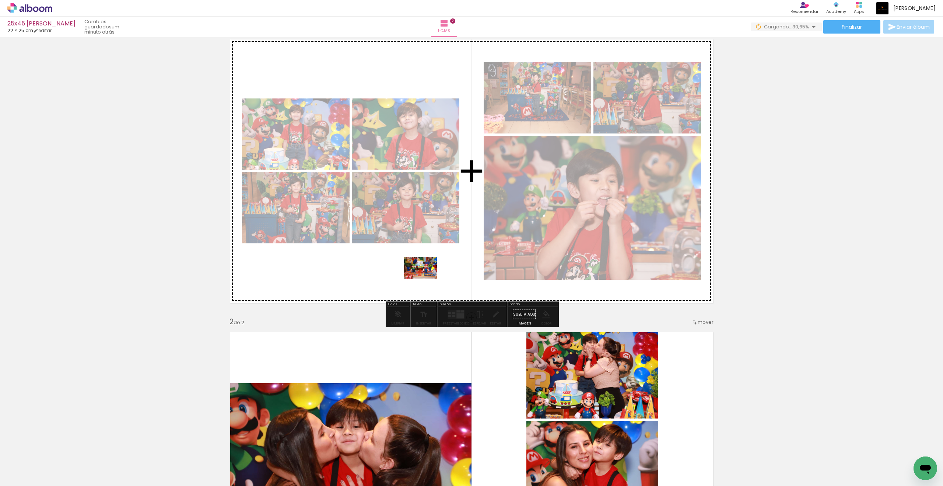
drag, startPoint x: 495, startPoint y: 265, endPoint x: 425, endPoint y: 278, distance: 70.4
click at [425, 278] on quentale-workspace at bounding box center [471, 243] width 943 height 486
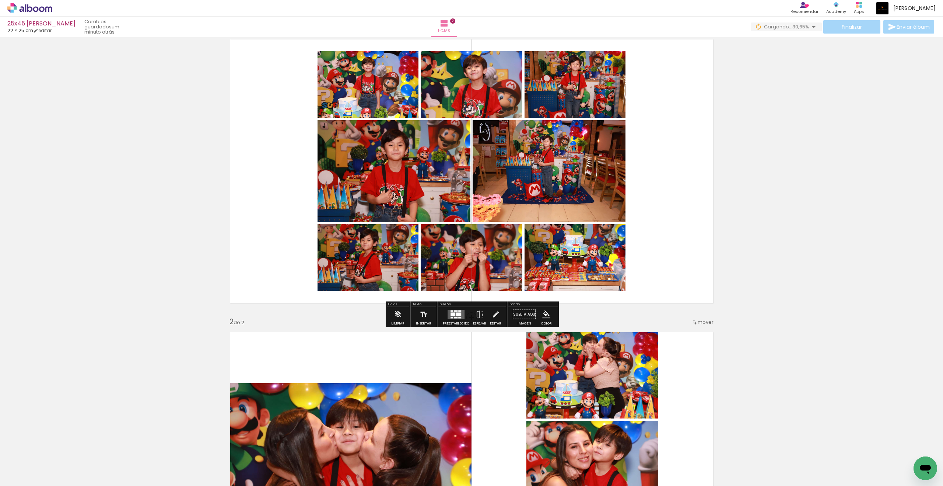
click at [460, 315] on quentale-layouter at bounding box center [456, 313] width 17 height 9
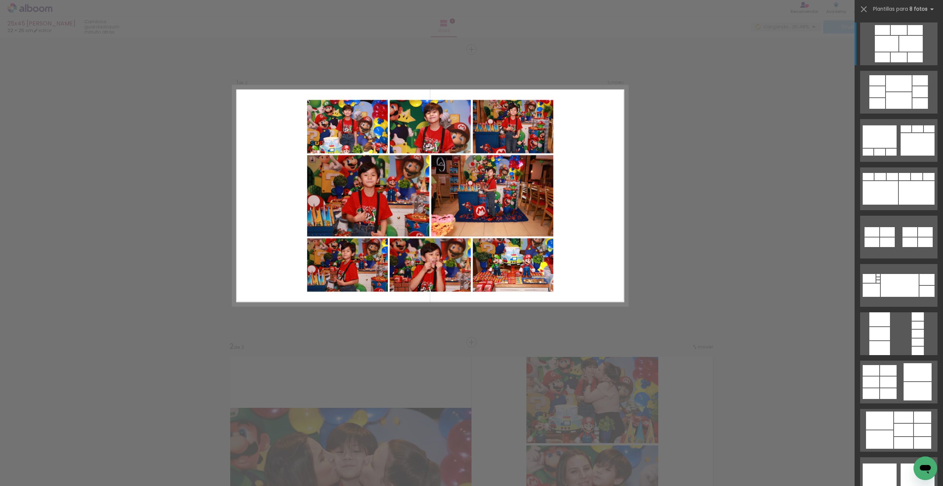
scroll to position [91, 0]
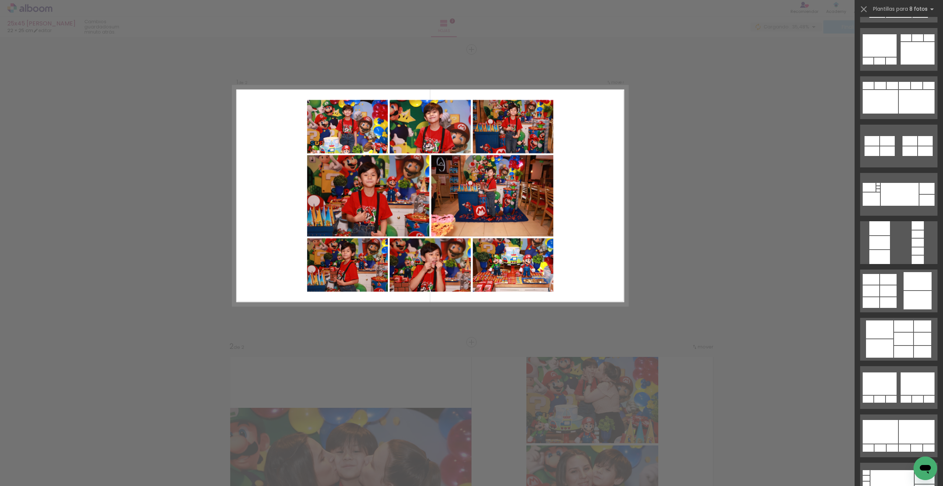
click at [0, 0] on slot at bounding box center [0, 0] width 0 height 0
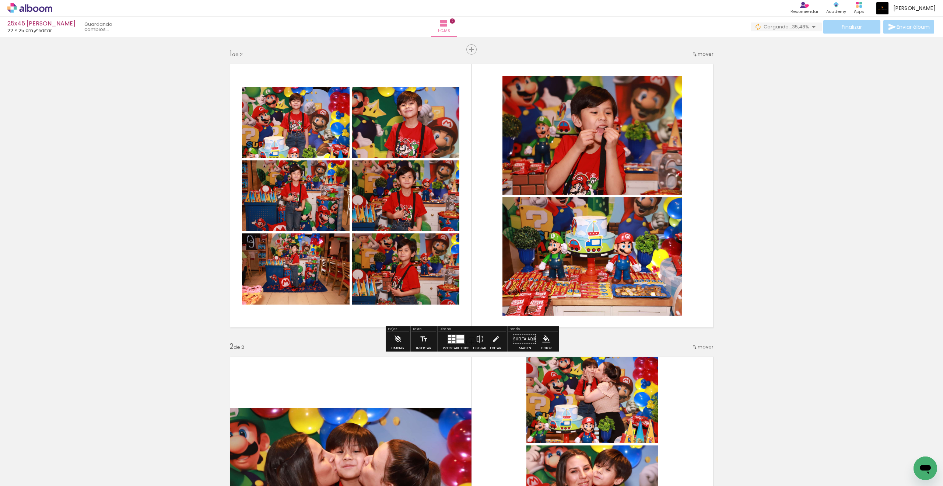
click at [691, 290] on quentale-workspace at bounding box center [471, 243] width 943 height 486
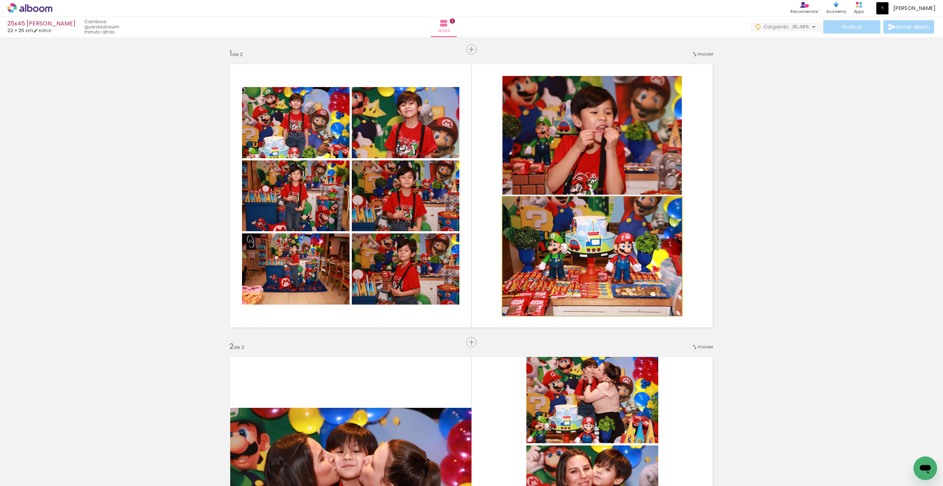
click at [658, 287] on quentale-photo at bounding box center [591, 256] width 179 height 119
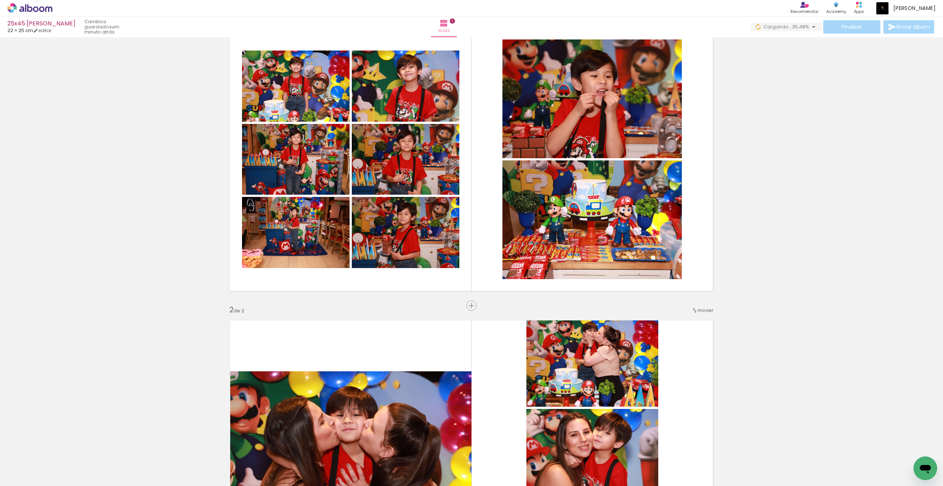
scroll to position [0, 0]
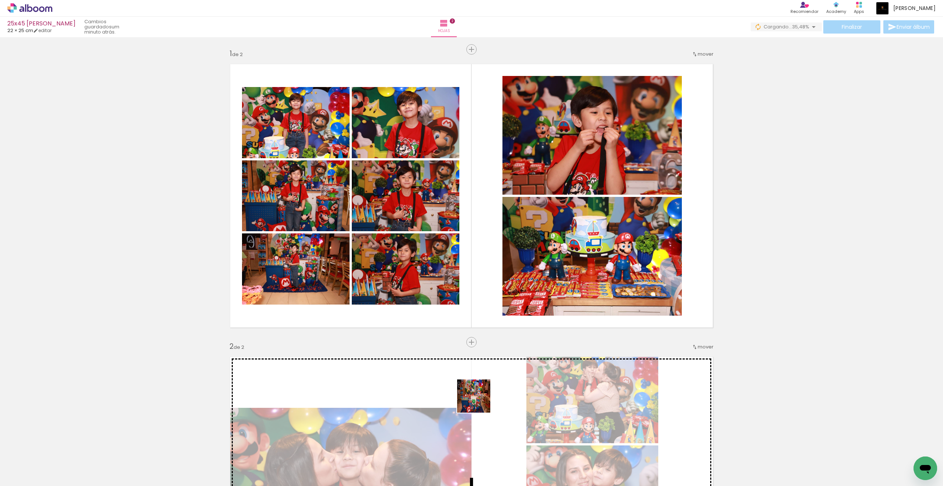
drag, startPoint x: 425, startPoint y: 278, endPoint x: 479, endPoint y: 401, distance: 134.3
click at [479, 400] on quentale-workspace at bounding box center [471, 243] width 943 height 486
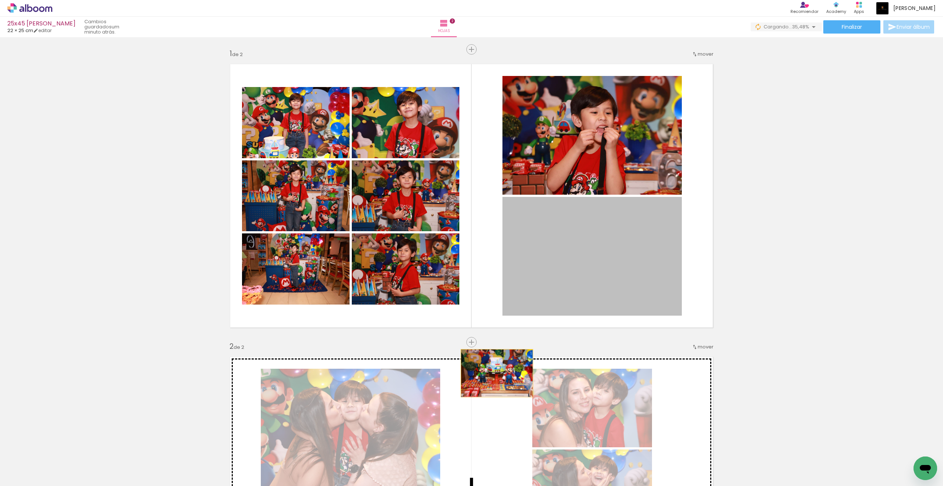
drag, startPoint x: 479, startPoint y: 401, endPoint x: 493, endPoint y: 381, distance: 24.6
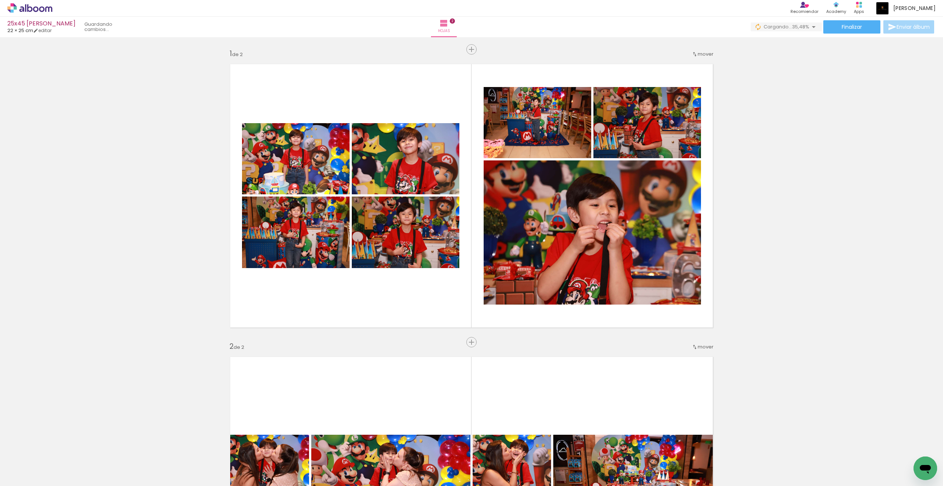
scroll to position [4, 0]
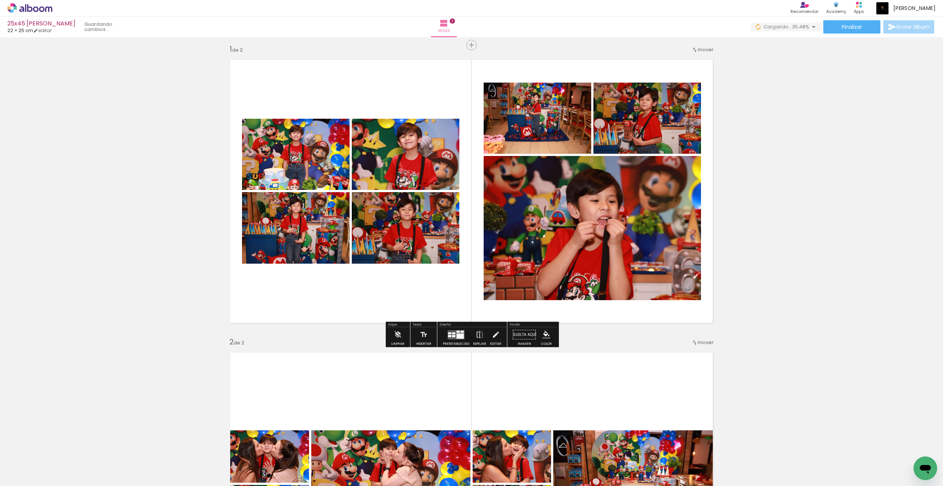
click at [484, 307] on quentale-layouter at bounding box center [472, 191] width 494 height 274
click at [545, 264] on quentale-photo at bounding box center [592, 228] width 217 height 144
click at [470, 277] on quentale-layouter at bounding box center [472, 191] width 494 height 274
click at [453, 339] on div at bounding box center [456, 334] width 20 height 15
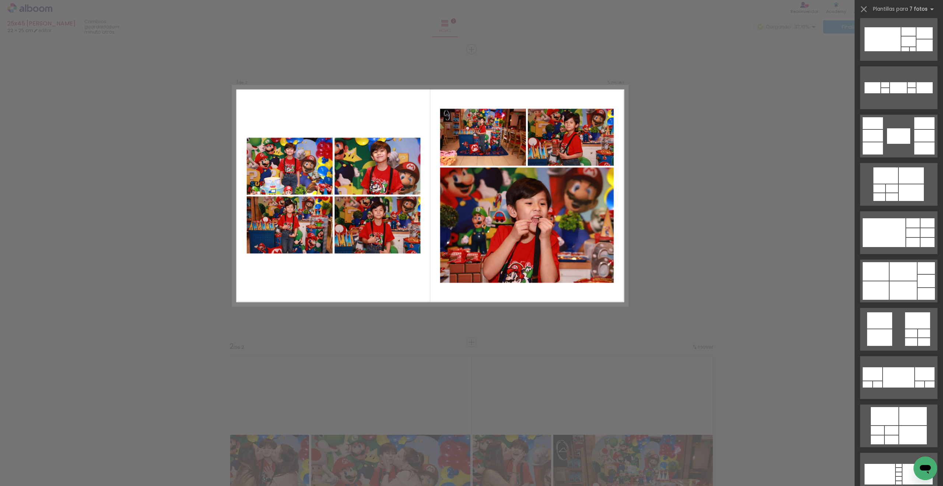
scroll to position [253, 0]
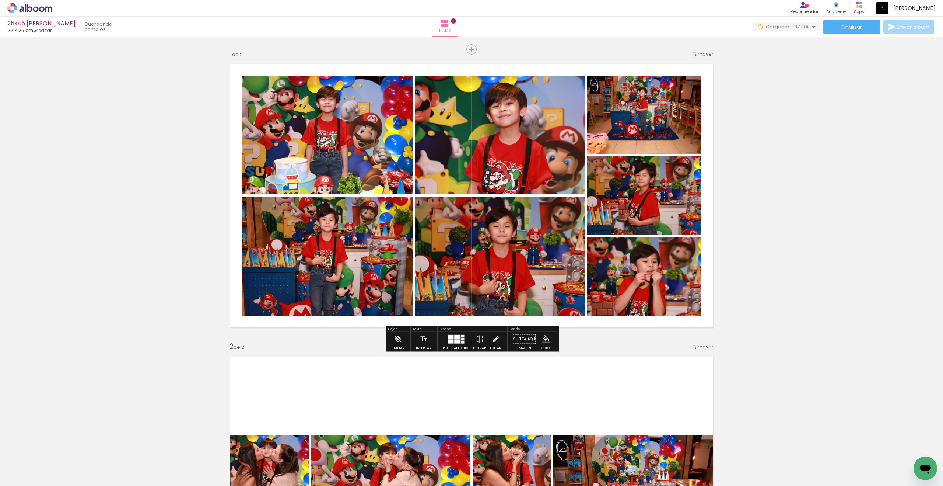
click at [691, 263] on quentale-workspace at bounding box center [471, 243] width 943 height 486
click at [691, 263] on div "Insertar hoja 1 de 2 Insertar hoja 2 de 2" at bounding box center [471, 479] width 943 height 878
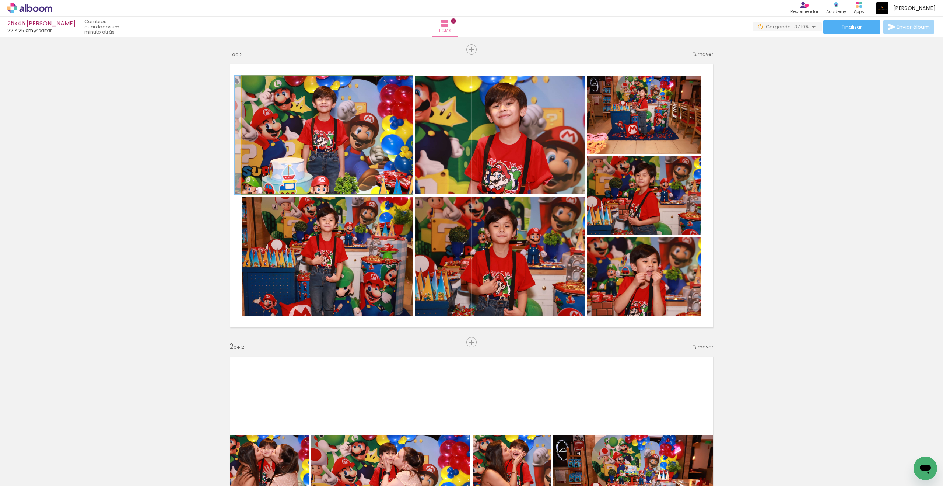
drag, startPoint x: 493, startPoint y: 381, endPoint x: 348, endPoint y: 125, distance: 294.0
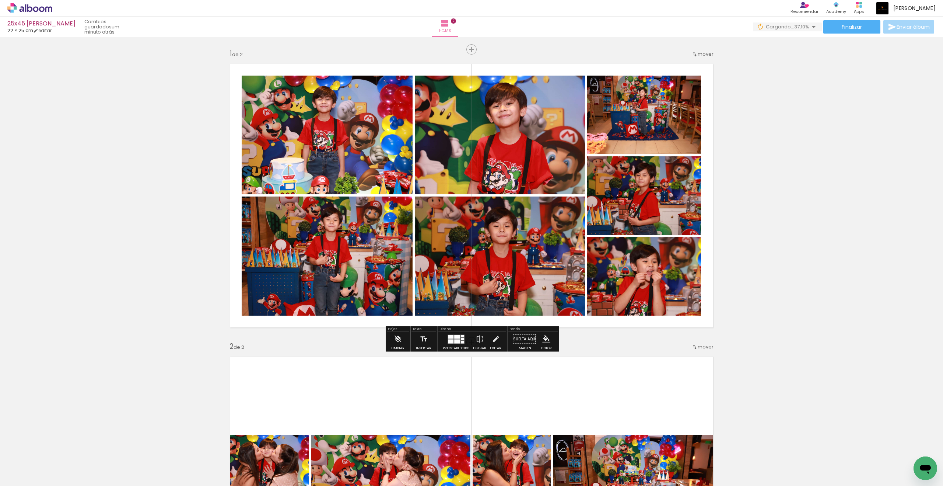
click at [369, 240] on quentale-photo at bounding box center [327, 255] width 171 height 119
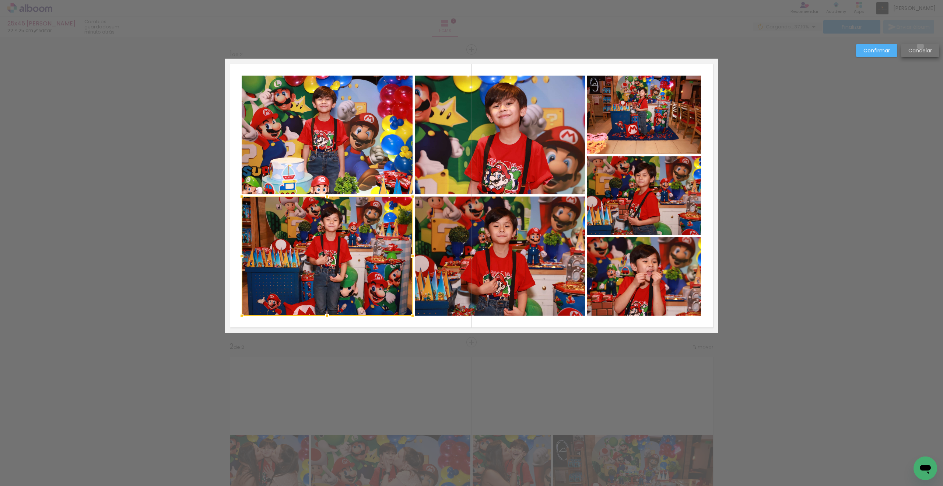
click at [691, 46] on paper-button "Cancelar" at bounding box center [920, 50] width 38 height 13
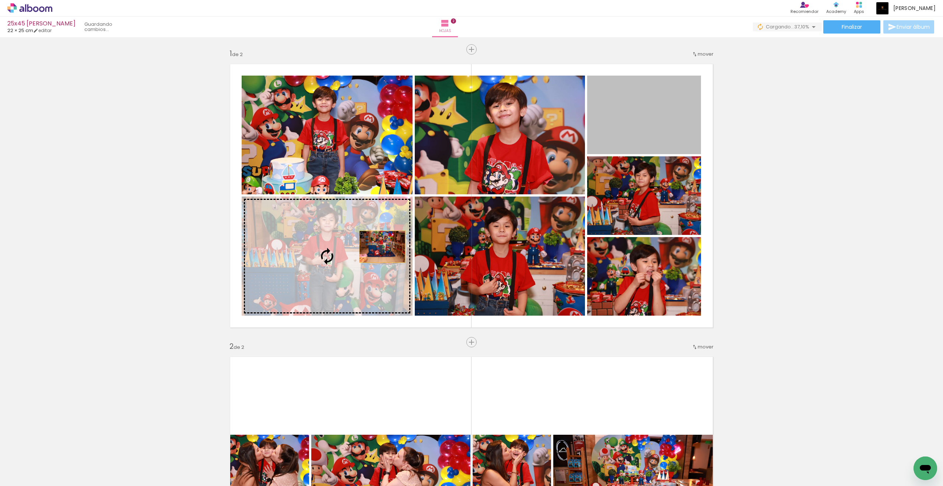
drag, startPoint x: 348, startPoint y: 125, endPoint x: 382, endPoint y: 246, distance: 125.9
click at [0, 0] on slot at bounding box center [0, 0] width 0 height 0
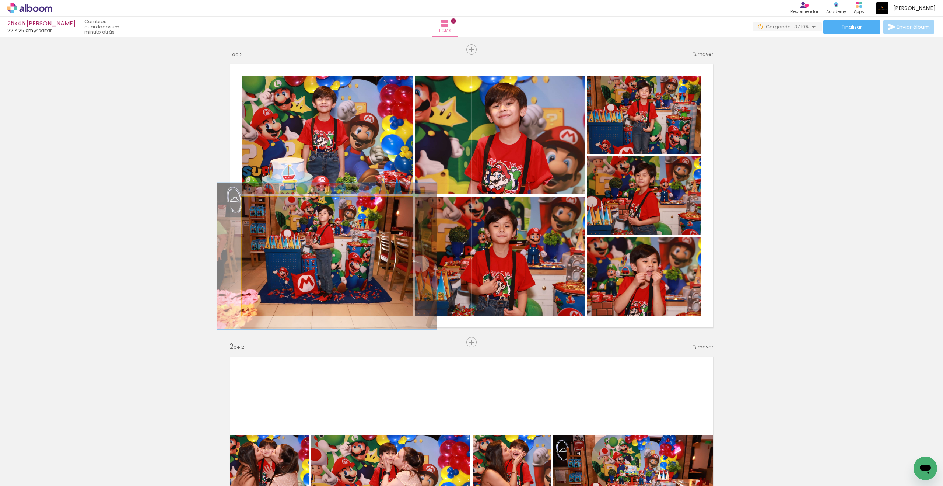
drag, startPoint x: 382, startPoint y: 246, endPoint x: 263, endPoint y: 204, distance: 126.3
type paper-slider "123"
click at [263, 204] on div at bounding box center [265, 204] width 7 height 7
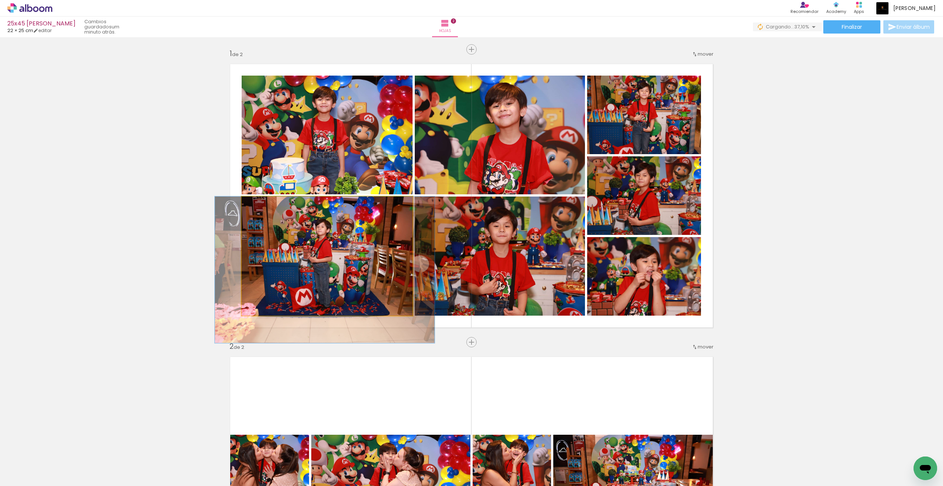
drag, startPoint x: 263, startPoint y: 204, endPoint x: 324, endPoint y: 254, distance: 78.5
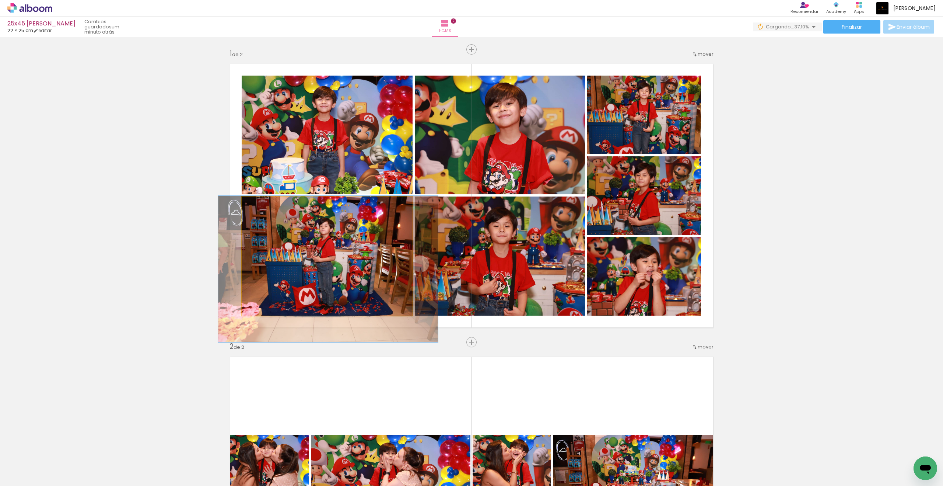
drag, startPoint x: 324, startPoint y: 254, endPoint x: 329, endPoint y: 254, distance: 5.5
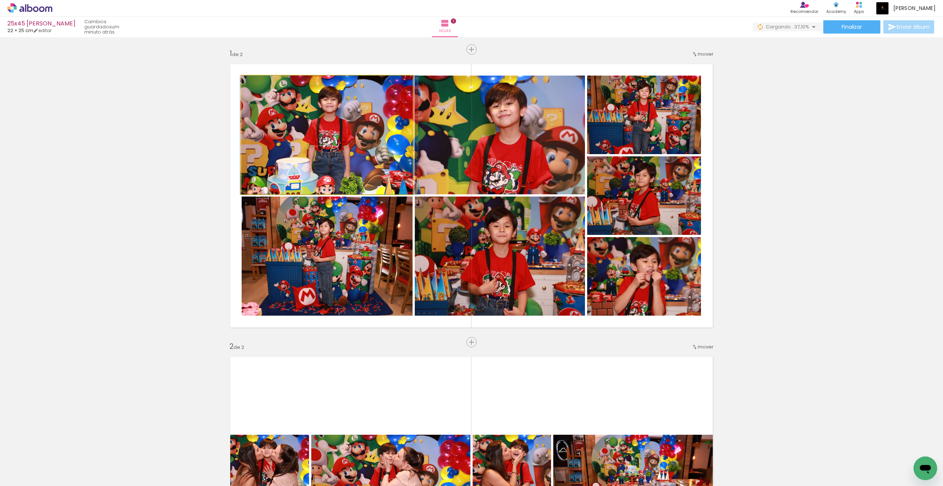
drag, startPoint x: 329, startPoint y: 254, endPoint x: 347, endPoint y: 137, distance: 118.5
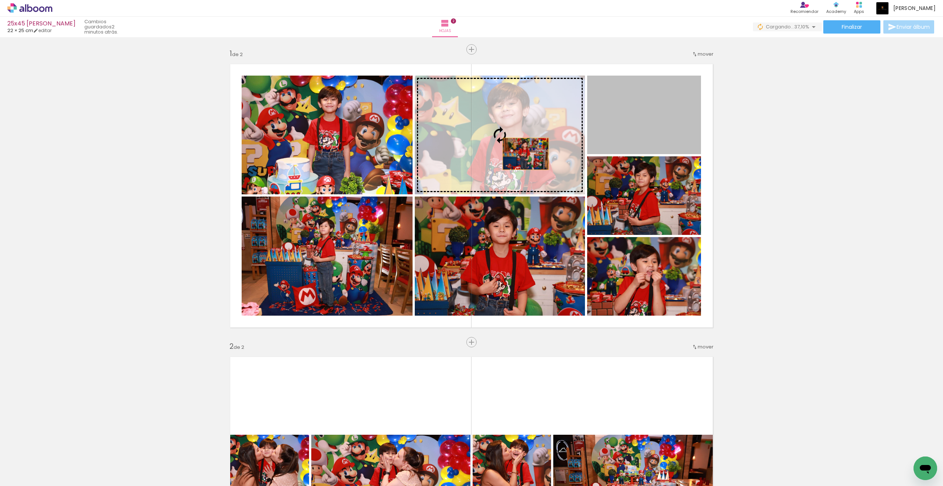
drag, startPoint x: 536, startPoint y: 126, endPoint x: 526, endPoint y: 154, distance: 29.3
click at [0, 0] on slot at bounding box center [0, 0] width 0 height 0
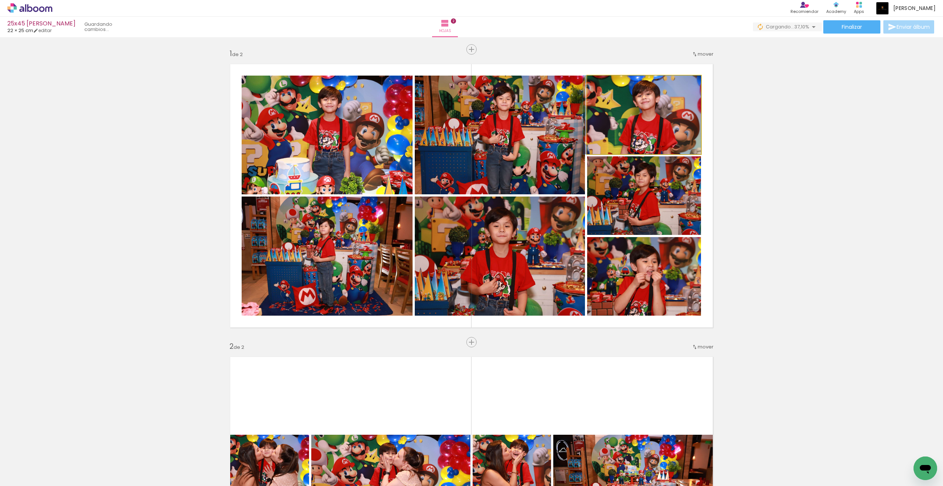
drag, startPoint x: 543, startPoint y: 140, endPoint x: 628, endPoint y: 105, distance: 91.8
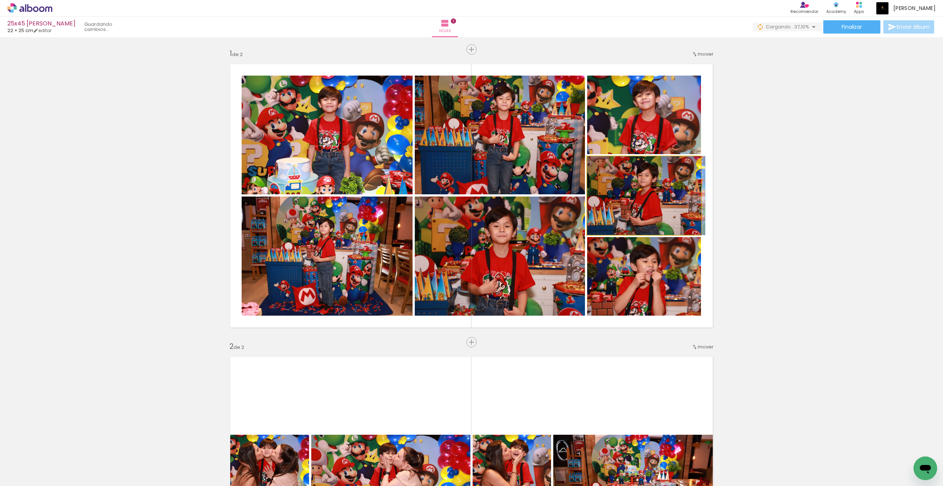
drag, startPoint x: 628, startPoint y: 105, endPoint x: 644, endPoint y: 189, distance: 85.5
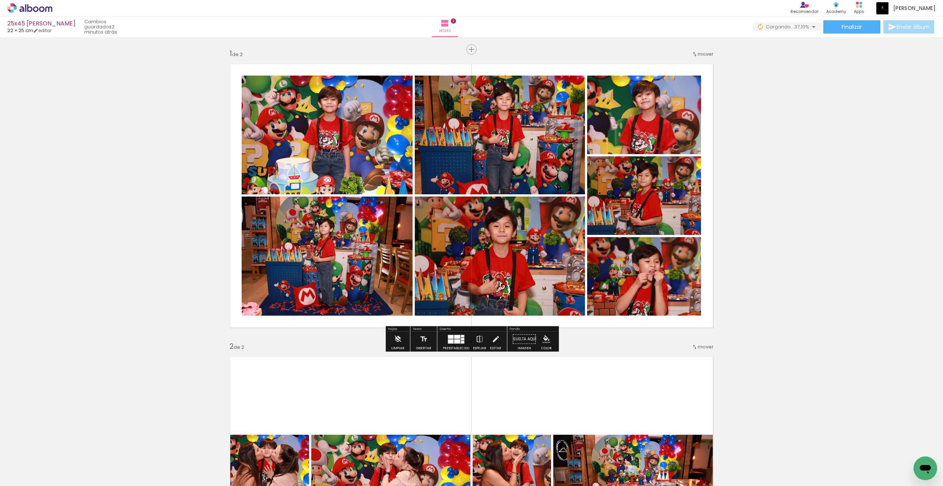
click at [691, 244] on div "Insertar hoja 1 de 2 Insertar hoja 2 de 2" at bounding box center [471, 479] width 943 height 878
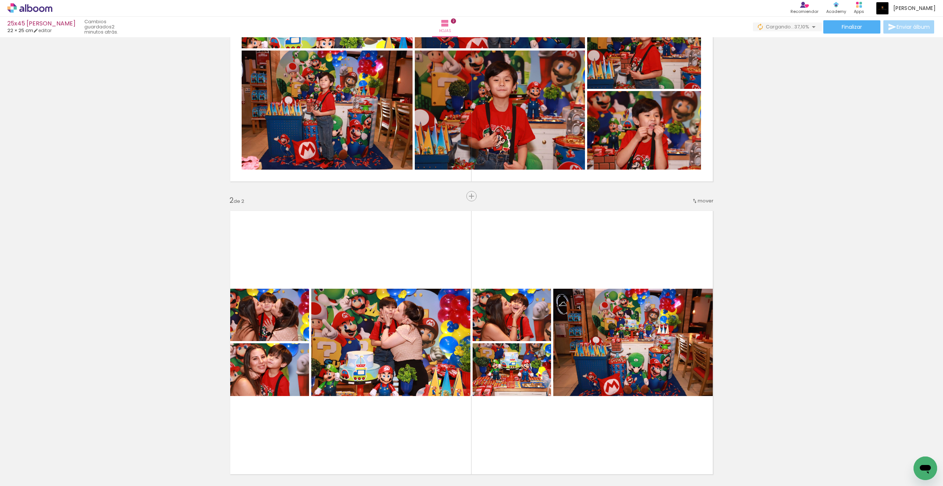
click at [83, 400] on div at bounding box center [65, 461] width 33 height 22
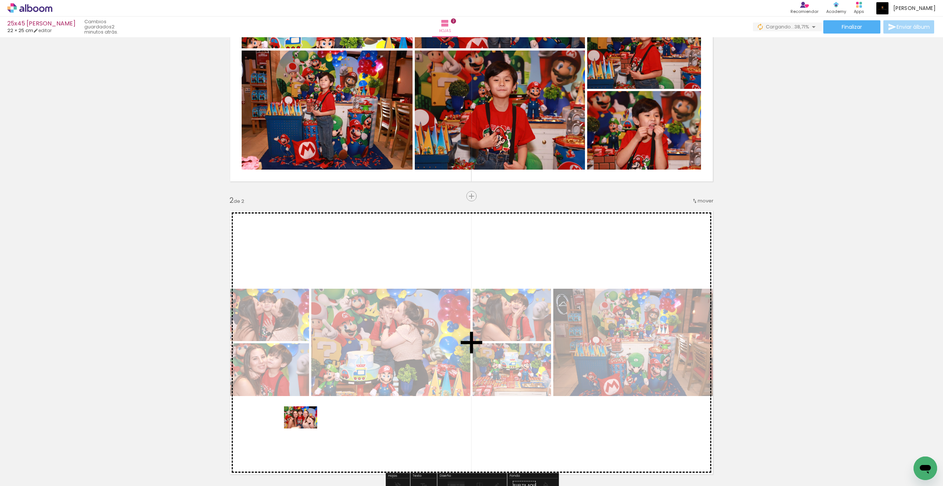
drag, startPoint x: 646, startPoint y: 292, endPoint x: 306, endPoint y: 428, distance: 366.4
click at [306, 400] on quentale-workspace at bounding box center [471, 243] width 943 height 486
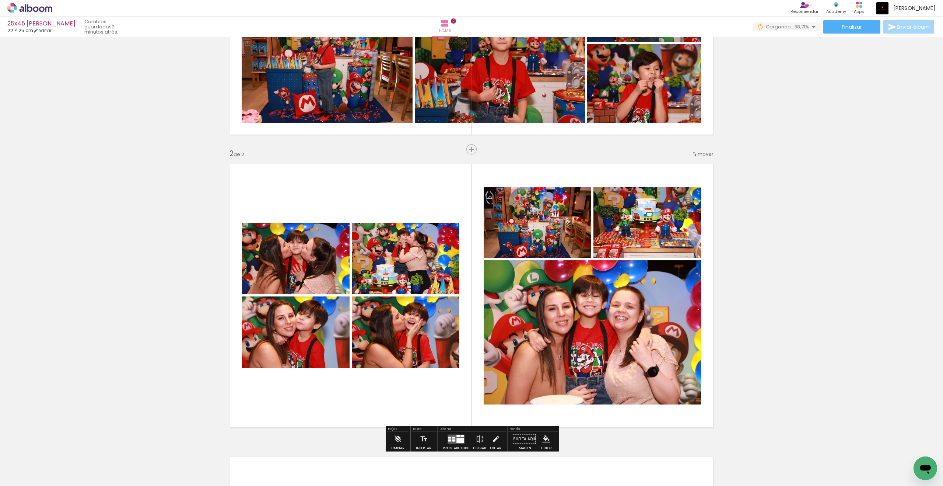
scroll to position [221, 0]
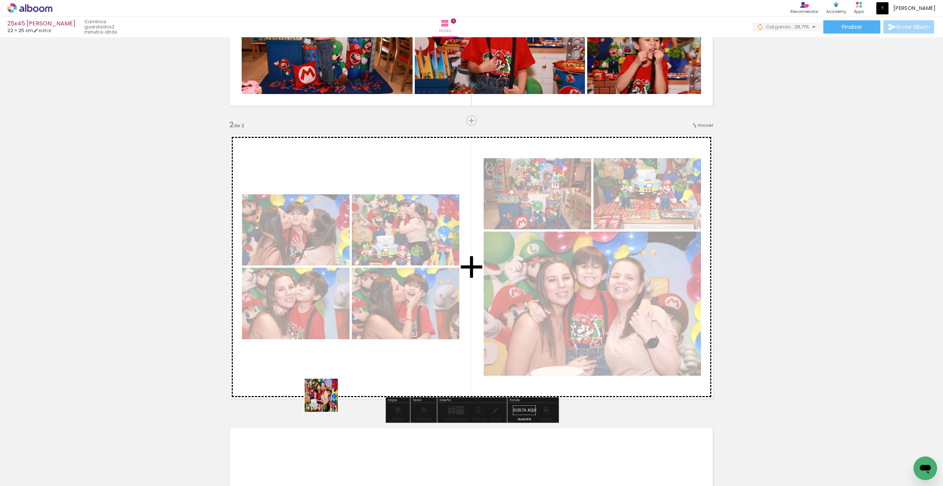
drag, startPoint x: 306, startPoint y: 428, endPoint x: 327, endPoint y: 399, distance: 35.6
click at [327, 399] on quentale-workspace at bounding box center [471, 243] width 943 height 486
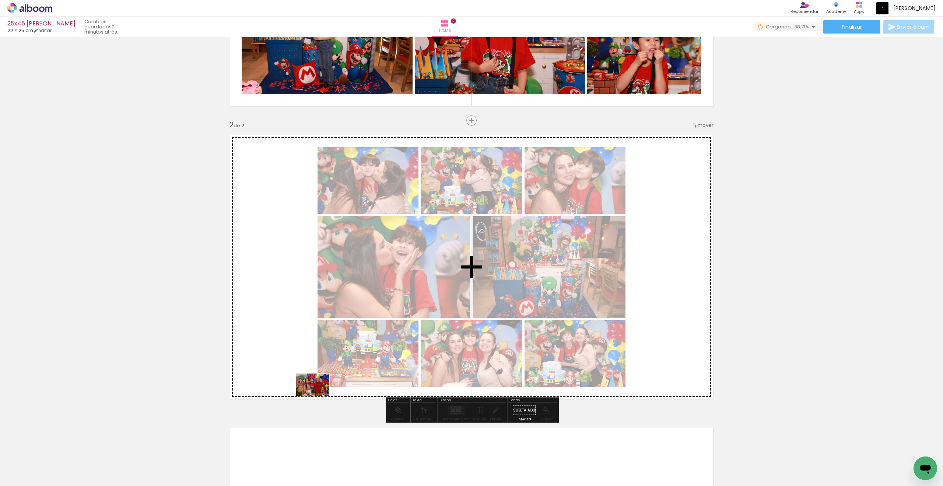
drag, startPoint x: 327, startPoint y: 399, endPoint x: 318, endPoint y: 395, distance: 9.7
click at [318, 395] on quentale-workspace at bounding box center [471, 243] width 943 height 486
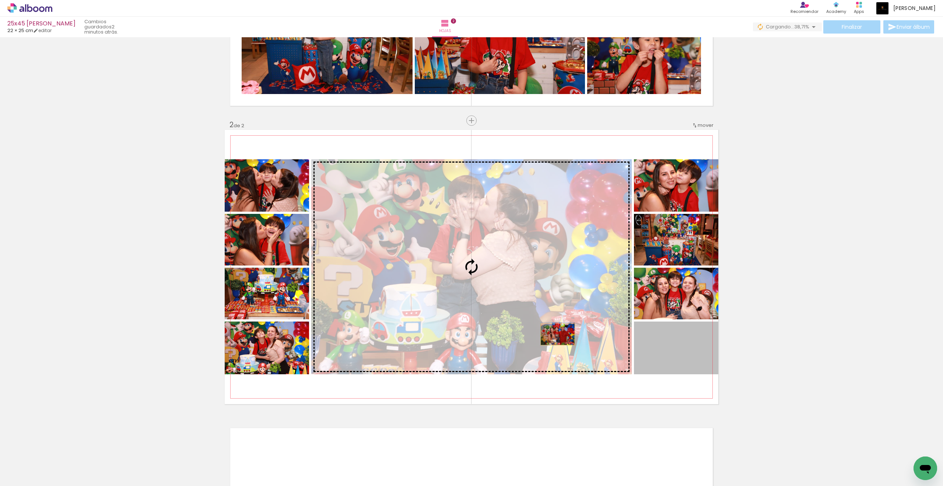
drag, startPoint x: 318, startPoint y: 395, endPoint x: 558, endPoint y: 334, distance: 247.1
click at [0, 0] on slot at bounding box center [0, 0] width 0 height 0
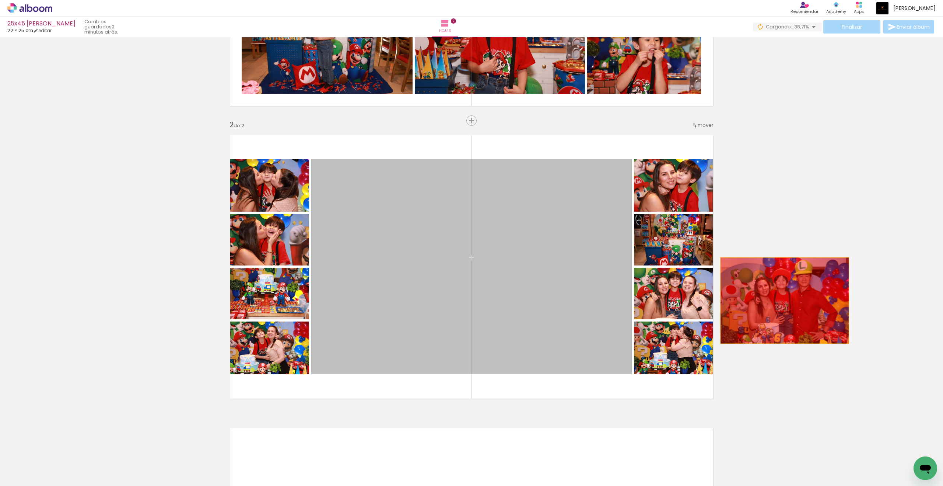
drag, startPoint x: 558, startPoint y: 334, endPoint x: 785, endPoint y: 300, distance: 229.8
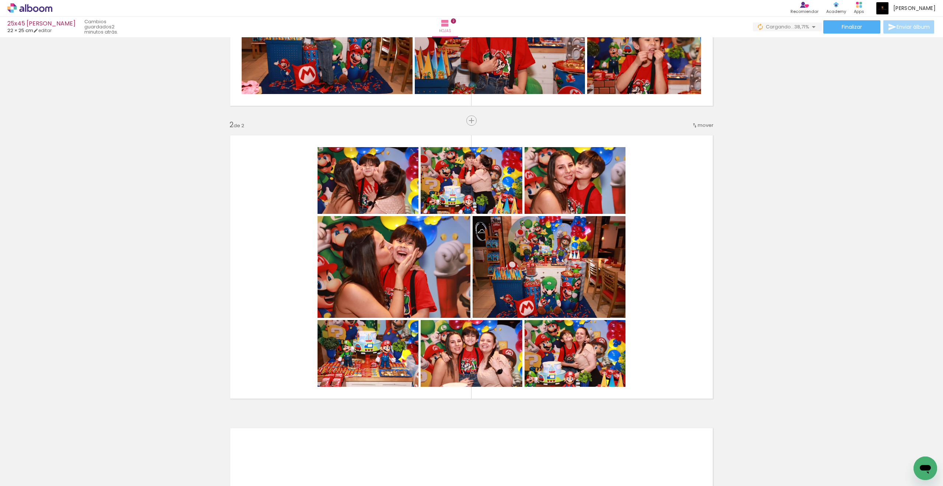
click at [467, 122] on iron-icon at bounding box center [471, 120] width 9 height 9
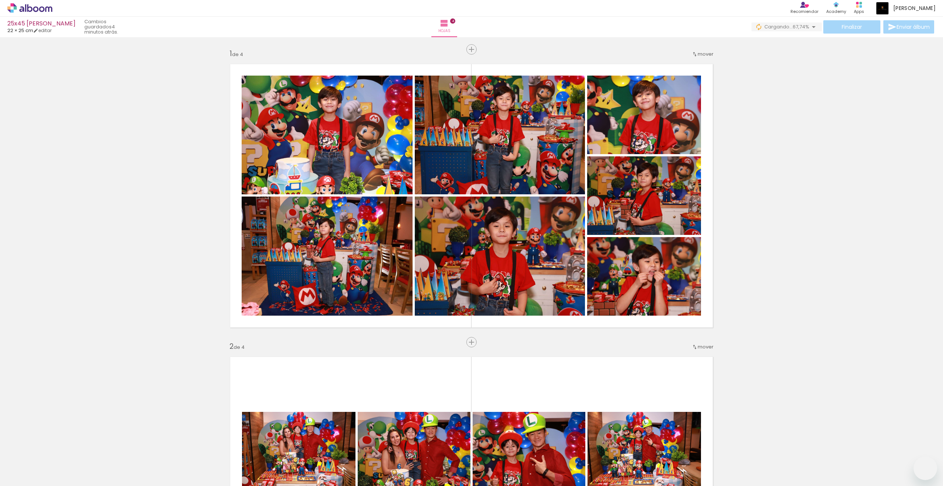
drag, startPoint x: 0, startPoint y: 0, endPoint x: 264, endPoint y: 210, distance: 337.4
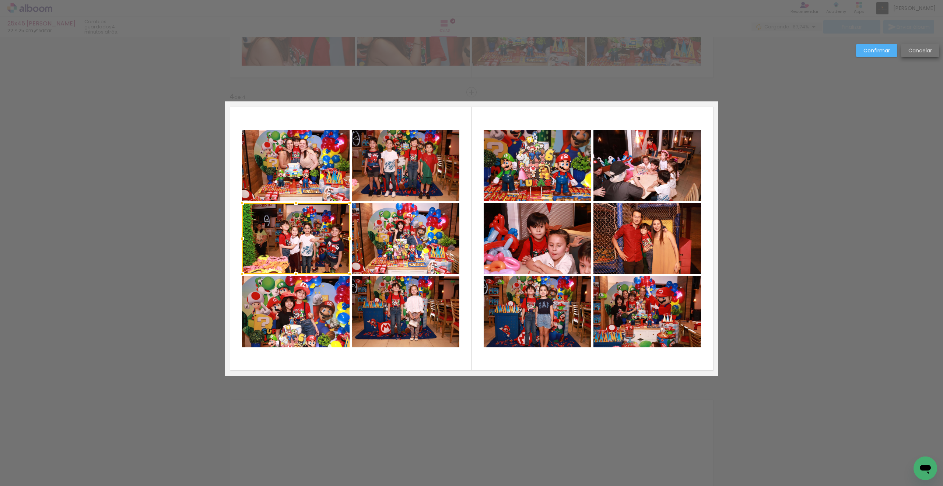
click at [0, 0] on slot "Cancelar" at bounding box center [0, 0] width 0 height 0
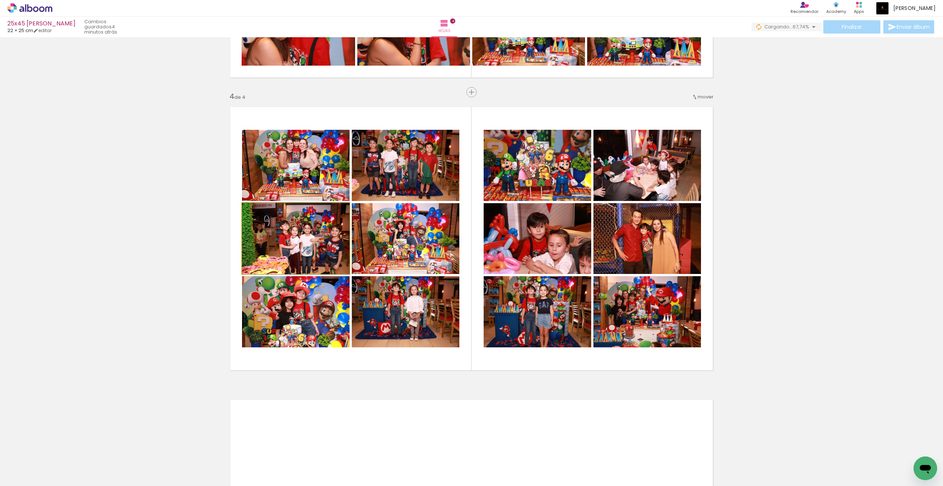
click at [299, 229] on quentale-photo at bounding box center [296, 238] width 108 height 71
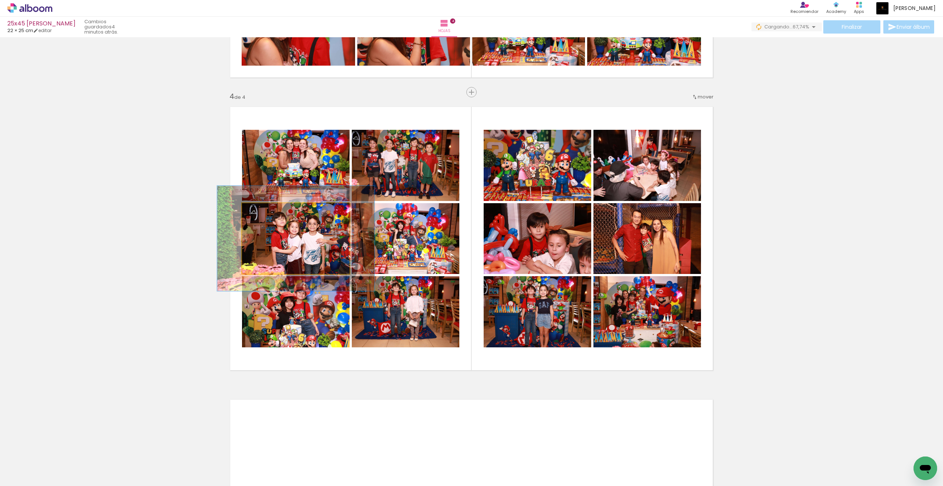
drag, startPoint x: 264, startPoint y: 210, endPoint x: 275, endPoint y: 211, distance: 11.1
type paper-slider "146"
click at [275, 211] on div at bounding box center [271, 211] width 12 height 12
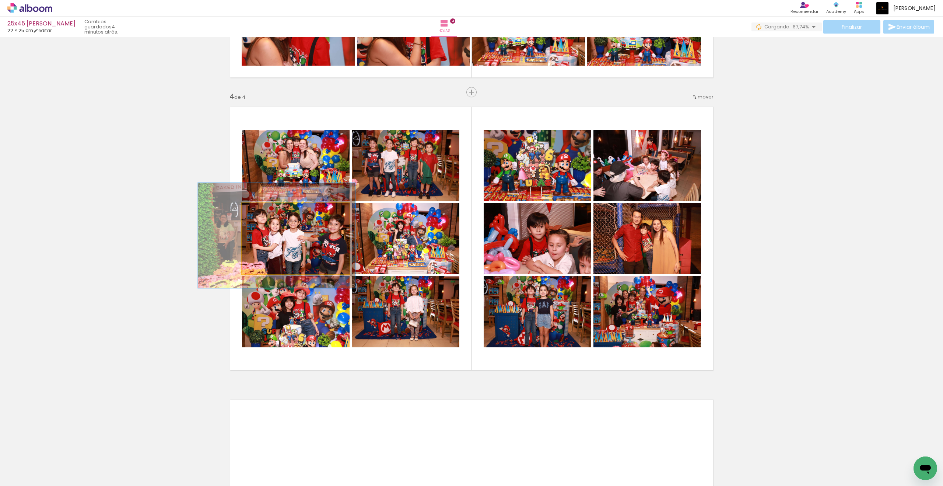
drag, startPoint x: 275, startPoint y: 211, endPoint x: 301, endPoint y: 232, distance: 33.5
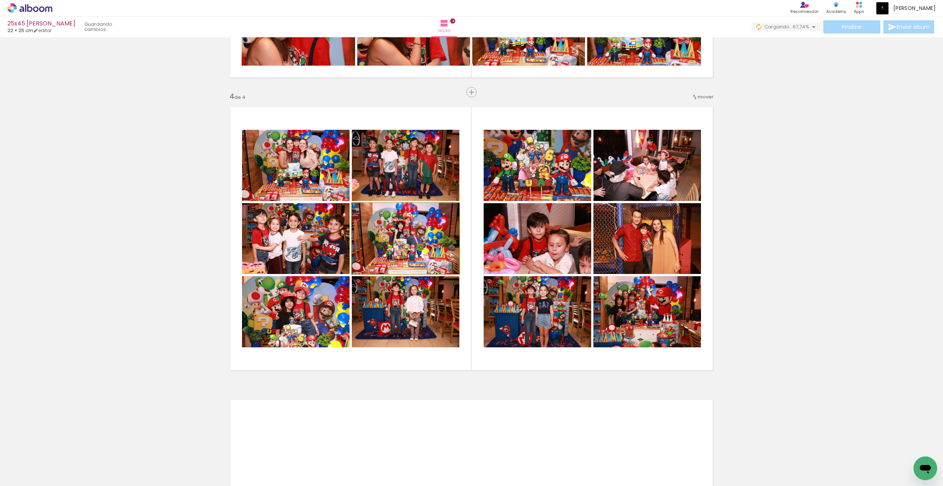
click at [424, 237] on quentale-photo at bounding box center [406, 238] width 108 height 71
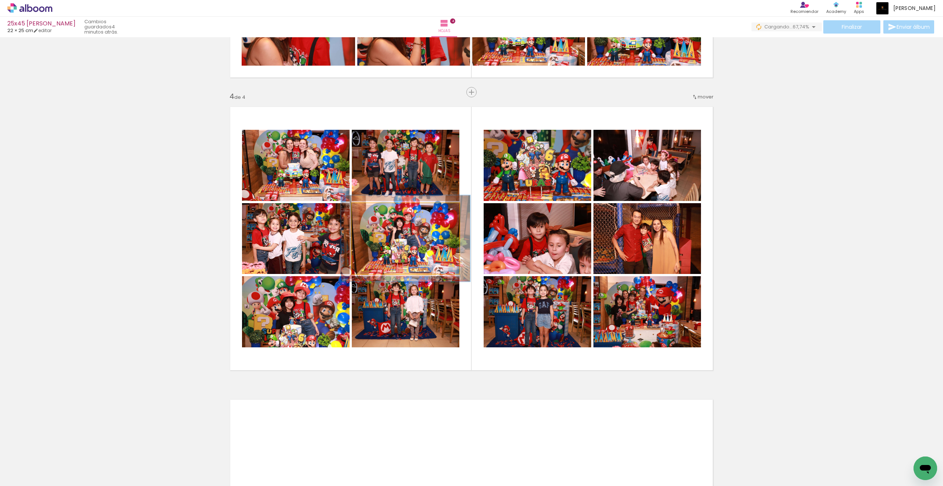
drag, startPoint x: 301, startPoint y: 232, endPoint x: 372, endPoint y: 210, distance: 74.6
type paper-slider "124"
click at [372, 210] on div at bounding box center [374, 211] width 12 height 12
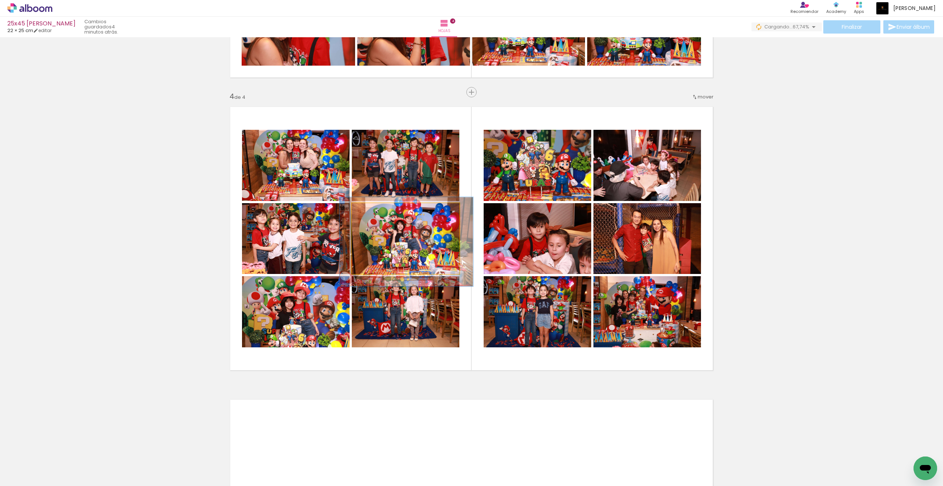
drag, startPoint x: 372, startPoint y: 210, endPoint x: 399, endPoint y: 238, distance: 38.3
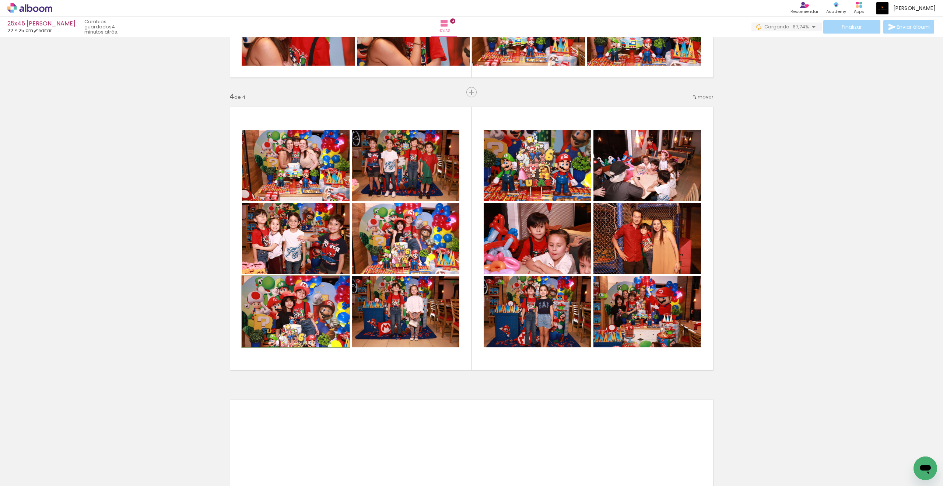
drag, startPoint x: 399, startPoint y: 238, endPoint x: 285, endPoint y: 305, distance: 132.0
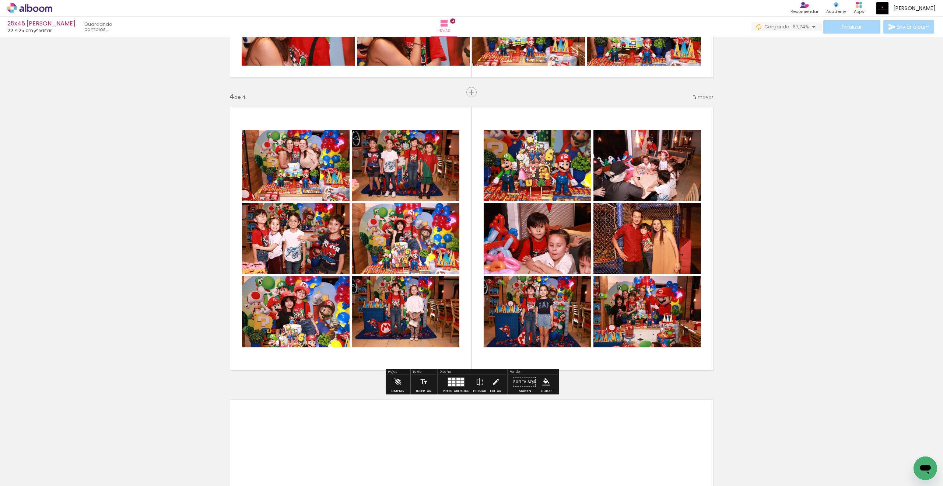
click at [391, 294] on quentale-photo at bounding box center [406, 311] width 108 height 71
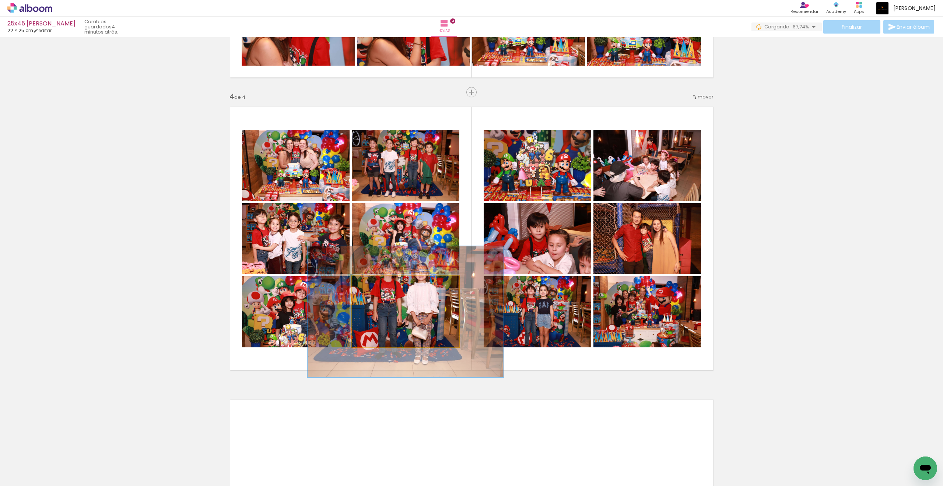
drag, startPoint x: 285, startPoint y: 305, endPoint x: 390, endPoint y: 286, distance: 106.8
type paper-slider "182"
click at [390, 286] on div at bounding box center [390, 283] width 7 height 7
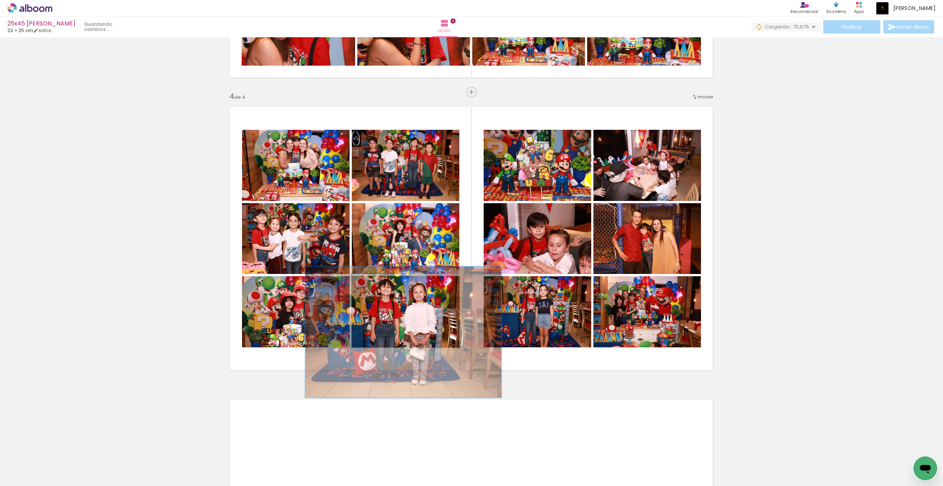
drag, startPoint x: 390, startPoint y: 286, endPoint x: 436, endPoint y: 329, distance: 63.1
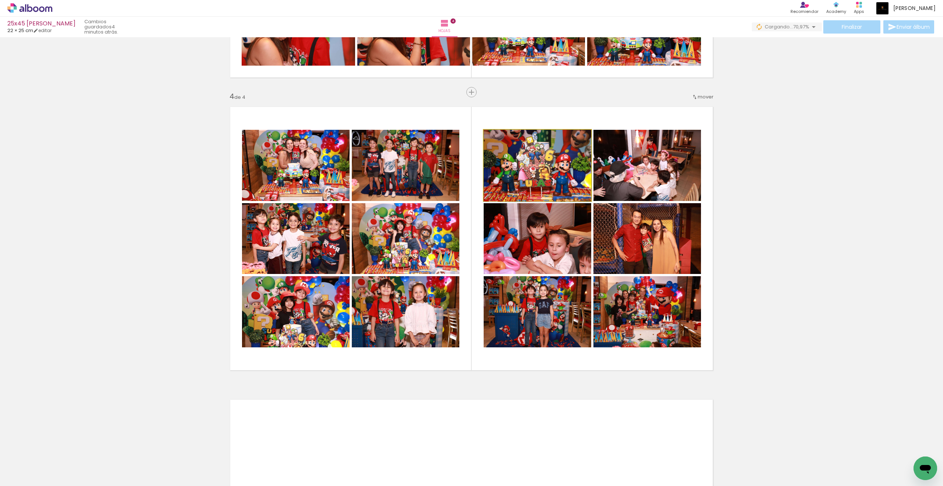
drag, startPoint x: 436, startPoint y: 329, endPoint x: 561, endPoint y: 166, distance: 205.0
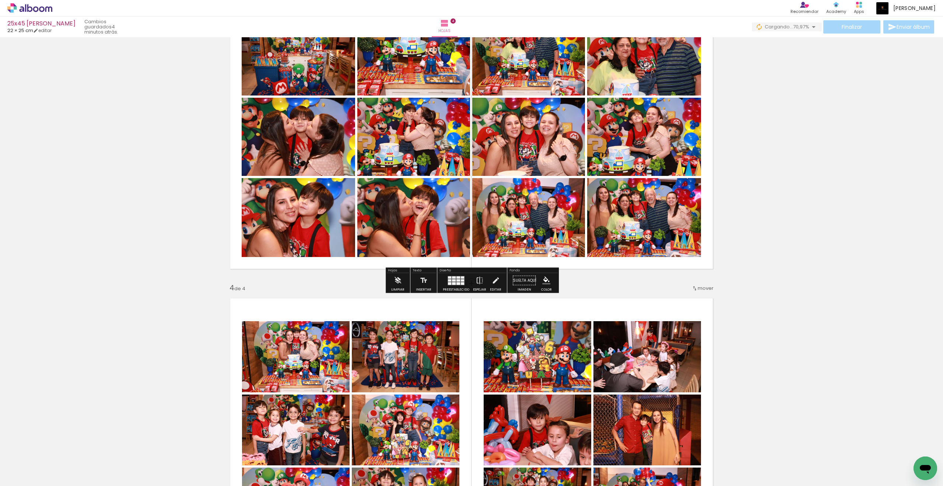
scroll to position [643, 0]
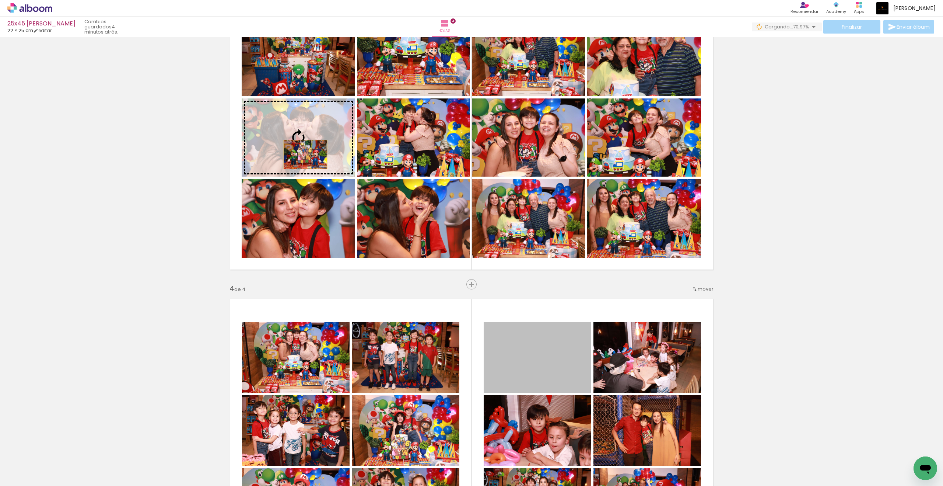
drag, startPoint x: 561, startPoint y: 166, endPoint x: 305, endPoint y: 154, distance: 255.6
click at [305, 154] on div "Insertar hoja 1 de 4 Insertar hoja 2 de 4 Insertar hoja 3 de 4 Insertar hoja 4 …" at bounding box center [471, 128] width 943 height 1463
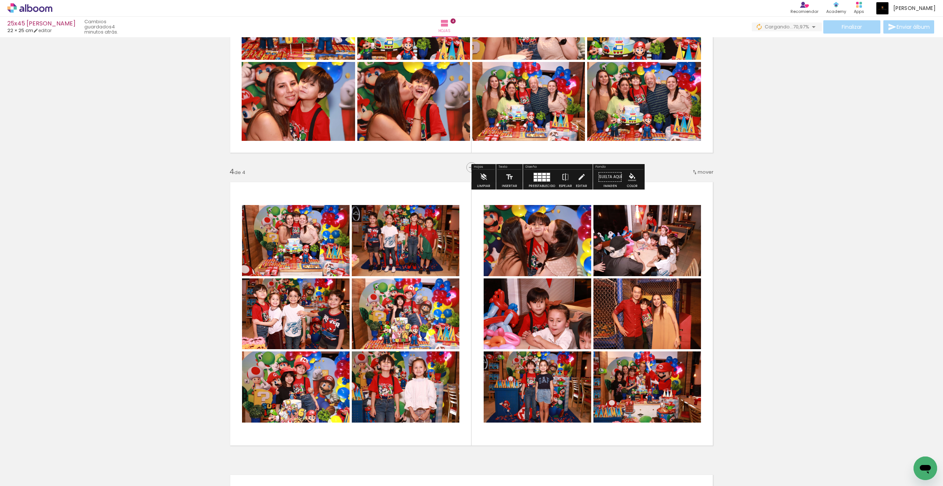
scroll to position [787, 0]
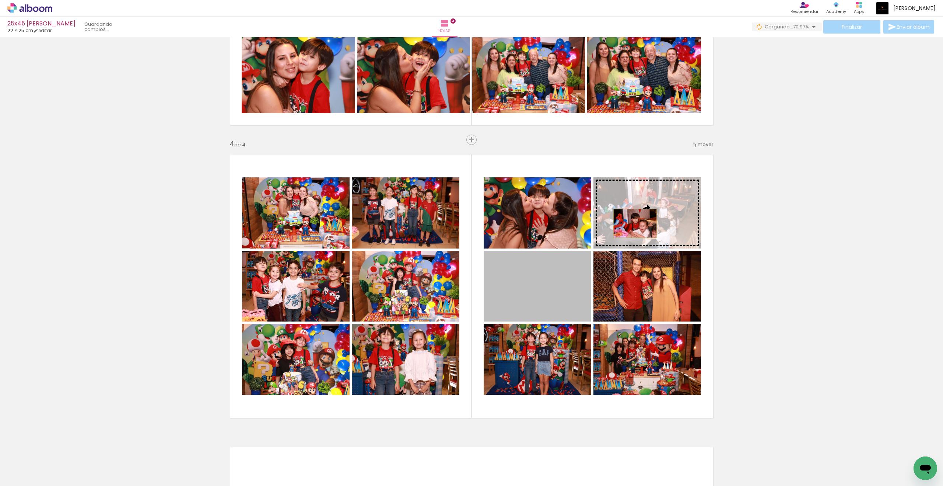
drag, startPoint x: 305, startPoint y: 154, endPoint x: 635, endPoint y: 223, distance: 336.8
click at [0, 0] on slot at bounding box center [0, 0] width 0 height 0
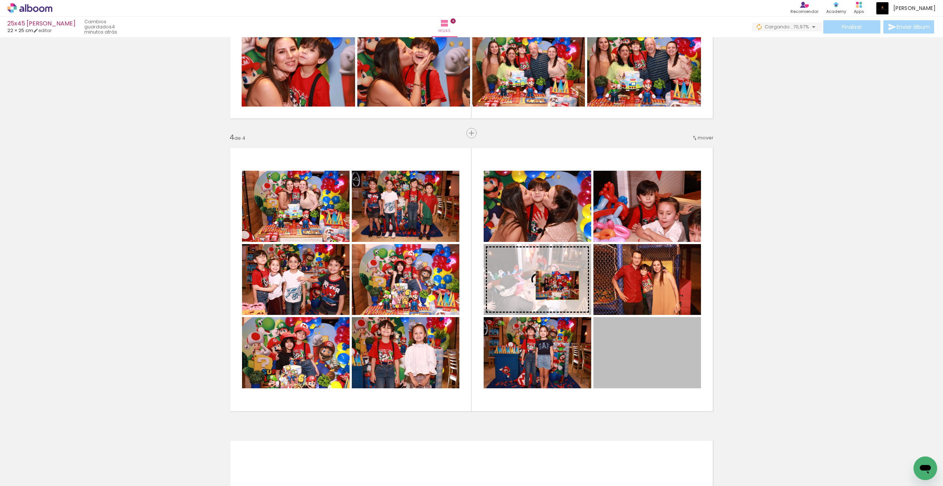
drag, startPoint x: 635, startPoint y: 223, endPoint x: 557, endPoint y: 285, distance: 99.4
click at [0, 0] on slot at bounding box center [0, 0] width 0 height 0
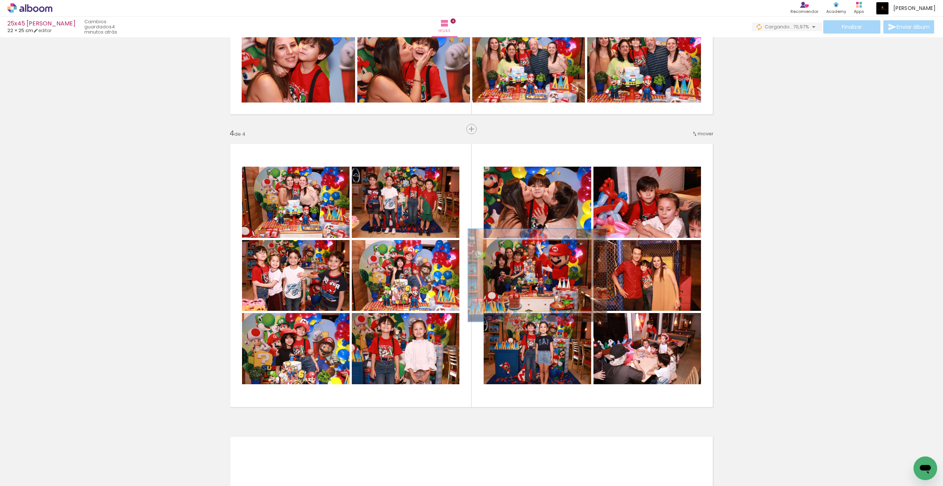
drag, startPoint x: 557, startPoint y: 285, endPoint x: 504, endPoint y: 249, distance: 64.4
type paper-slider "124"
click at [504, 249] on div at bounding box center [508, 248] width 12 height 12
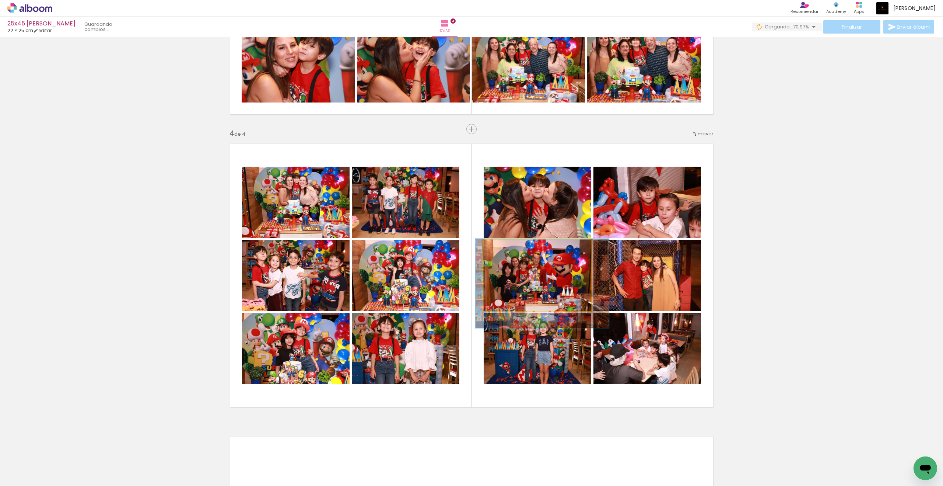
drag, startPoint x: 504, startPoint y: 249, endPoint x: 543, endPoint y: 290, distance: 56.6
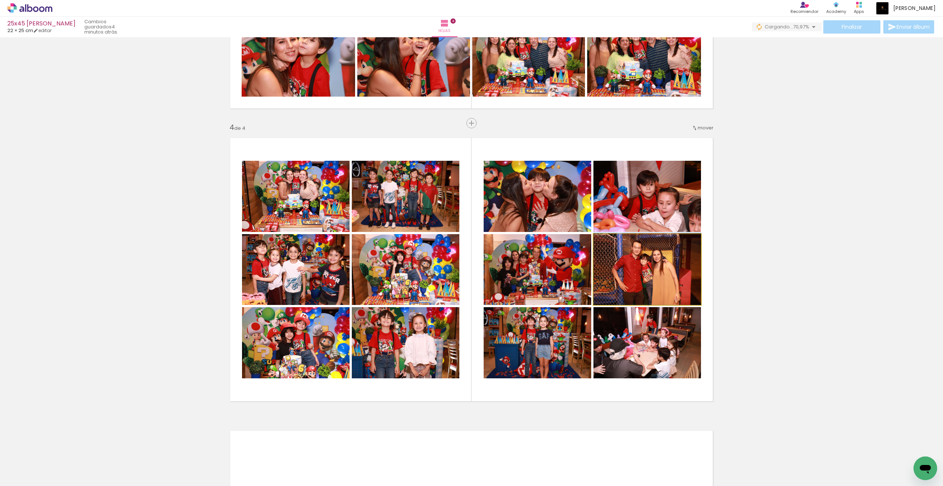
drag, startPoint x: 543, startPoint y: 290, endPoint x: 633, endPoint y: 262, distance: 94.4
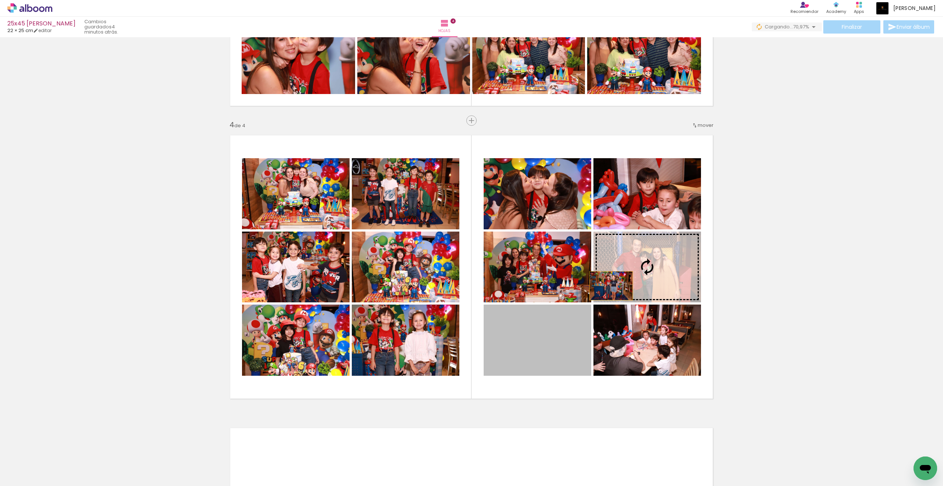
drag, startPoint x: 633, startPoint y: 262, endPoint x: 611, endPoint y: 285, distance: 32.0
click at [0, 0] on slot at bounding box center [0, 0] width 0 height 0
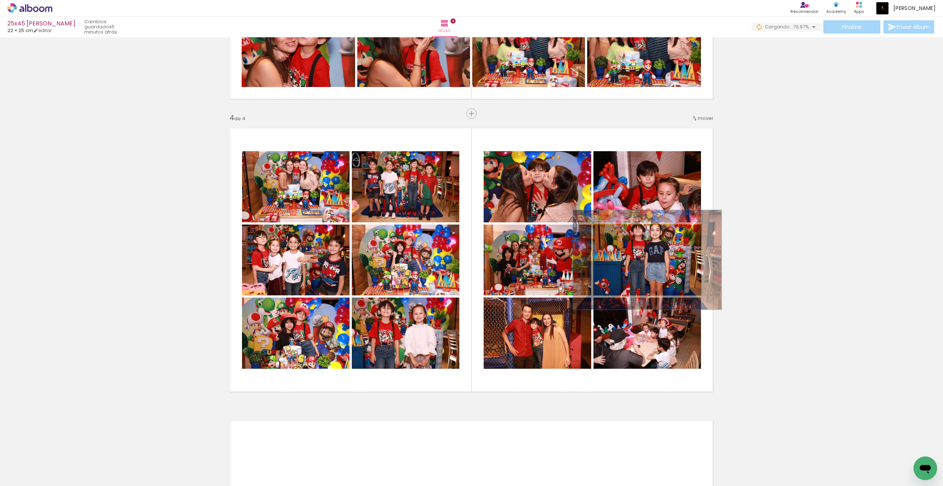
scroll to position [813, 0]
drag, startPoint x: 611, startPoint y: 285, endPoint x: 621, endPoint y: 236, distance: 50.4
type paper-slider "131"
click at [621, 236] on div at bounding box center [619, 233] width 12 height 12
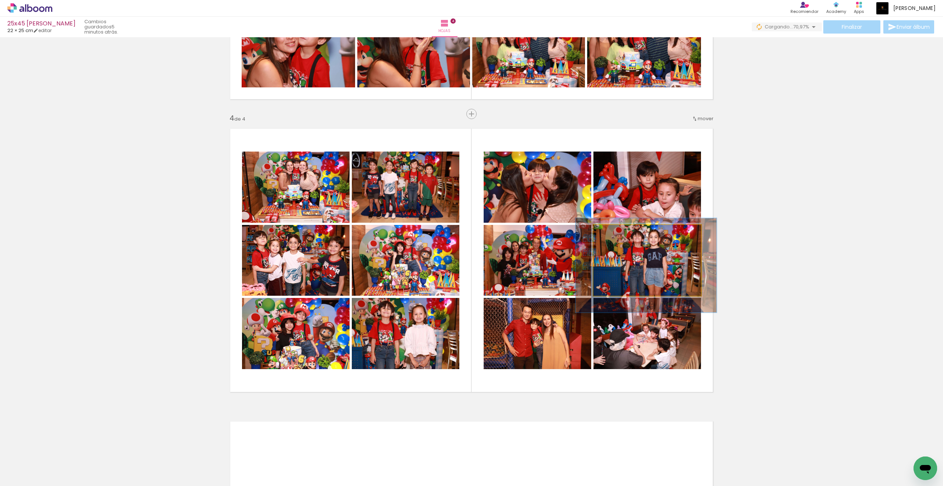
drag, startPoint x: 621, startPoint y: 236, endPoint x: 635, endPoint y: 259, distance: 26.3
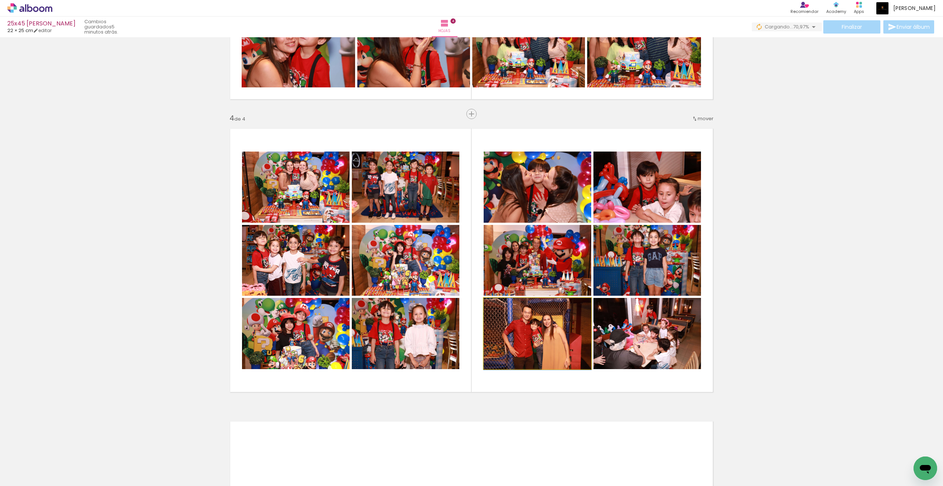
drag, startPoint x: 635, startPoint y: 259, endPoint x: 516, endPoint y: 319, distance: 132.9
drag, startPoint x: 516, startPoint y: 319, endPoint x: 612, endPoint y: 324, distance: 95.9
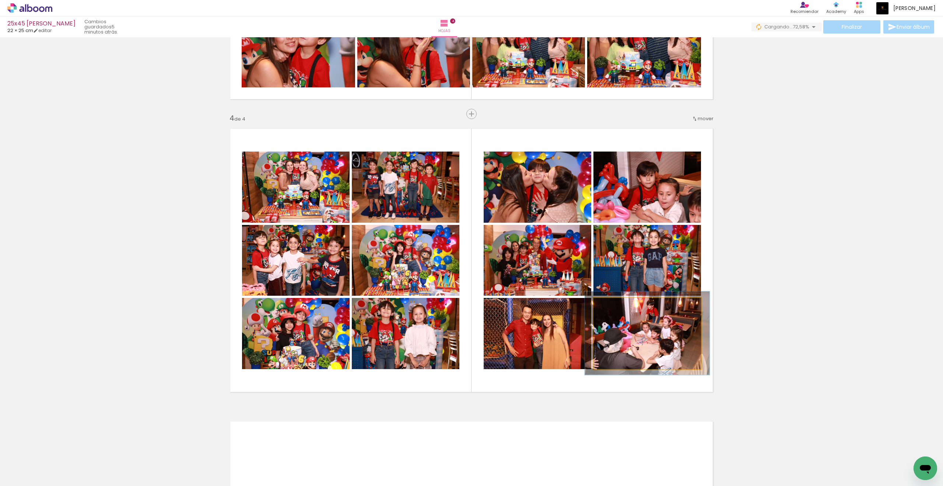
drag, startPoint x: 612, startPoint y: 324, endPoint x: 613, endPoint y: 305, distance: 18.8
type paper-slider "116"
click at [613, 305] on div at bounding box center [614, 305] width 7 height 7
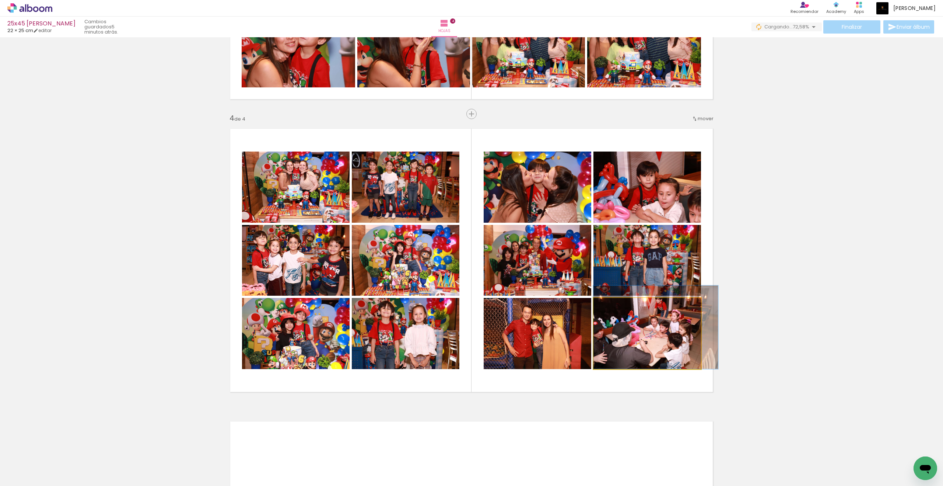
drag, startPoint x: 613, startPoint y: 305, endPoint x: 639, endPoint y: 317, distance: 29.2
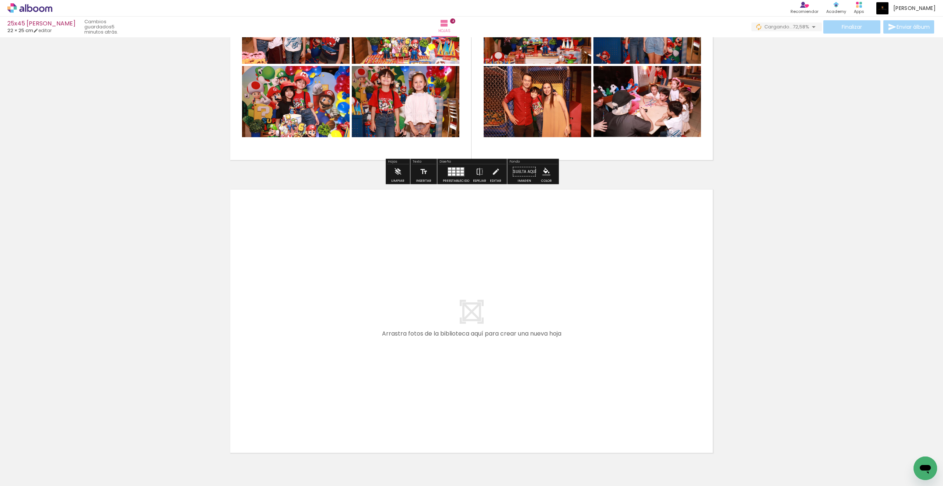
scroll to position [1089, 0]
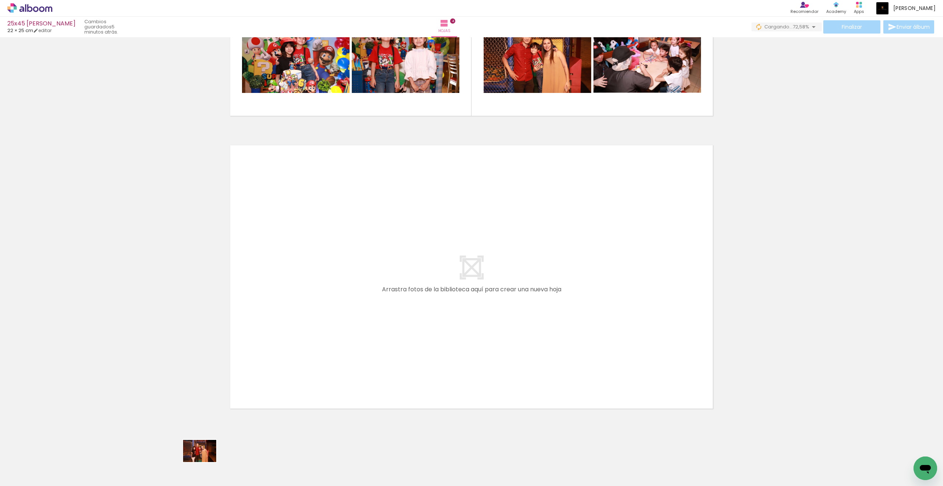
drag, startPoint x: 639, startPoint y: 317, endPoint x: 205, endPoint y: 462, distance: 457.7
click at [205, 462] on div at bounding box center [190, 461] width 36 height 24
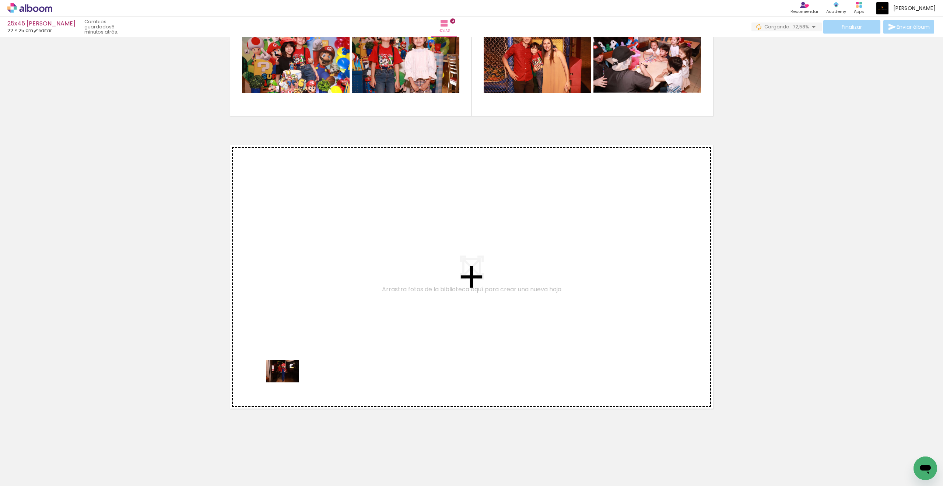
drag, startPoint x: 205, startPoint y: 462, endPoint x: 288, endPoint y: 382, distance: 114.9
click at [288, 382] on quentale-workspace at bounding box center [471, 243] width 943 height 486
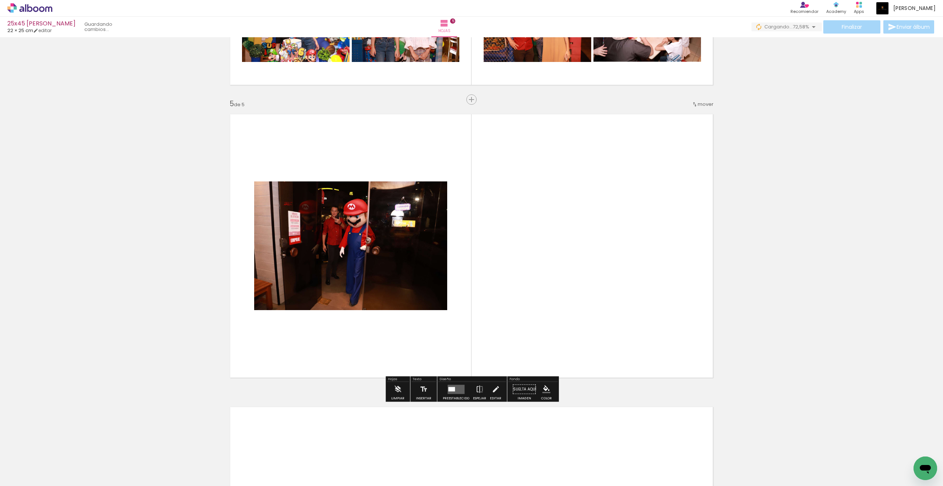
scroll to position [1127, 0]
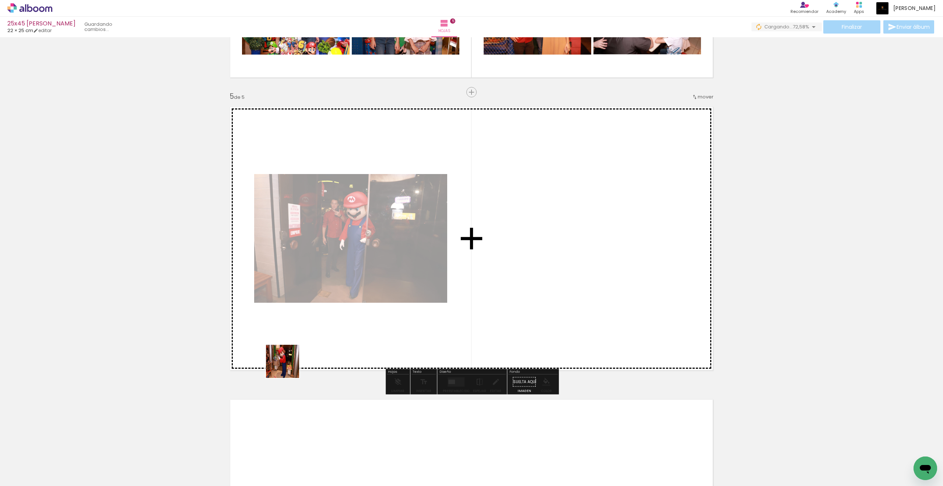
drag, startPoint x: 288, startPoint y: 382, endPoint x: 296, endPoint y: 346, distance: 37.3
click at [296, 346] on quentale-workspace at bounding box center [471, 243] width 943 height 486
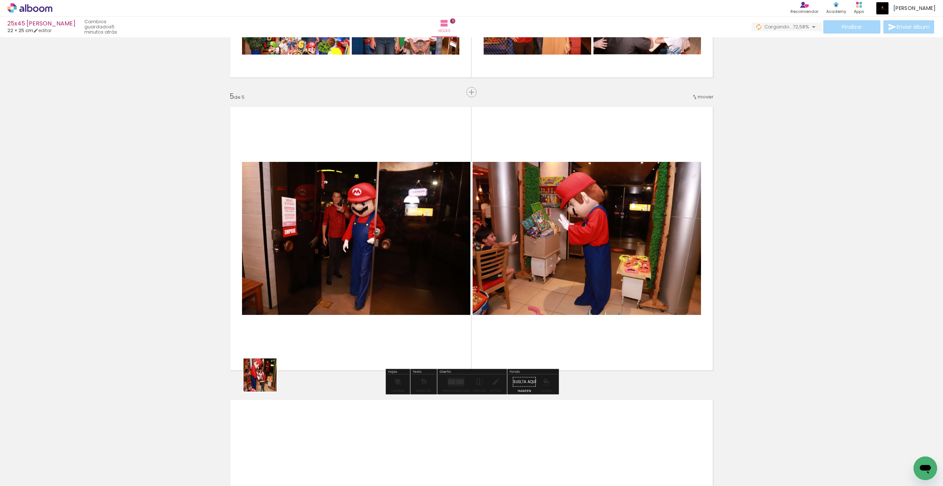
drag, startPoint x: 296, startPoint y: 346, endPoint x: 276, endPoint y: 354, distance: 22.0
click at [276, 354] on quentale-workspace at bounding box center [471, 243] width 943 height 486
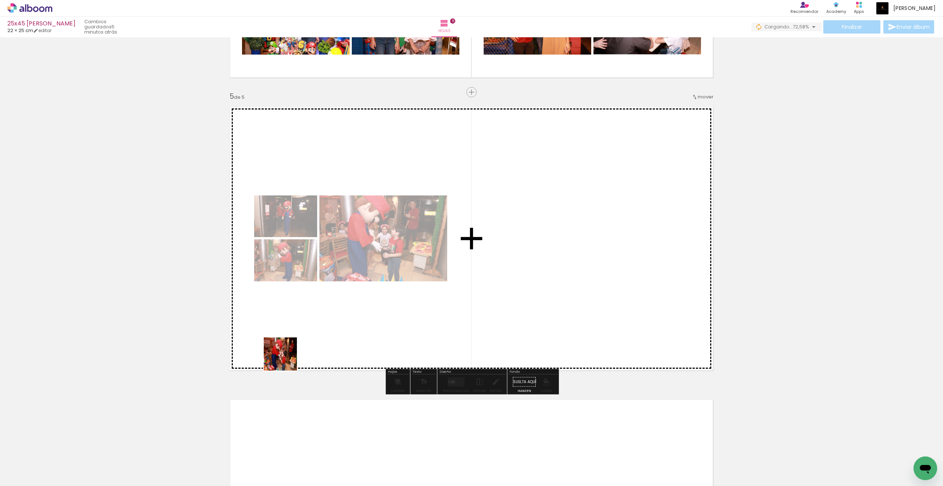
drag, startPoint x: 276, startPoint y: 354, endPoint x: 290, endPoint y: 346, distance: 16.2
click at [290, 346] on quentale-workspace at bounding box center [471, 243] width 943 height 486
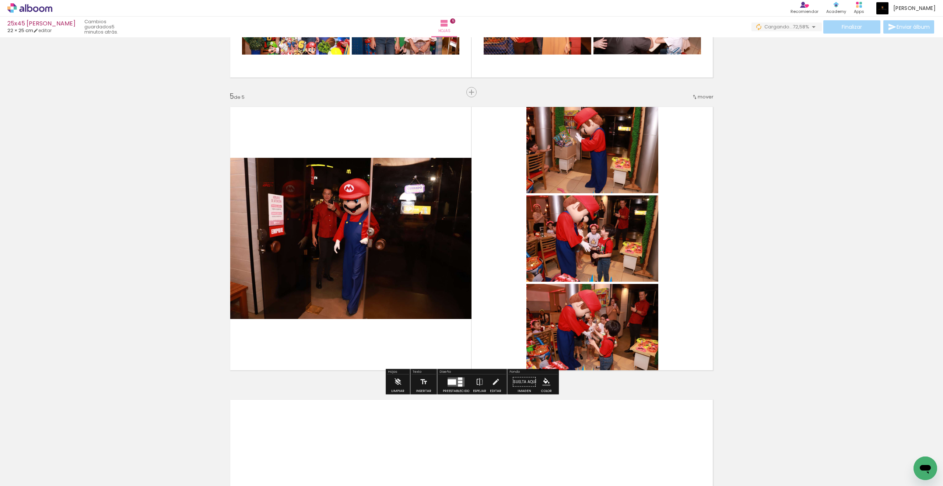
drag, startPoint x: 290, startPoint y: 346, endPoint x: 313, endPoint y: 326, distance: 30.8
click at [313, 326] on quentale-workspace at bounding box center [471, 243] width 943 height 486
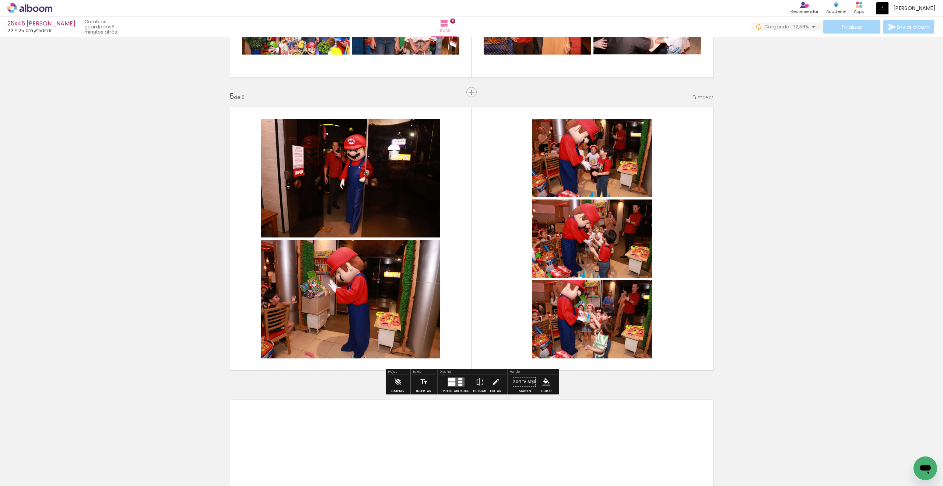
drag, startPoint x: 313, startPoint y: 326, endPoint x: 301, endPoint y: 327, distance: 11.9
click at [301, 327] on quentale-workspace at bounding box center [471, 243] width 943 height 486
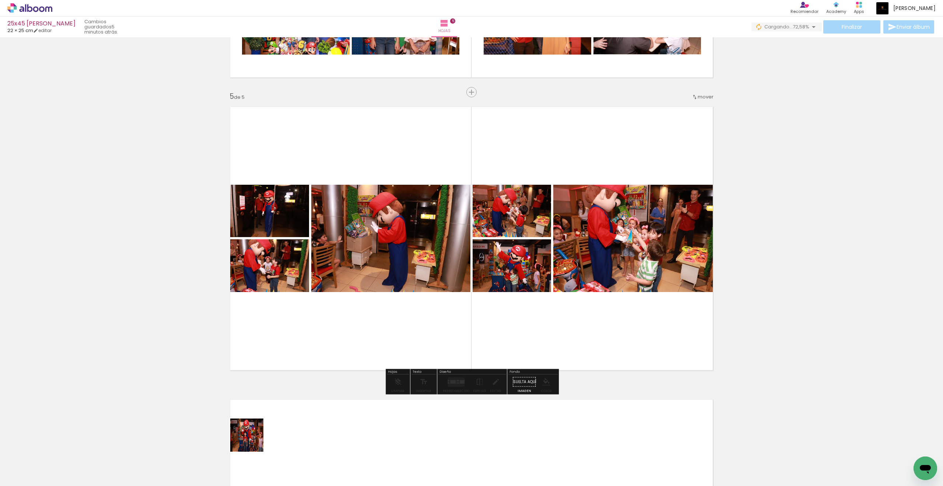
drag, startPoint x: 301, startPoint y: 327, endPoint x: 292, endPoint y: 341, distance: 16.4
click at [292, 341] on quentale-workspace at bounding box center [471, 243] width 943 height 486
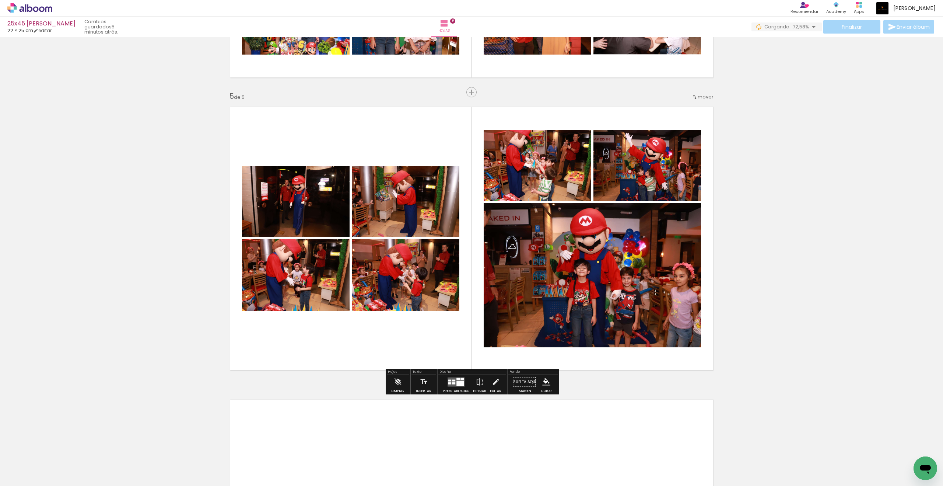
drag
click at [290, 352] on quentale-workspace at bounding box center [471, 243] width 943 height 486
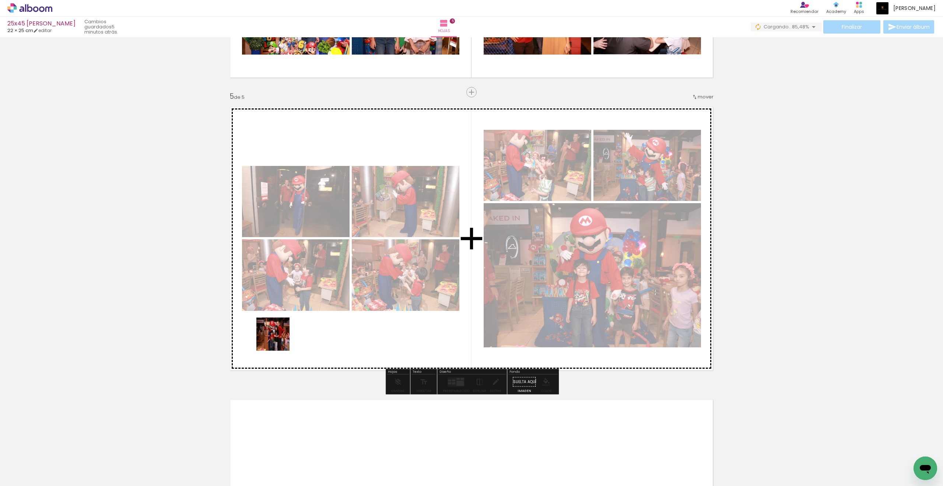
click at [278, 339] on quentale-workspace at bounding box center [471, 243] width 943 height 486
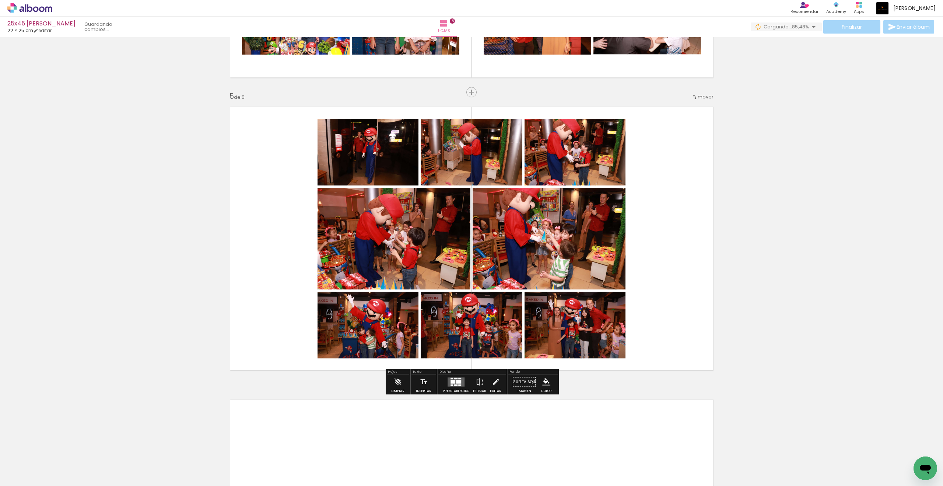
click at [271, 350] on quentale-workspace at bounding box center [471, 243] width 943 height 486
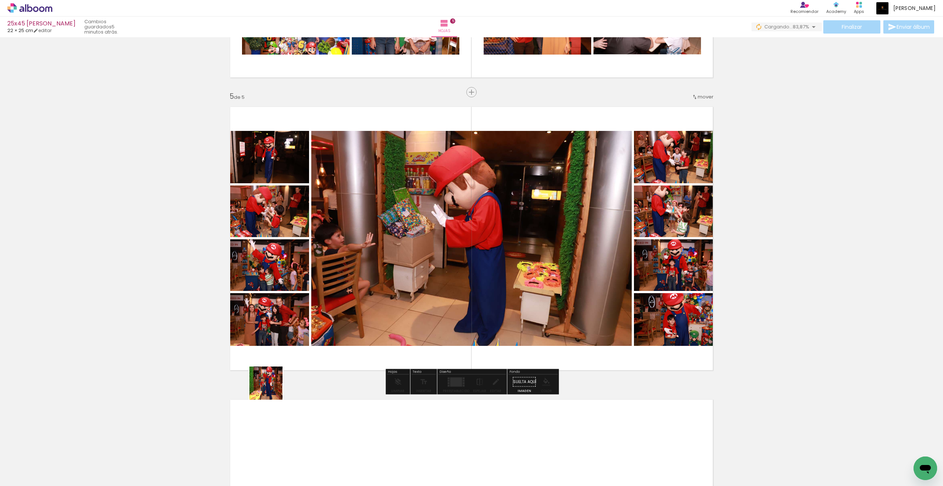
click at [281, 361] on quentale-workspace at bounding box center [471, 243] width 943 height 486
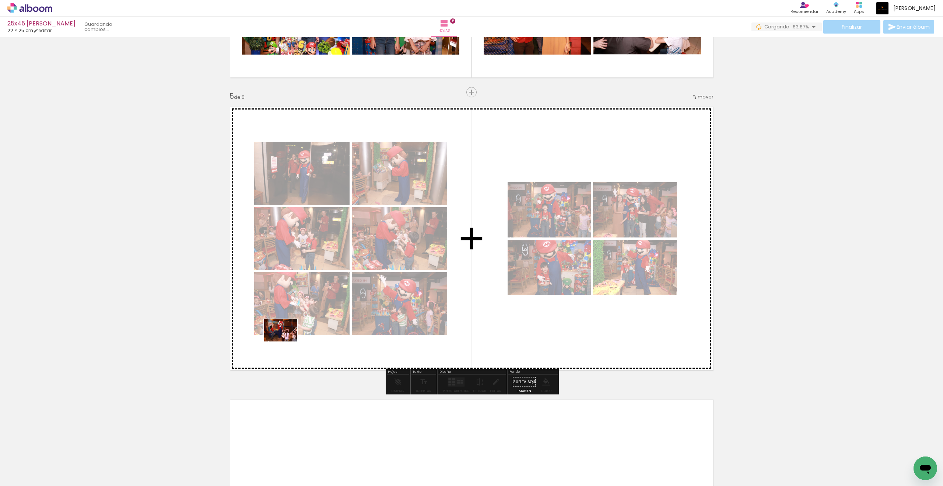
click at [286, 341] on quentale-workspace at bounding box center [471, 243] width 943 height 486
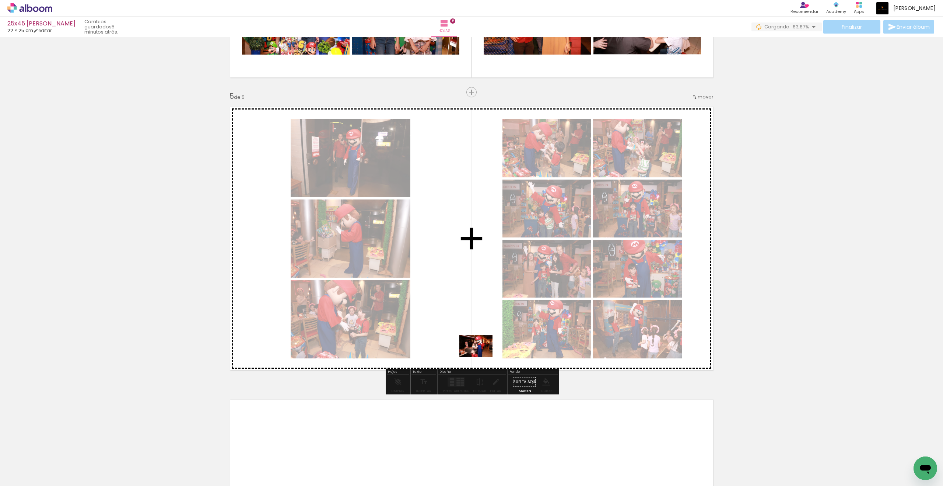
click at [481, 357] on quentale-workspace at bounding box center [471, 243] width 943 height 486
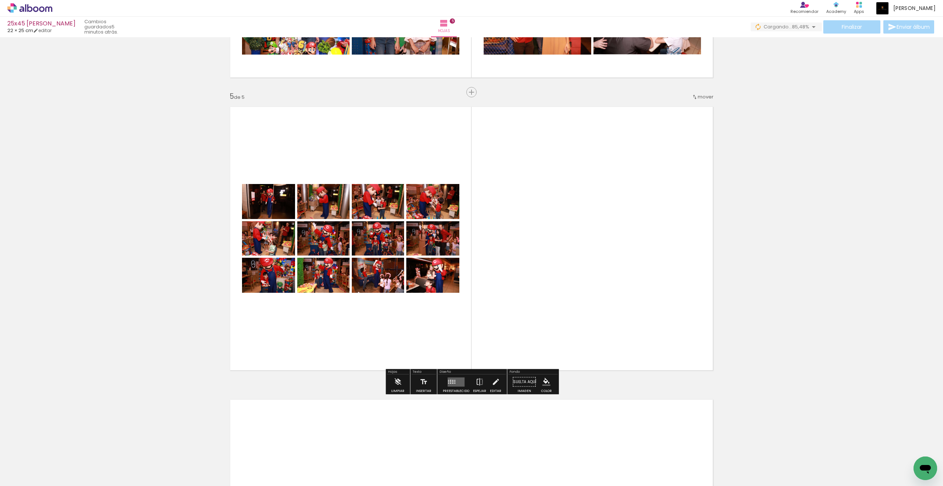
click at [450, 379] on div at bounding box center [450, 379] width 1 height 1
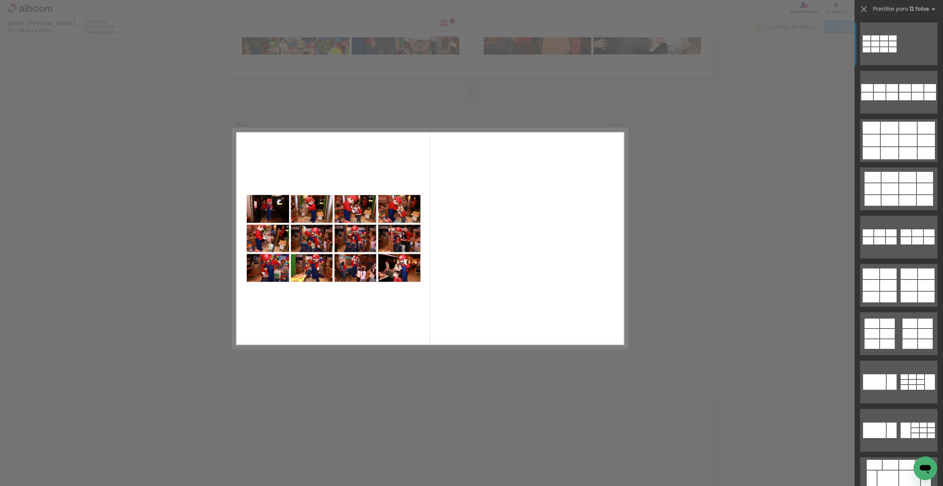
click at [898, 100] on div at bounding box center [892, 96] width 12 height 8
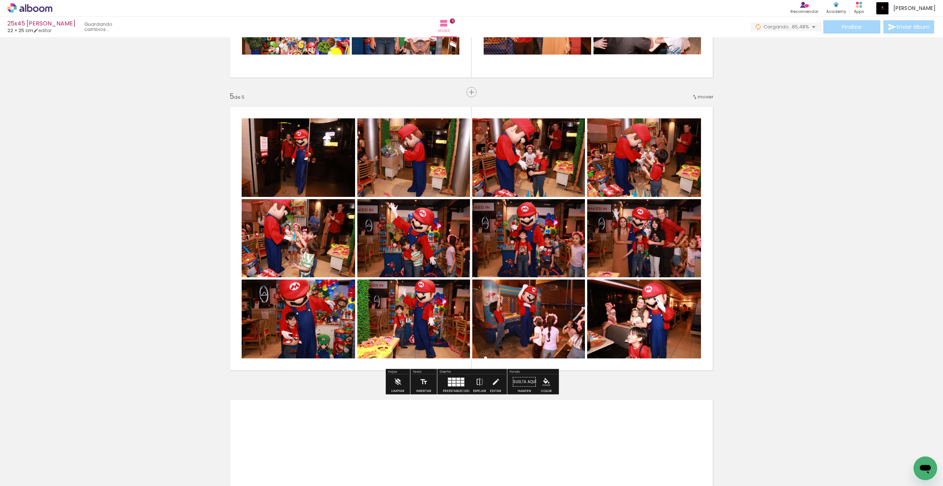
click at [0, 0] on slot at bounding box center [0, 0] width 0 height 0
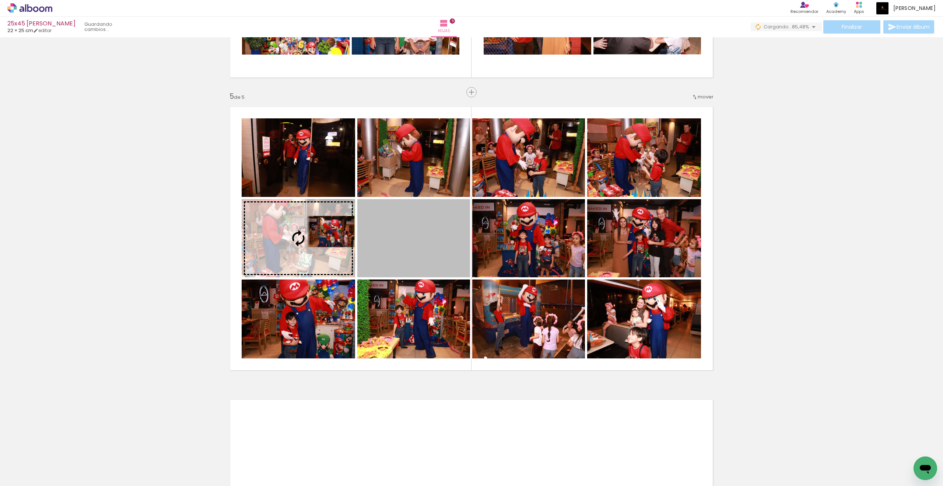
click at [0, 0] on slot at bounding box center [0, 0] width 0 height 0
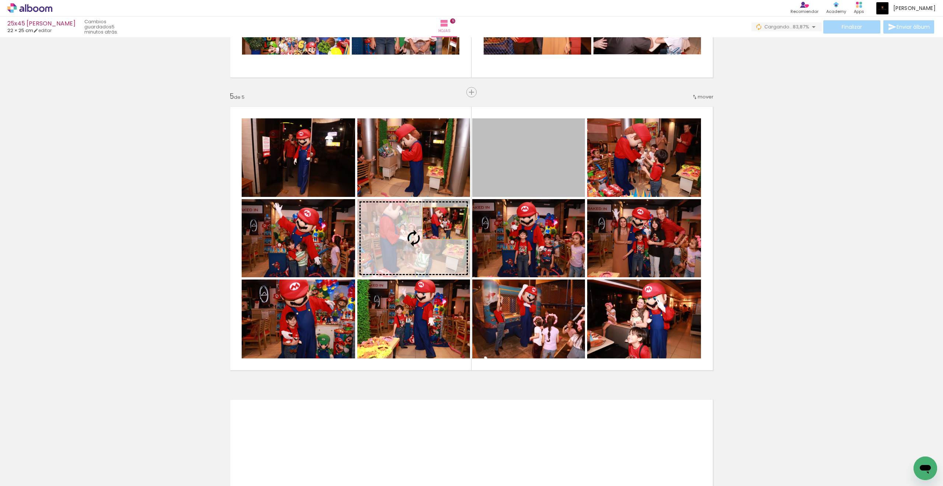
click at [0, 0] on slot at bounding box center [0, 0] width 0 height 0
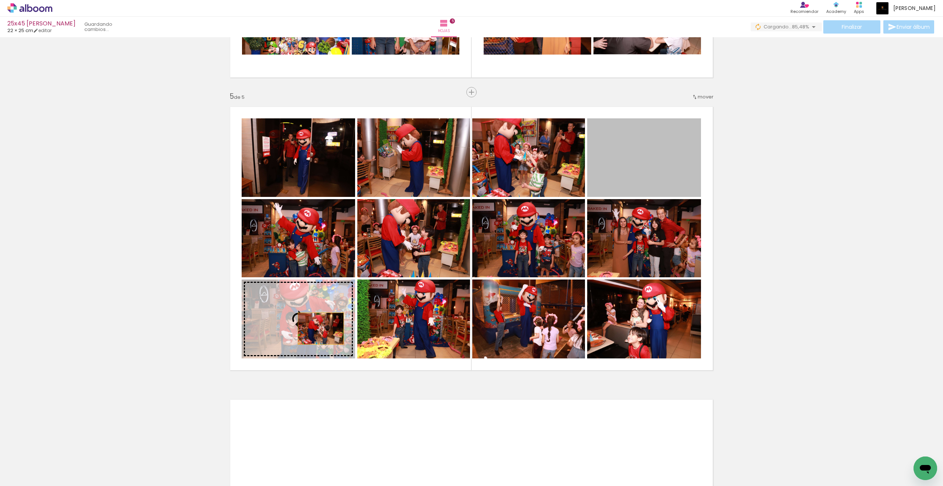
click at [0, 0] on slot at bounding box center [0, 0] width 0 height 0
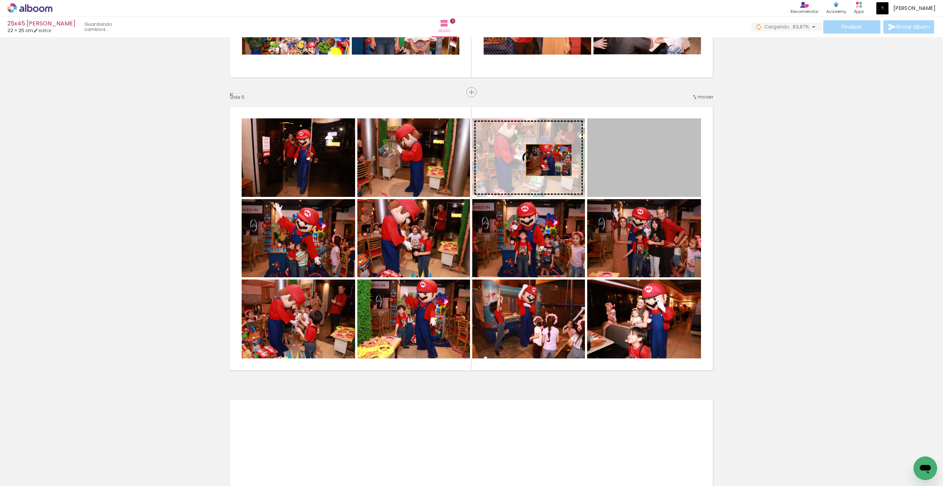
click at [0, 0] on slot at bounding box center [0, 0] width 0 height 0
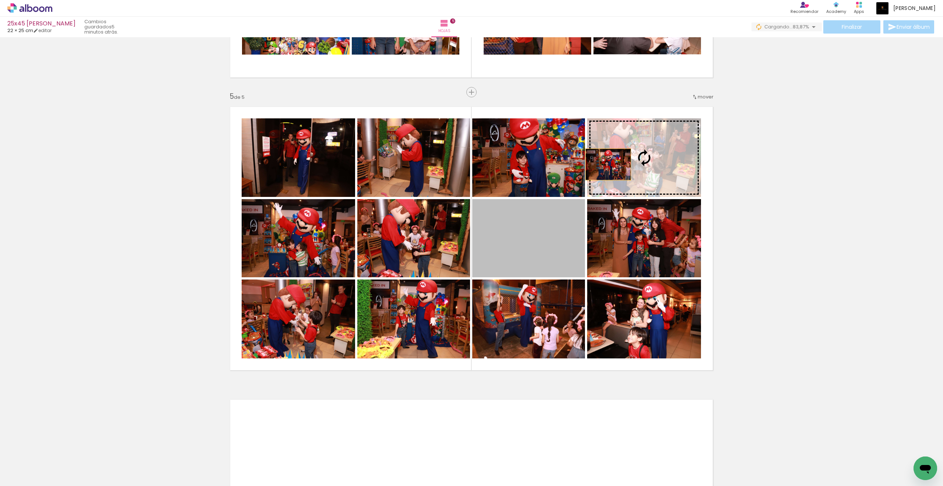
click at [0, 0] on slot at bounding box center [0, 0] width 0 height 0
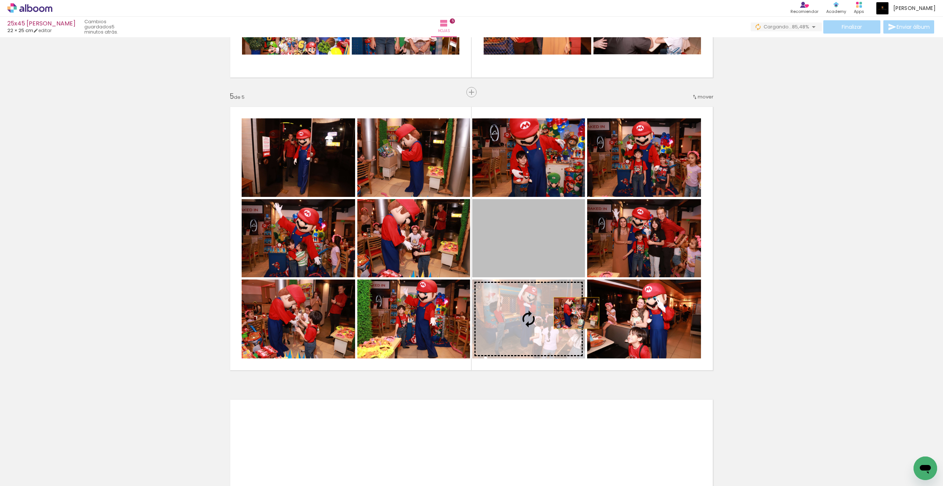
click at [0, 0] on slot at bounding box center [0, 0] width 0 height 0
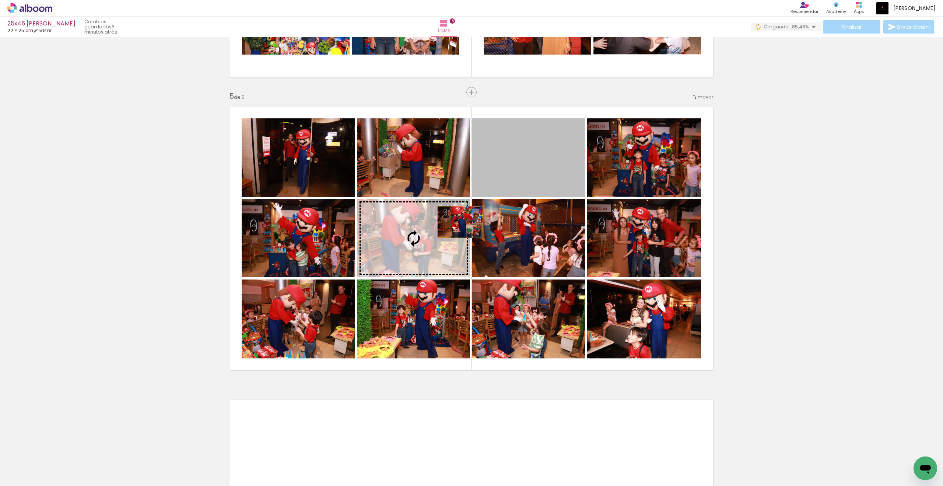
click at [0, 0] on slot at bounding box center [0, 0] width 0 height 0
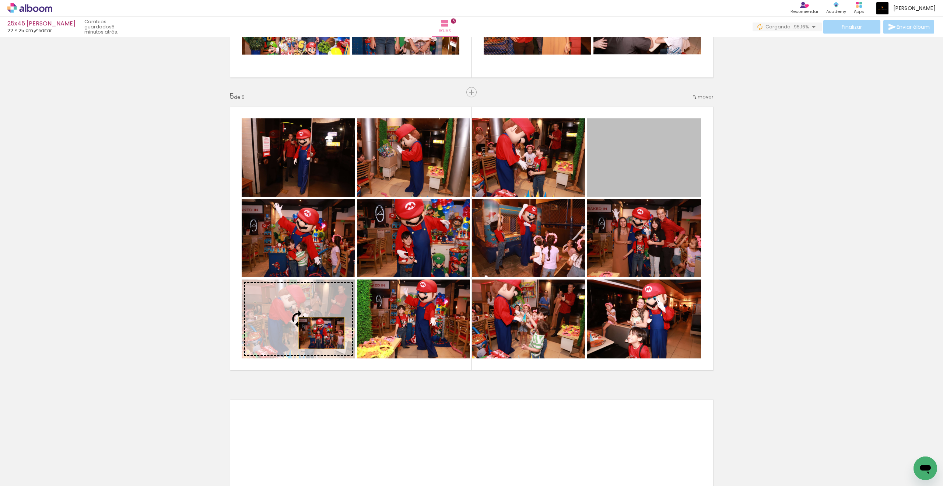
click at [0, 0] on slot at bounding box center [0, 0] width 0 height 0
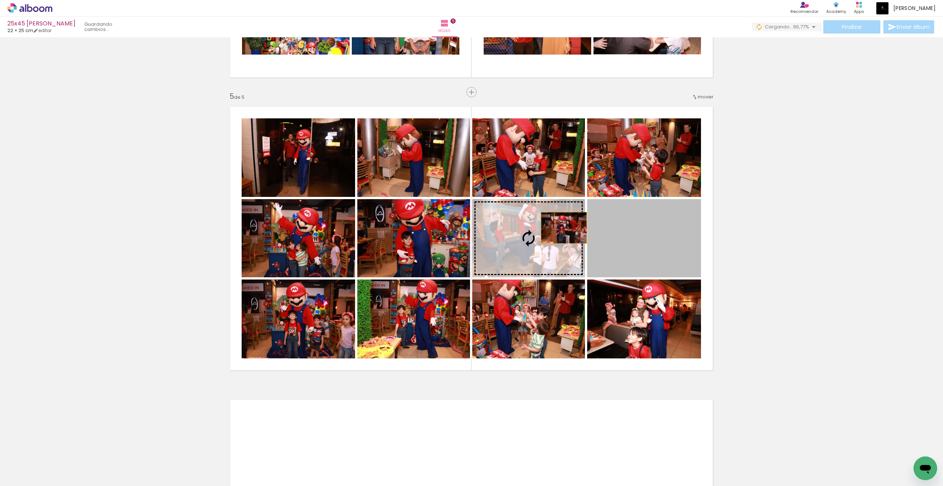
click at [0, 0] on slot at bounding box center [0, 0] width 0 height 0
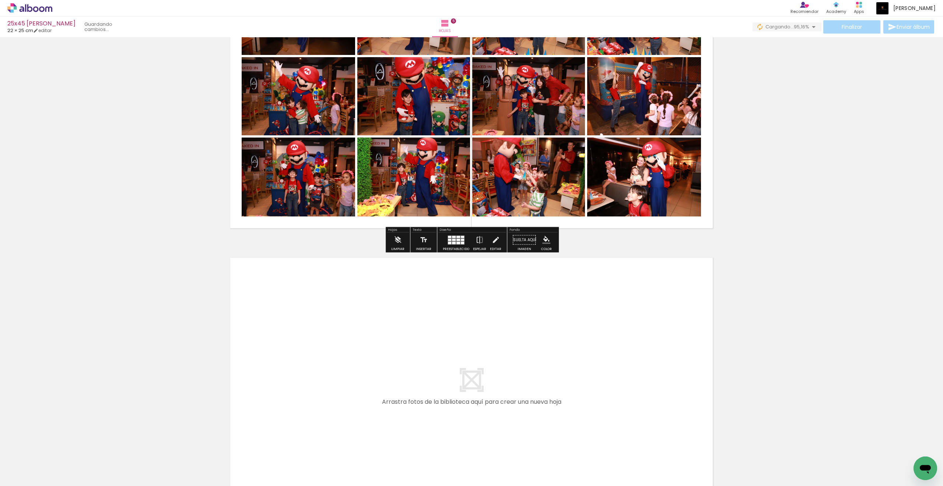
scroll to position [1325, 0]
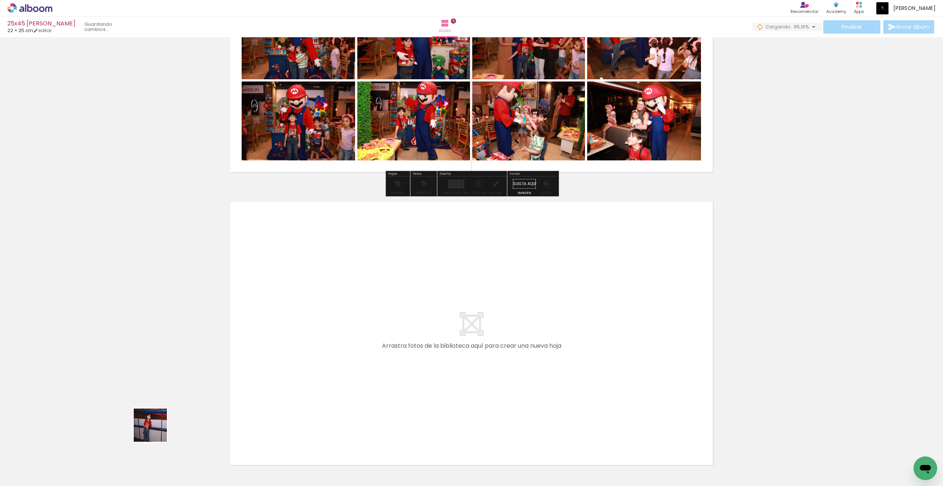
drag, startPoint x: 564, startPoint y: 228, endPoint x: 250, endPoint y: 379, distance: 348.6
click at [250, 379] on quentale-workspace at bounding box center [471, 243] width 943 height 486
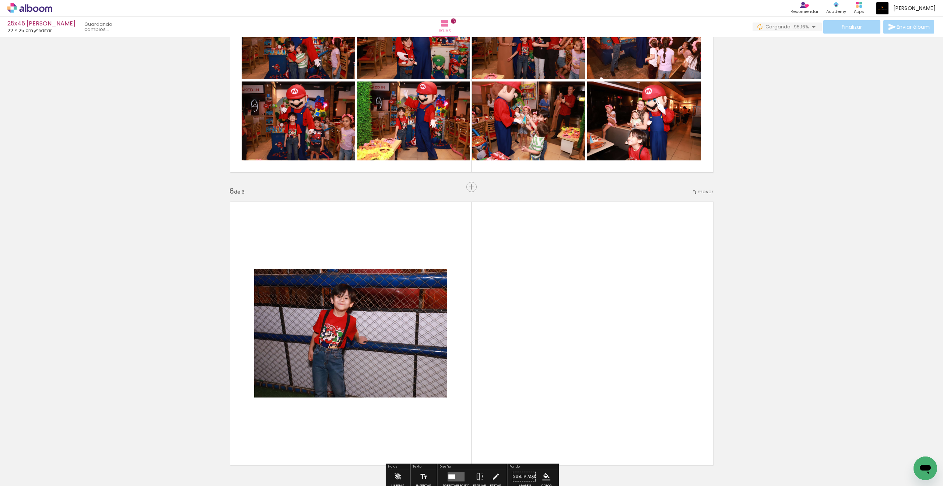
scroll to position [1420, 0]
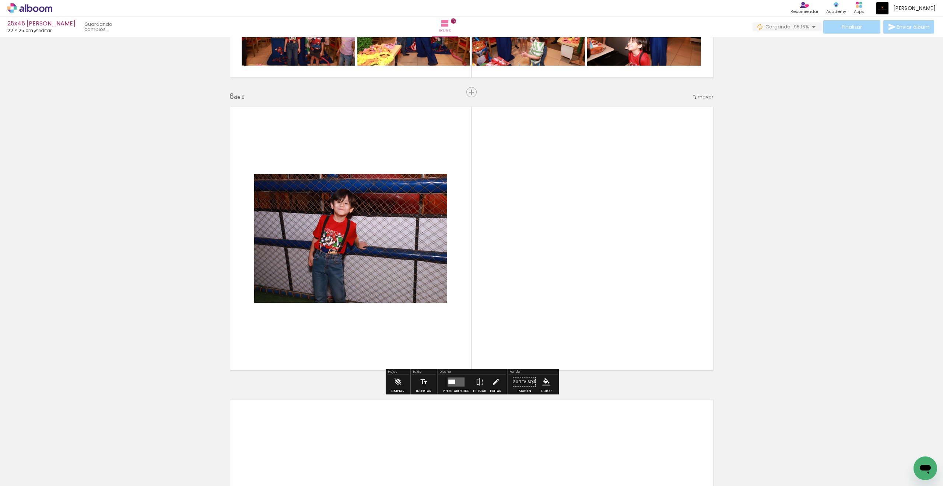
click at [308, 328] on quentale-workspace at bounding box center [471, 243] width 943 height 486
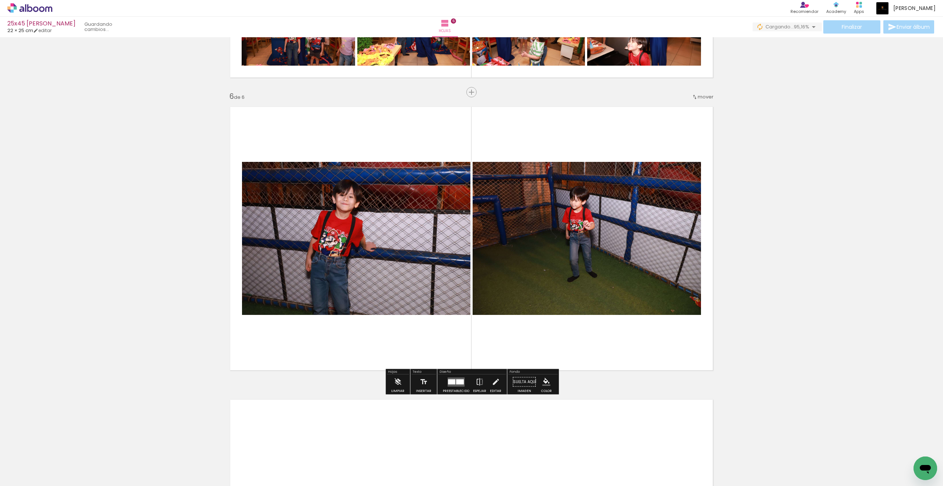
drag, startPoint x: 308, startPoint y: 328, endPoint x: 256, endPoint y: 357, distance: 59.2
click at [256, 357] on quentale-workspace at bounding box center [471, 243] width 943 height 486
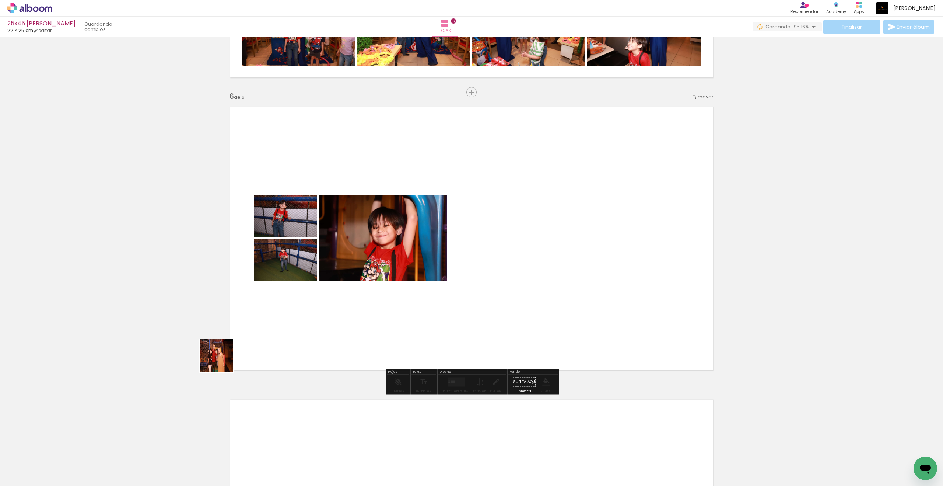
click at [242, 348] on quentale-workspace at bounding box center [471, 243] width 943 height 486
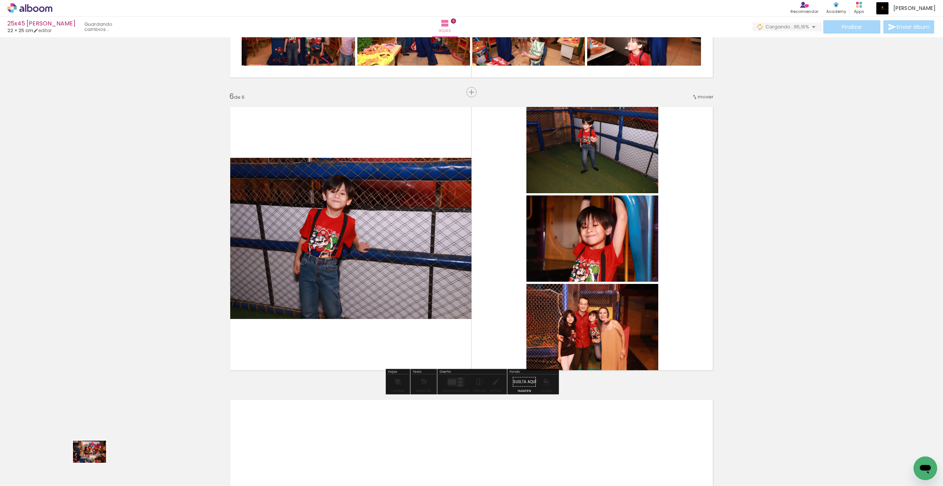
drag, startPoint x: 242, startPoint y: 348, endPoint x: 95, endPoint y: 463, distance: 187.2
click at [84, 463] on div at bounding box center [66, 461] width 36 height 24
click at [450, 382] on div at bounding box center [452, 382] width 8 height 6
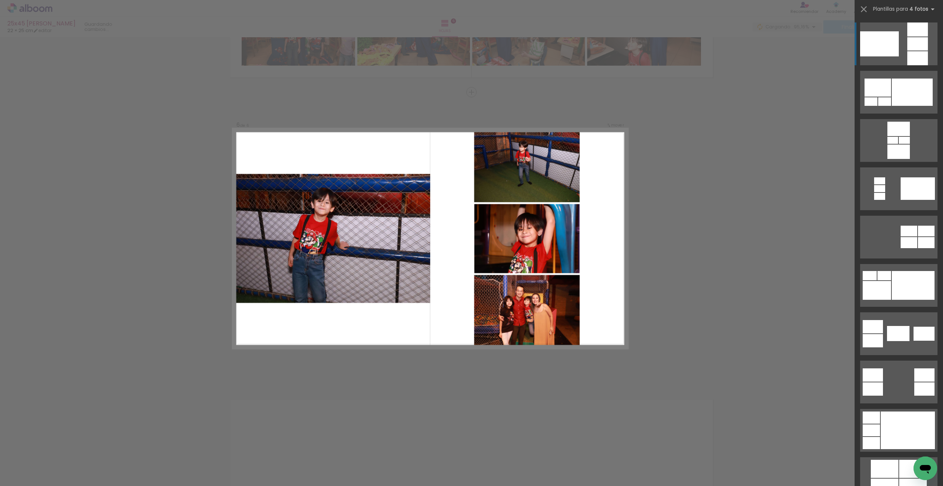
scroll to position [73, 0]
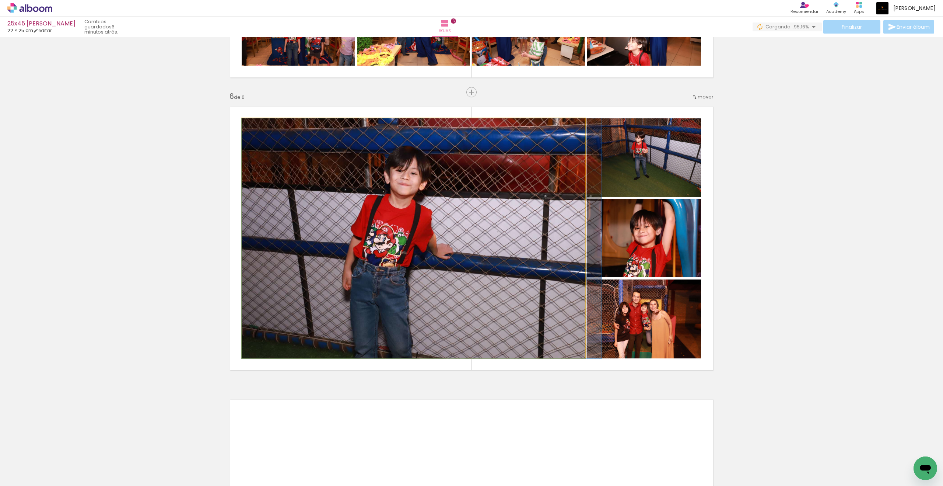
drag, startPoint x: 95, startPoint y: 463, endPoint x: 537, endPoint y: 214, distance: 507.6
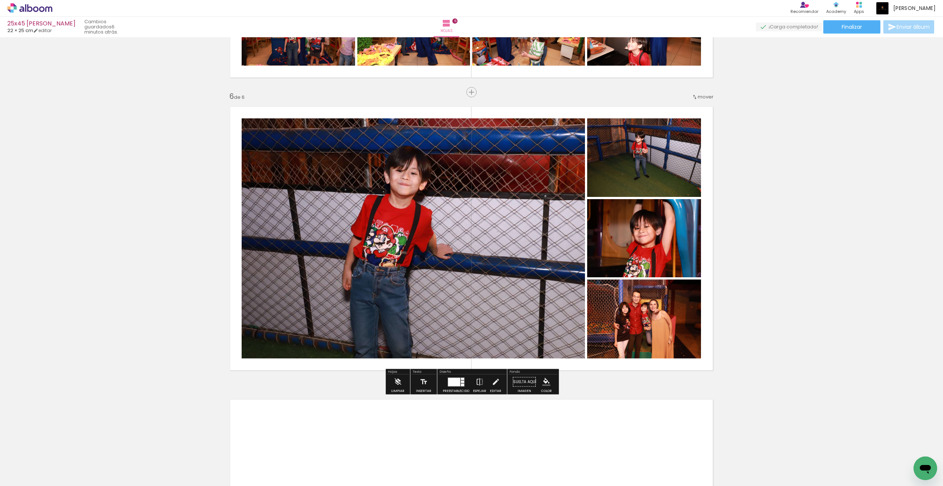
scroll to position [1426, 0]
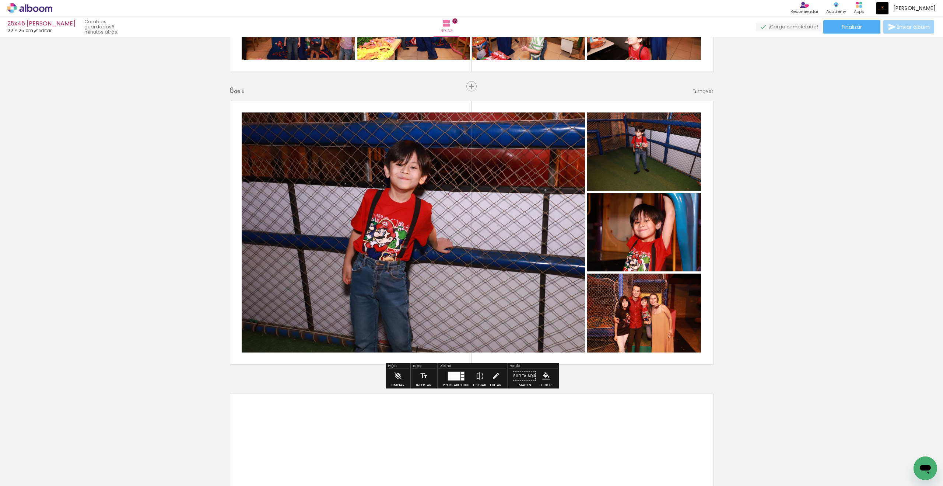
type paper-slider "119"
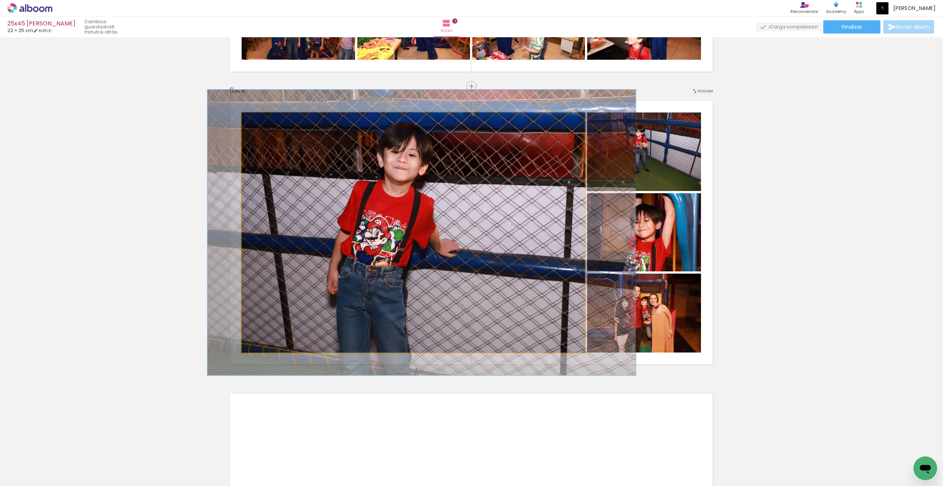
scroll to position [1425, 0]
drag, startPoint x: 537, startPoint y: 214, endPoint x: 266, endPoint y: 123, distance: 286.8
click at [266, 123] on div at bounding box center [273, 121] width 29 height 12
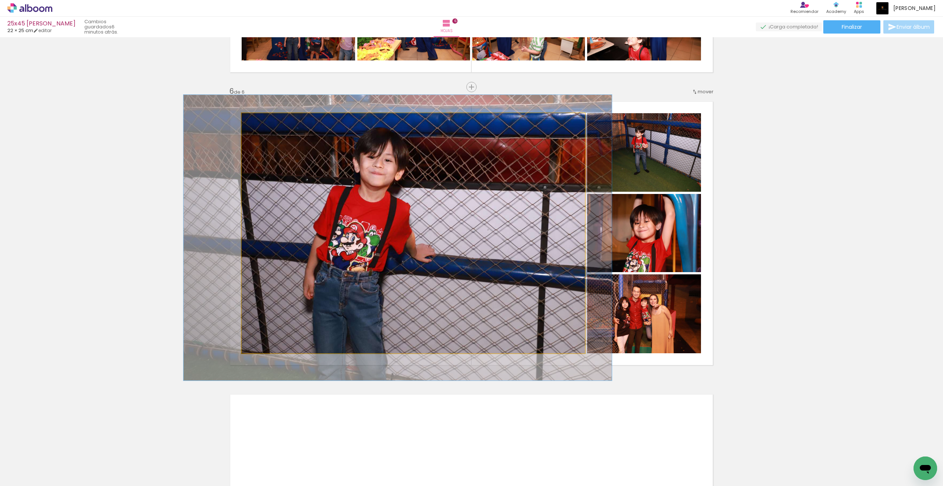
drag, startPoint x: 266, startPoint y: 123, endPoint x: 438, endPoint y: 201, distance: 189.6
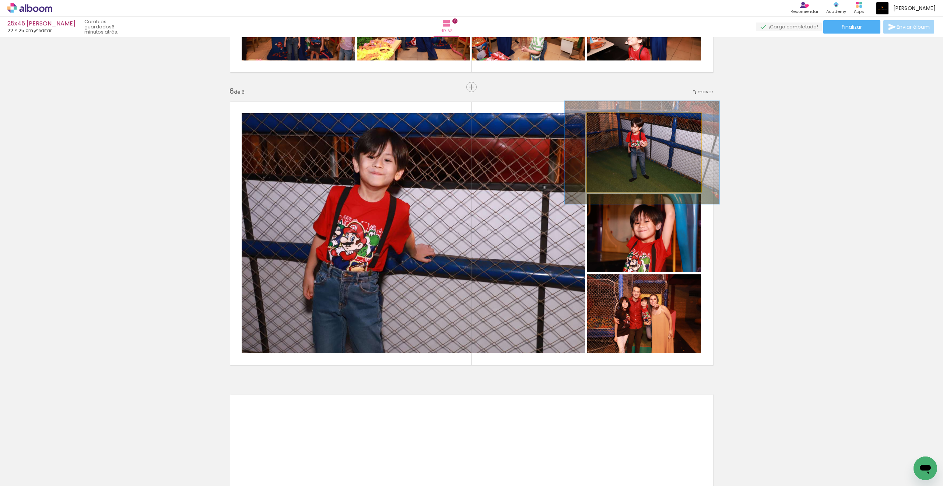
drag, startPoint x: 438, startPoint y: 201, endPoint x: 617, endPoint y: 122, distance: 195.6
type paper-slider "135"
click at [617, 122] on div at bounding box center [613, 121] width 12 height 12
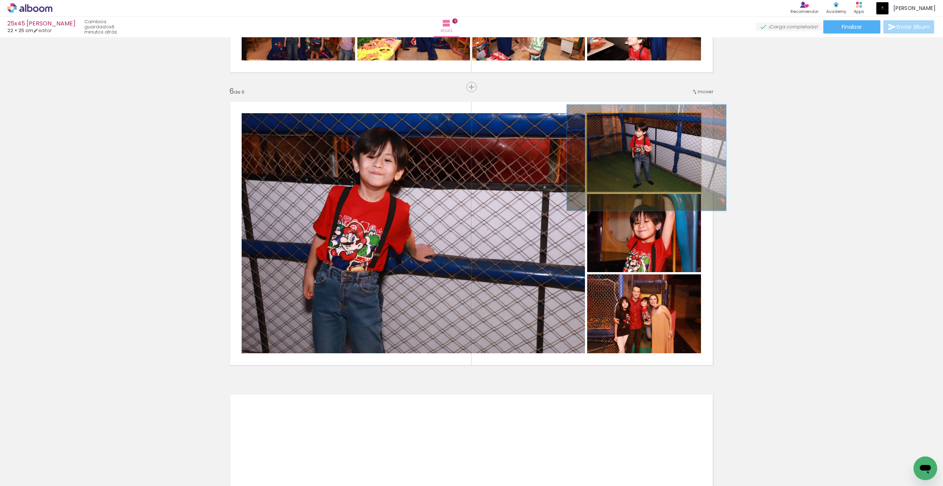
drag, startPoint x: 617, startPoint y: 122, endPoint x: 635, endPoint y: 145, distance: 28.9
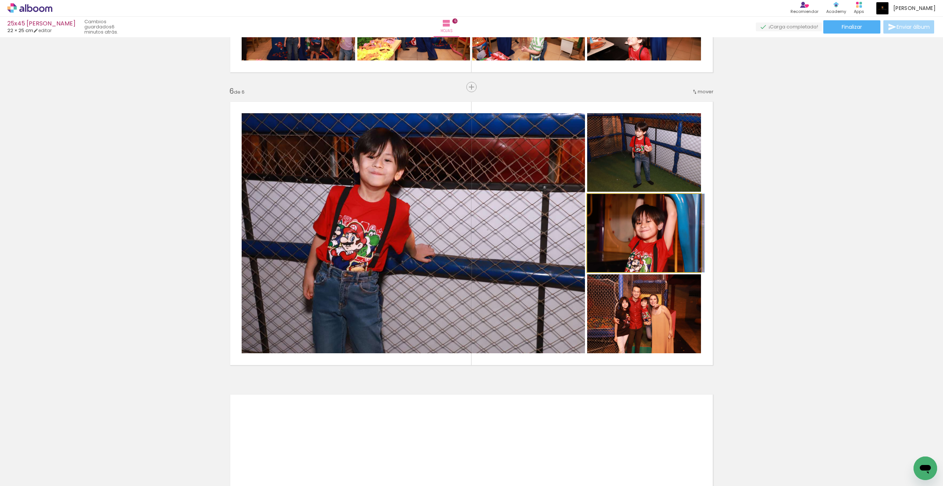
drag, startPoint x: 635, startPoint y: 145, endPoint x: 641, endPoint y: 237, distance: 91.9
click at [611, 287] on quentale-photo at bounding box center [644, 313] width 114 height 79
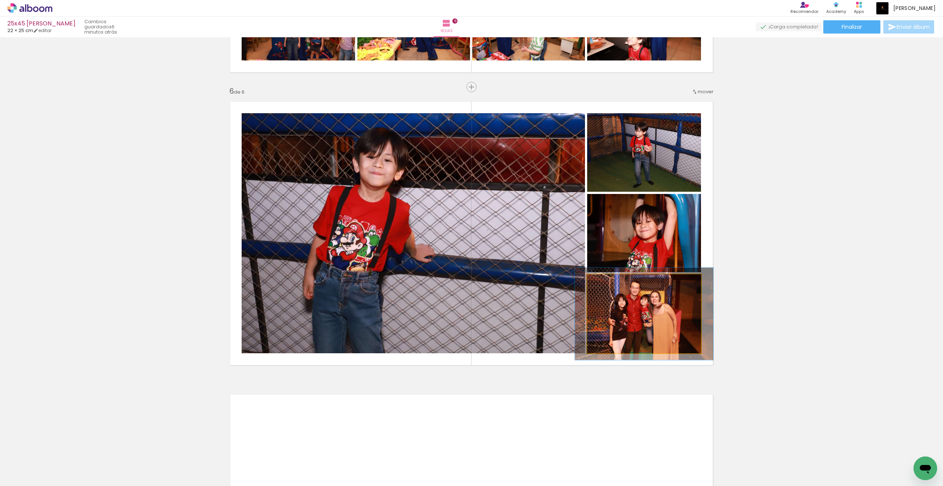
drag, startPoint x: 641, startPoint y: 237, endPoint x: 611, endPoint y: 281, distance: 54.1
type paper-slider "117"
click at [611, 281] on div at bounding box center [609, 281] width 7 height 7
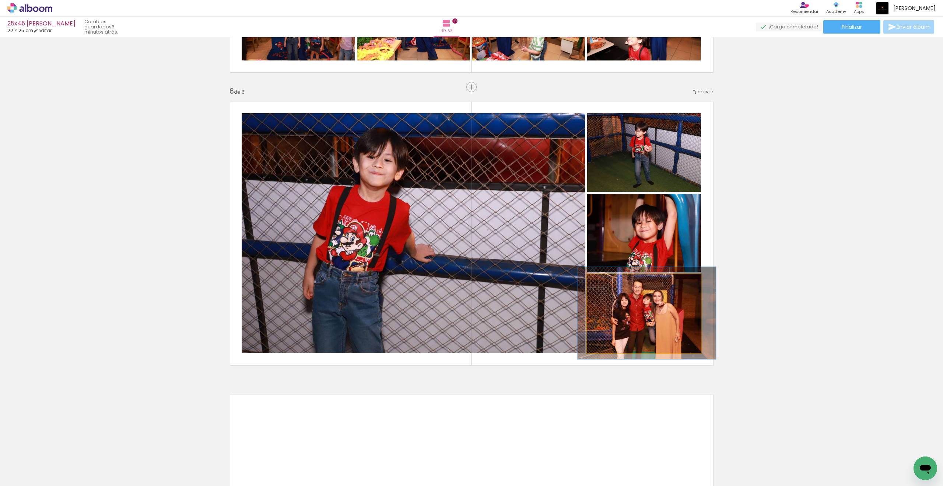
drag, startPoint x: 611, startPoint y: 281, endPoint x: 629, endPoint y: 297, distance: 24.3
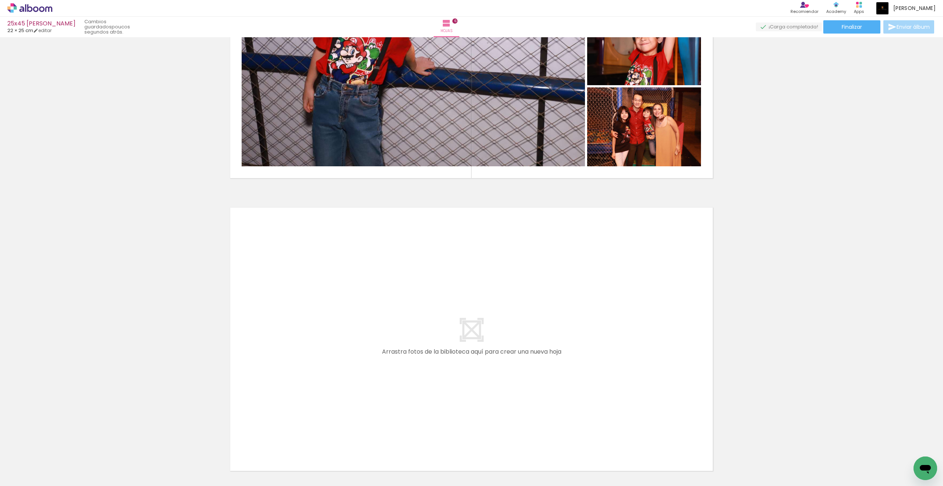
scroll to position [1674, 0]
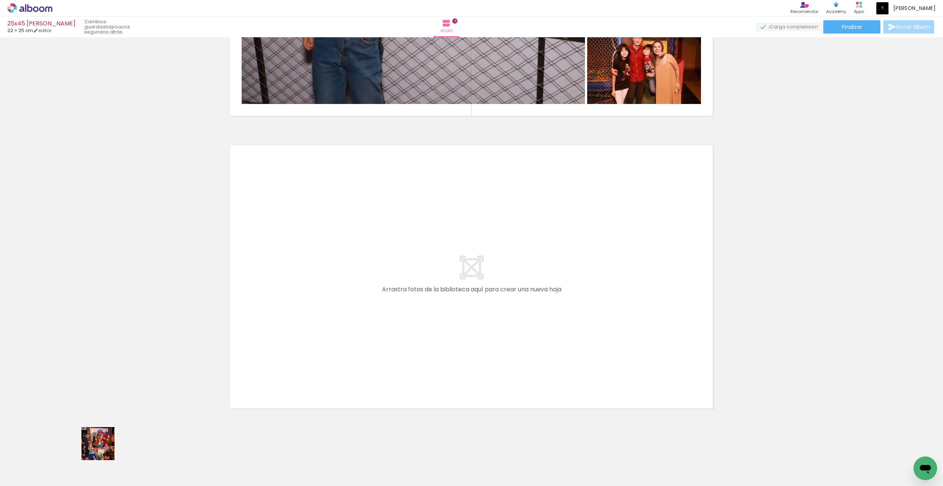
drag, startPoint x: 78, startPoint y: 462, endPoint x: 105, endPoint y: 450, distance: 29.4
click at [295, 367] on quentale-workspace at bounding box center [471, 243] width 943 height 486
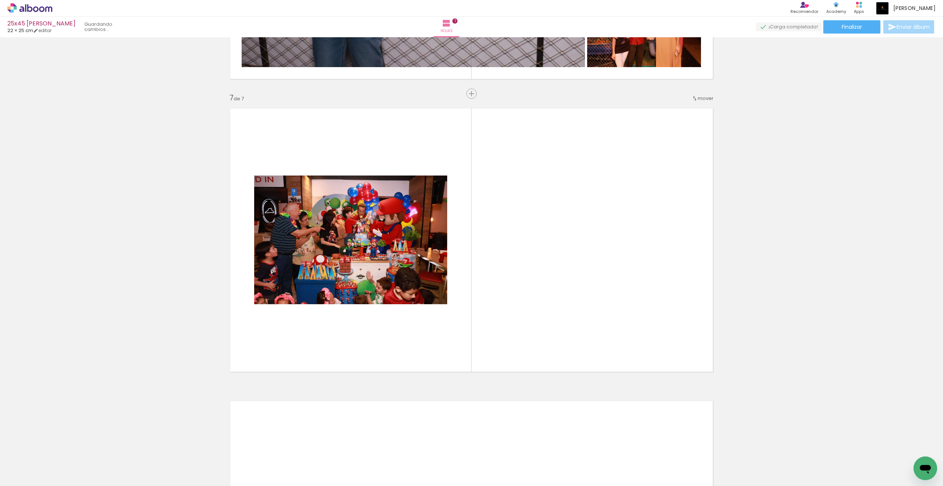
scroll to position [1712, 0]
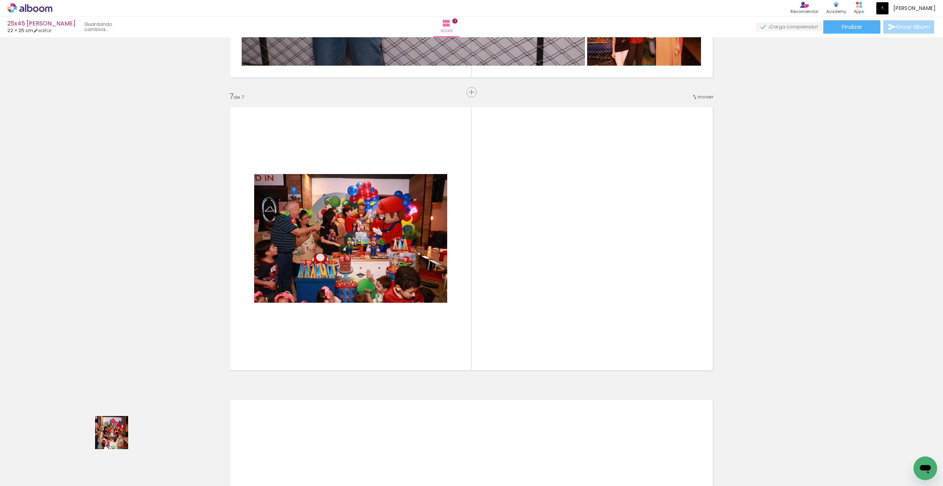
drag, startPoint x: 117, startPoint y: 438, endPoint x: 98, endPoint y: 448, distance: 21.6
click at [265, 339] on quentale-workspace at bounding box center [471, 243] width 943 height 486
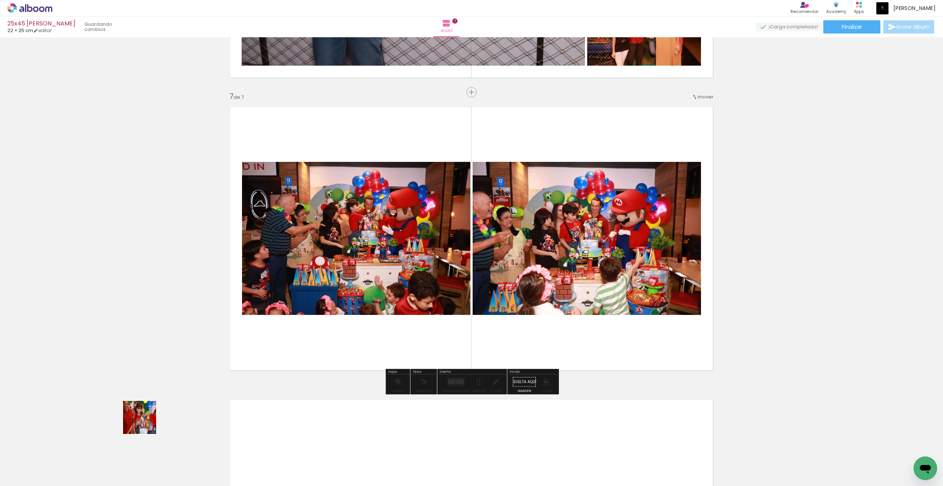
drag, startPoint x: 87, startPoint y: 457, endPoint x: 250, endPoint y: 361, distance: 188.9
click at [250, 361] on quentale-workspace at bounding box center [471, 243] width 943 height 486
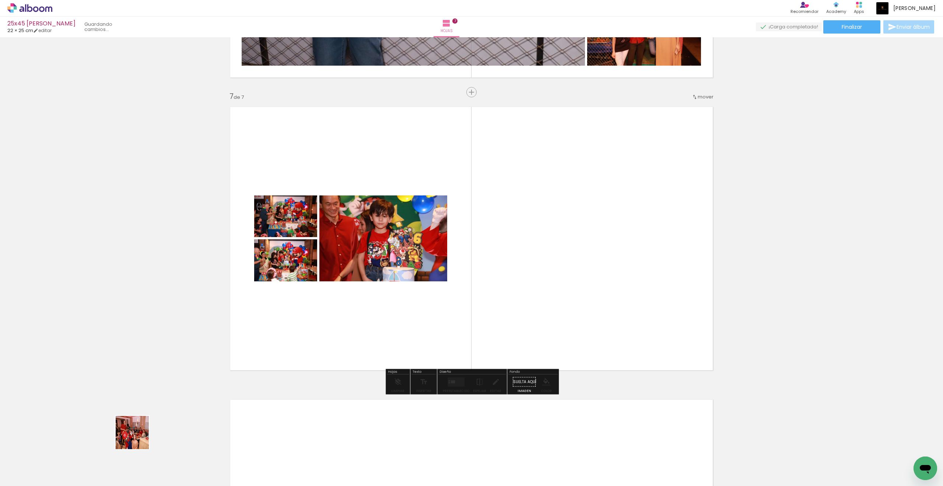
drag, startPoint x: 82, startPoint y: 463, endPoint x: 101, endPoint y: 463, distance: 19.2
click at [290, 351] on quentale-workspace at bounding box center [471, 243] width 943 height 486
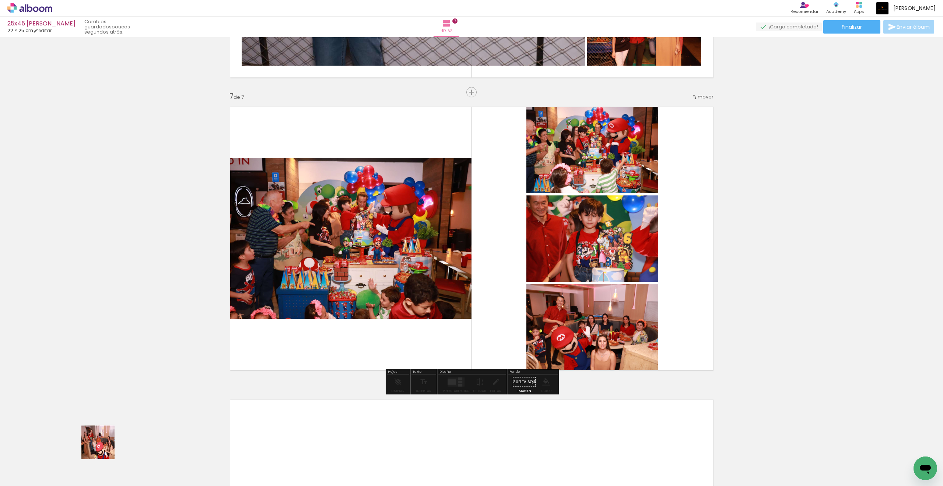
drag, startPoint x: 80, startPoint y: 464, endPoint x: 118, endPoint y: 440, distance: 44.4
click at [261, 341] on quentale-workspace at bounding box center [471, 243] width 943 height 486
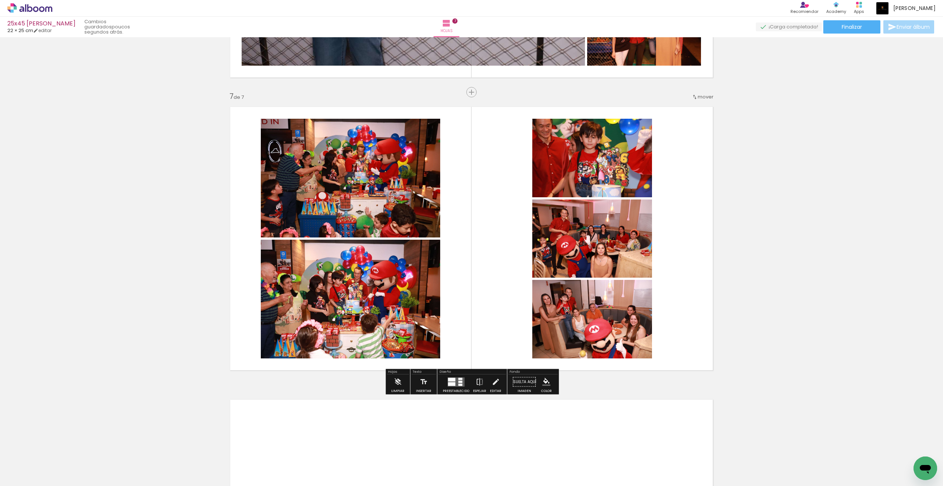
drag, startPoint x: 79, startPoint y: 460, endPoint x: 107, endPoint y: 441, distance: 33.9
click at [311, 337] on quentale-workspace at bounding box center [471, 243] width 943 height 486
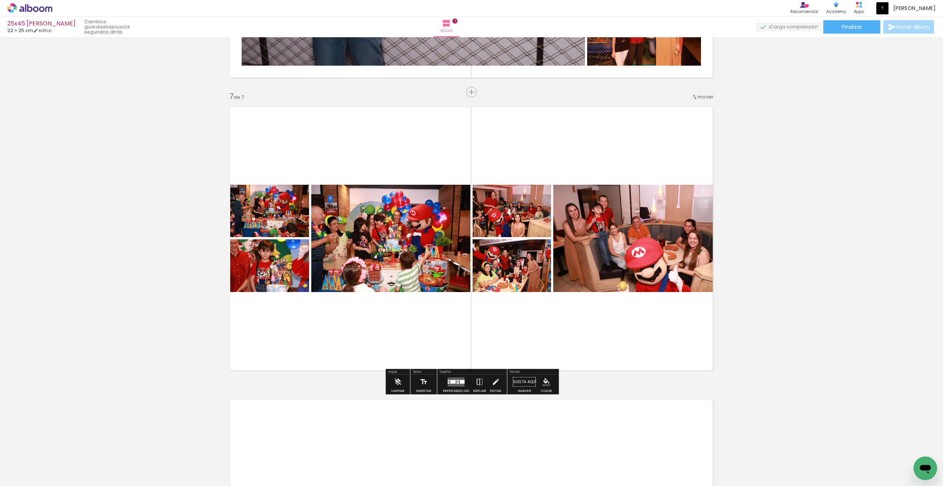
drag, startPoint x: 83, startPoint y: 466, endPoint x: 429, endPoint y: 353, distance: 363.7
click at [427, 349] on quentale-workspace at bounding box center [471, 243] width 943 height 486
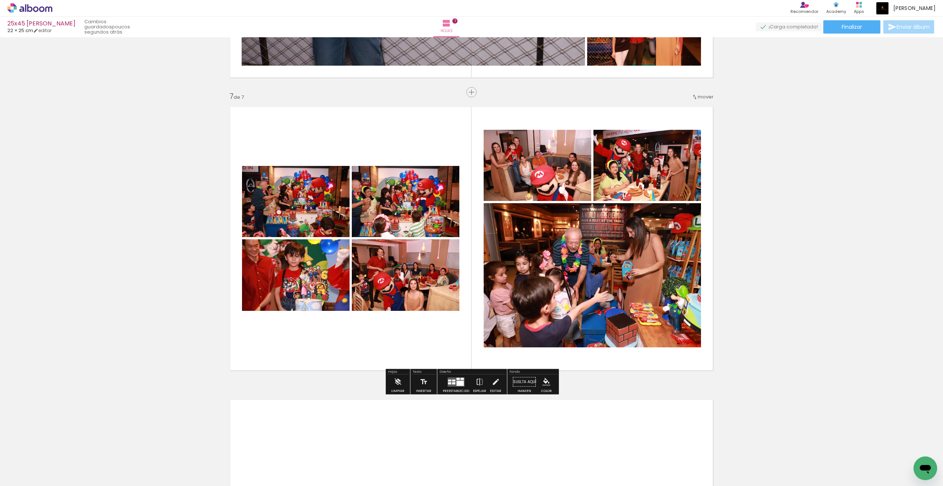
click at [449, 379] on div at bounding box center [449, 380] width 3 height 2
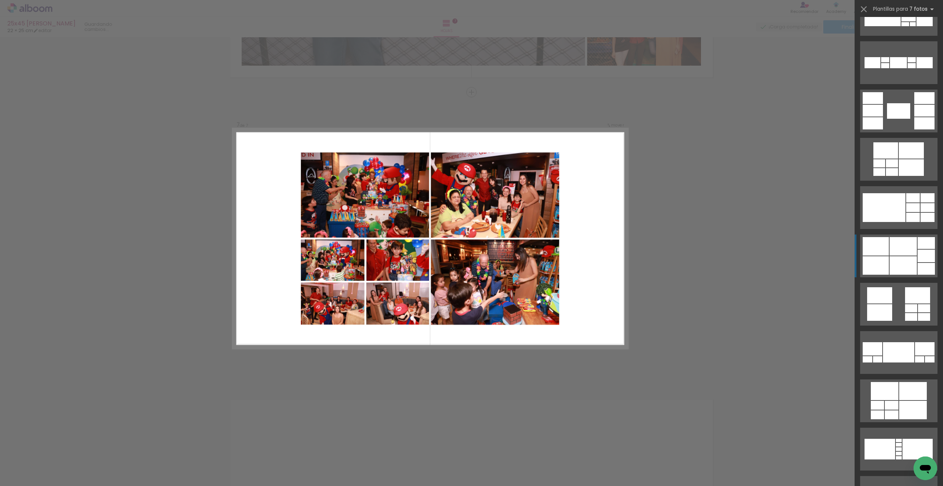
scroll to position [273, 0]
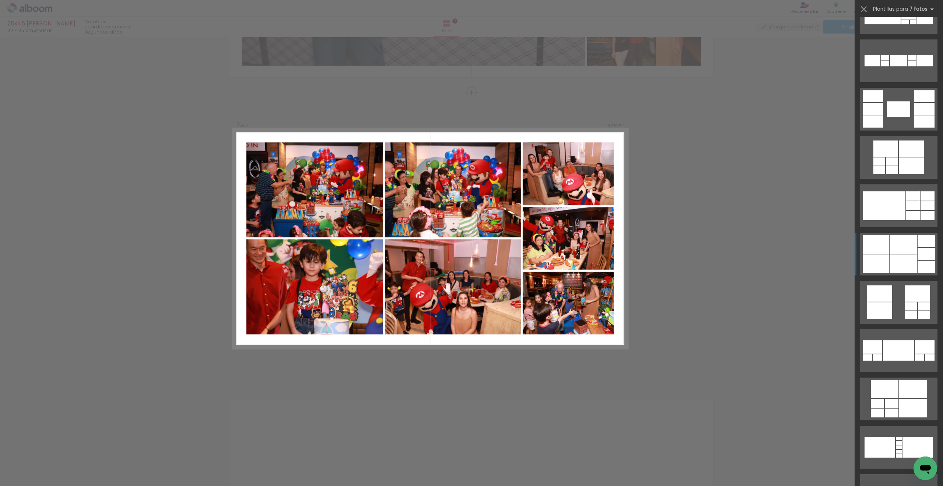
click at [0, 0] on slot at bounding box center [0, 0] width 0 height 0
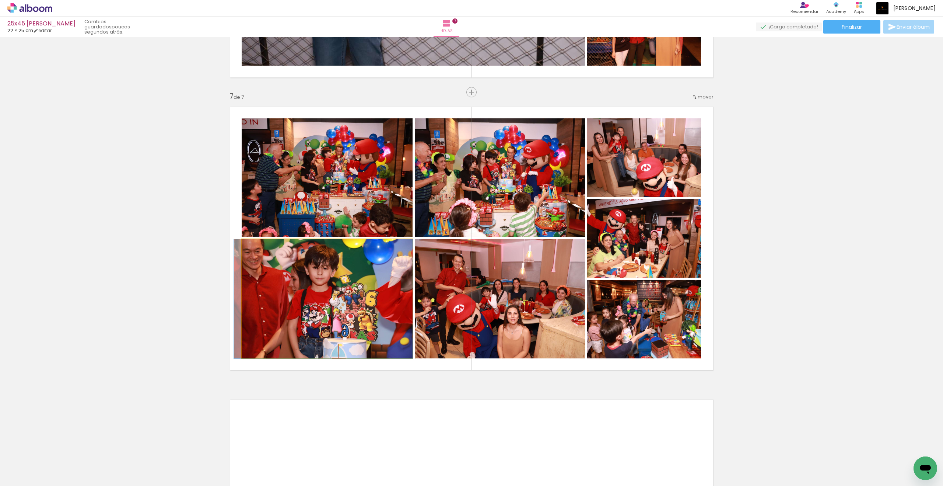
drag, startPoint x: 354, startPoint y: 288, endPoint x: 348, endPoint y: 288, distance: 5.9
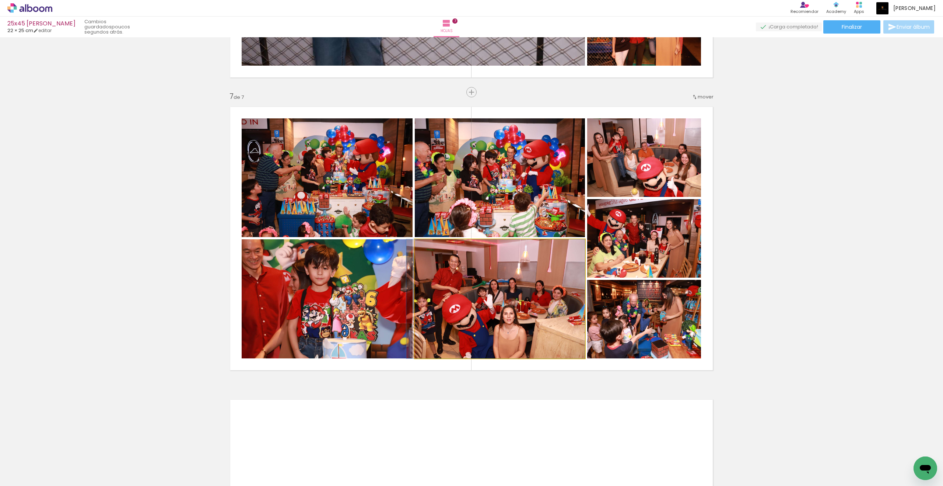
drag, startPoint x: 497, startPoint y: 297, endPoint x: 480, endPoint y: 299, distance: 16.7
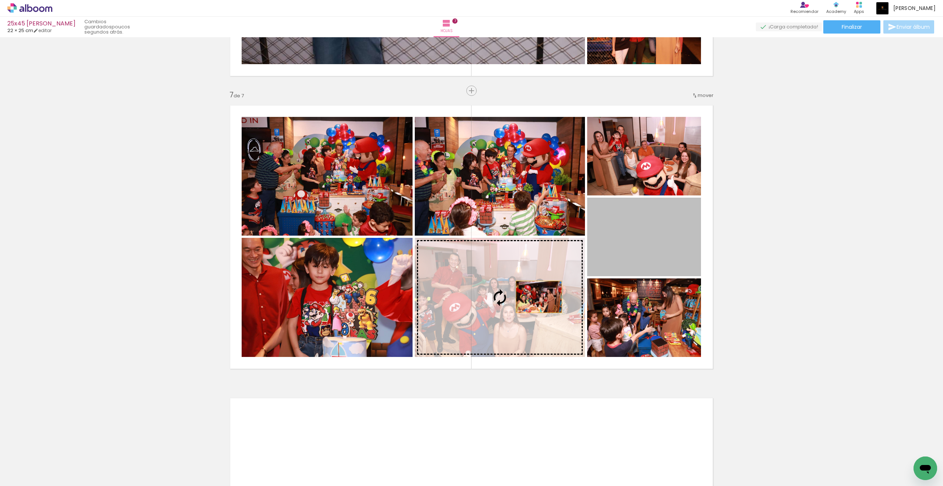
drag, startPoint x: 650, startPoint y: 242, endPoint x: 539, endPoint y: 297, distance: 123.9
click at [0, 0] on slot at bounding box center [0, 0] width 0 height 0
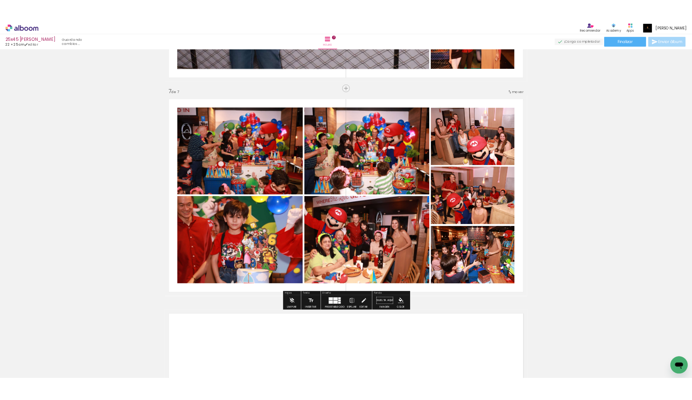
scroll to position [1718, 0]
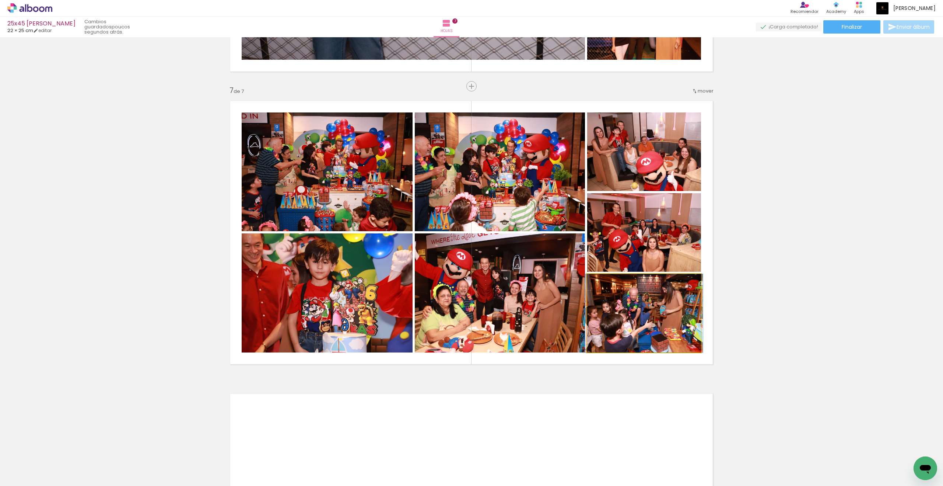
drag, startPoint x: 624, startPoint y: 315, endPoint x: 631, endPoint y: 314, distance: 7.0
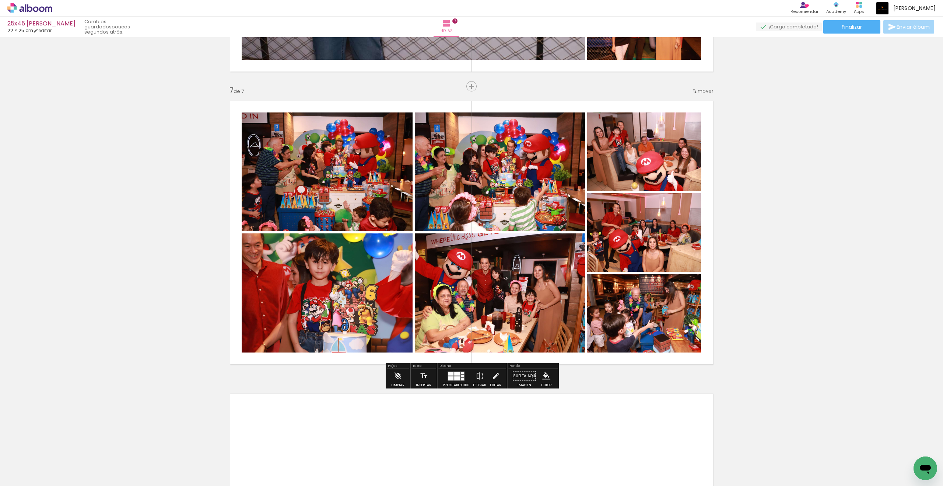
click at [837, 28] on paper-button "Finalizar" at bounding box center [851, 26] width 57 height 13
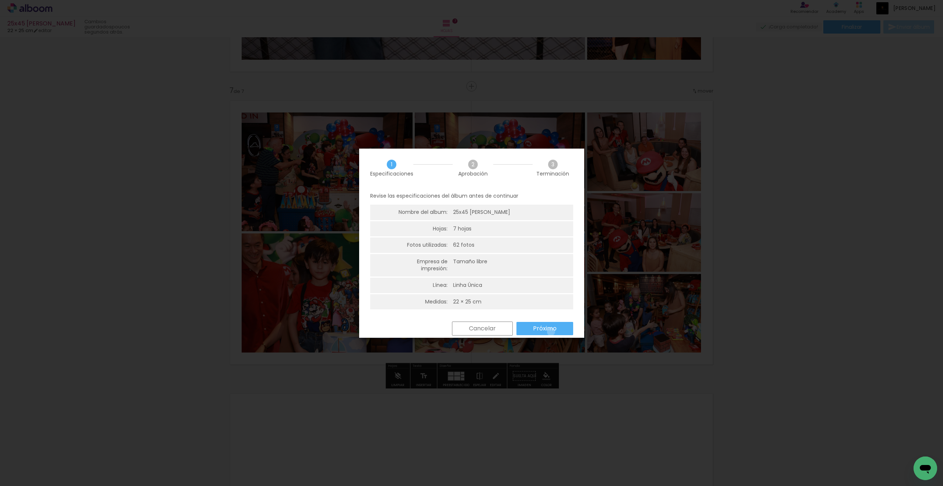
click at [0, 0] on slot "Próximo" at bounding box center [0, 0] width 0 height 0
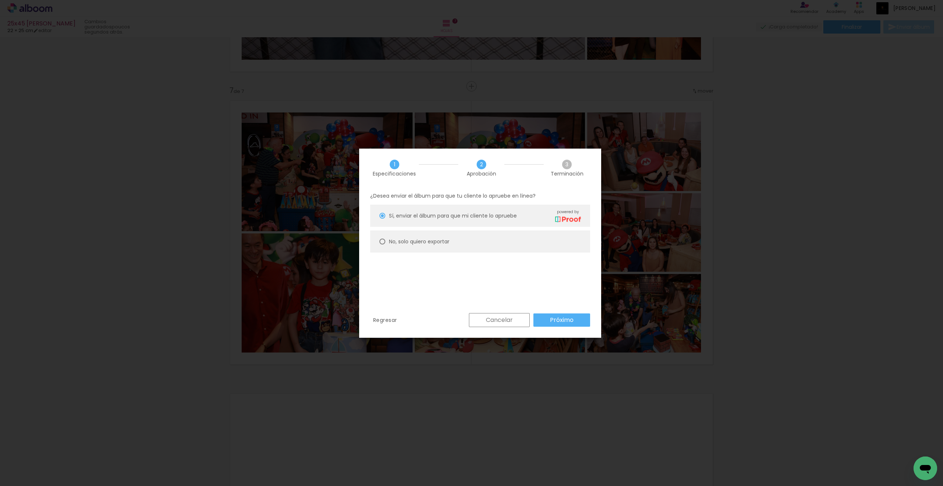
click at [0, 0] on slot "No, solo quiero exportar" at bounding box center [0, 0] width 0 height 0
type paper-radio-button "on"
click at [557, 314] on paper-button "Próximo" at bounding box center [561, 319] width 57 height 13
type input "Alta, 300 DPI"
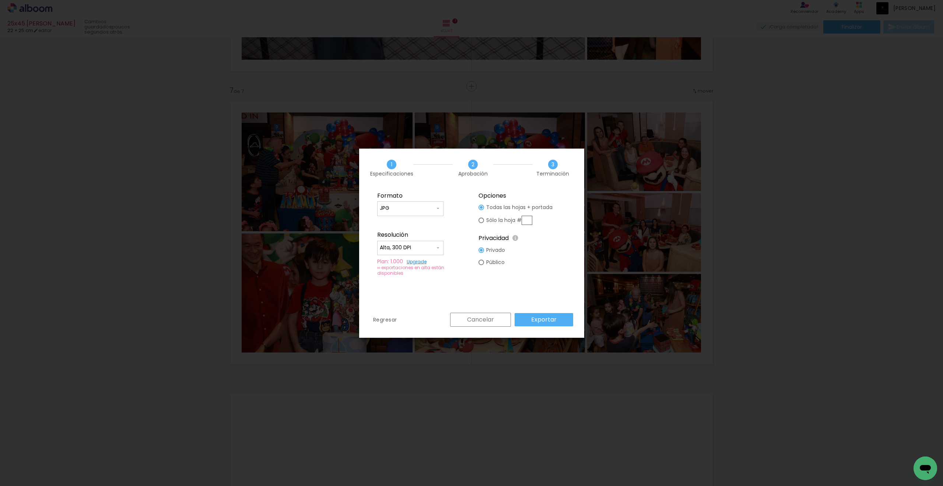
click at [390, 203] on paper-input-container "JPG" at bounding box center [410, 208] width 66 height 15
click at [398, 224] on paper-item "PDF" at bounding box center [410, 221] width 66 height 15
type input "PDF"
click at [541, 314] on paper-button "Exportar" at bounding box center [544, 319] width 59 height 13
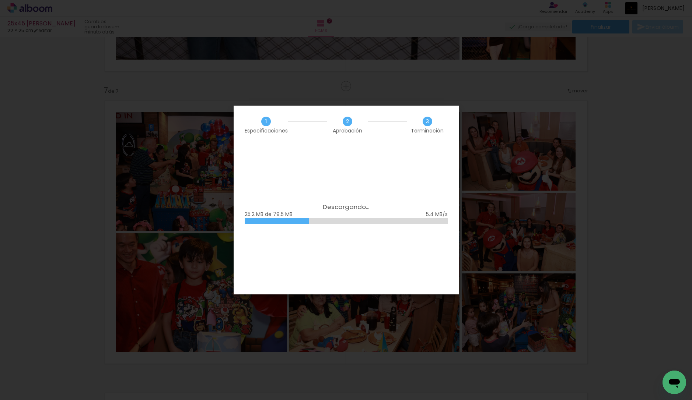
scroll to position [273, 0]
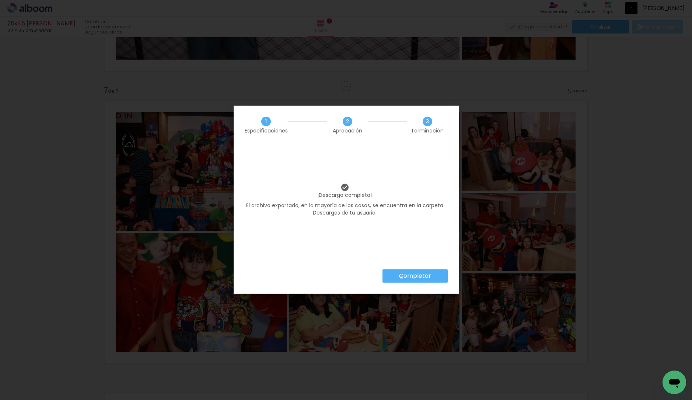
click at [0, 0] on slot "Completar" at bounding box center [0, 0] width 0 height 0
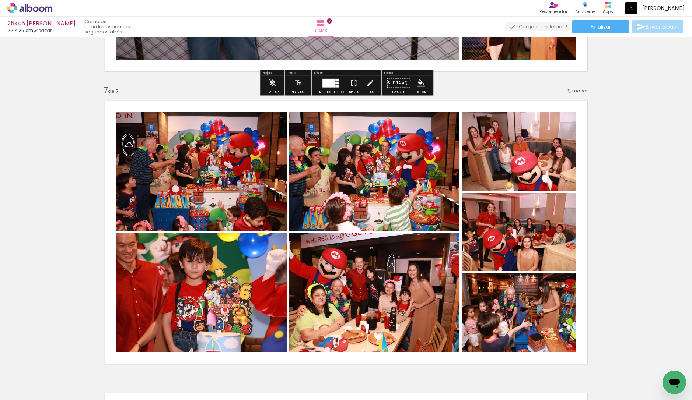
click at [24, 3] on div "› Editor de álbum Recomiendar Recomienda a un amigo Contenido que inspira Acade…" at bounding box center [346, 8] width 692 height 17
click at [26, 10] on icon at bounding box center [25, 8] width 1 height 8
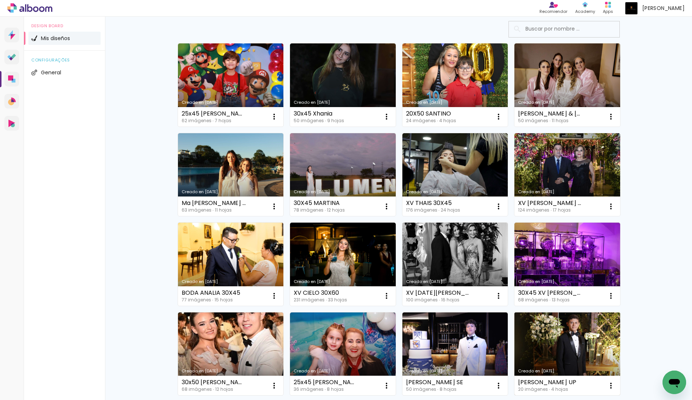
scroll to position [50, 0]
